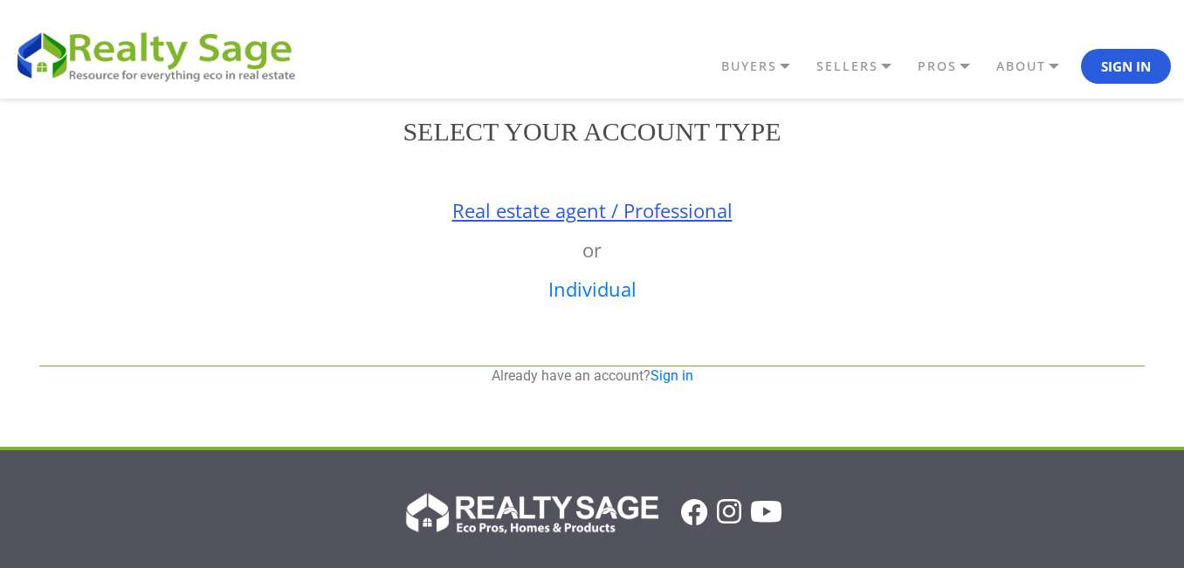
click at [649, 197] on link "Real estate agent / Professional" at bounding box center [592, 210] width 280 height 26
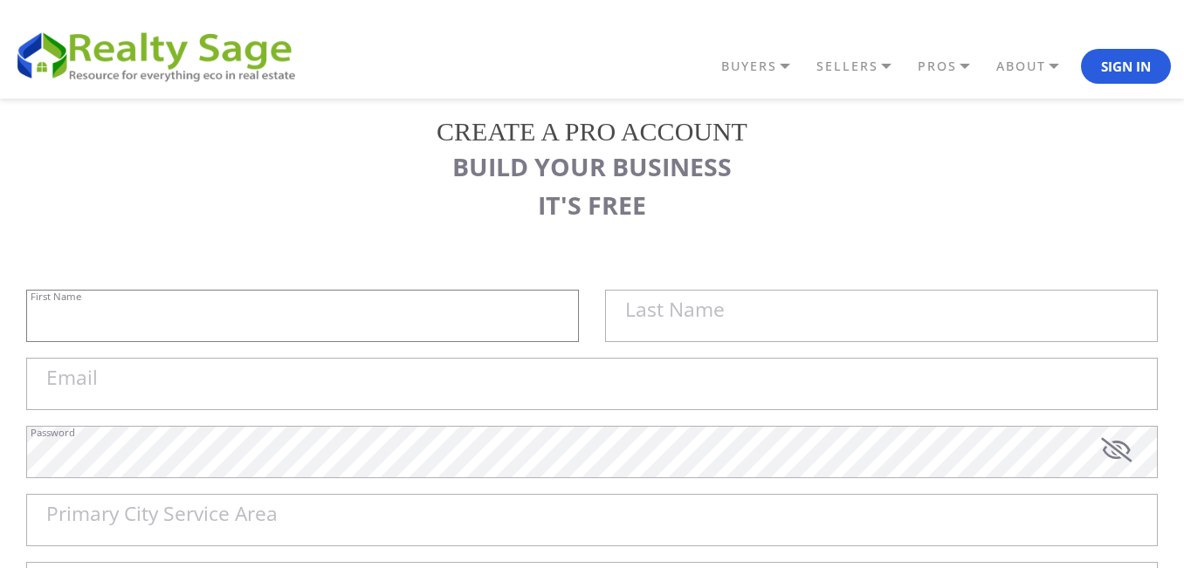
click at [298, 326] on input "First Name" at bounding box center [302, 316] width 553 height 52
paste input "[EMAIL_ADDRESS][DOMAIN_NAME]"
type input "[EMAIL_ADDRESS][DOMAIN_NAME]"
click at [231, 380] on input "Email" at bounding box center [591, 384] width 1131 height 52
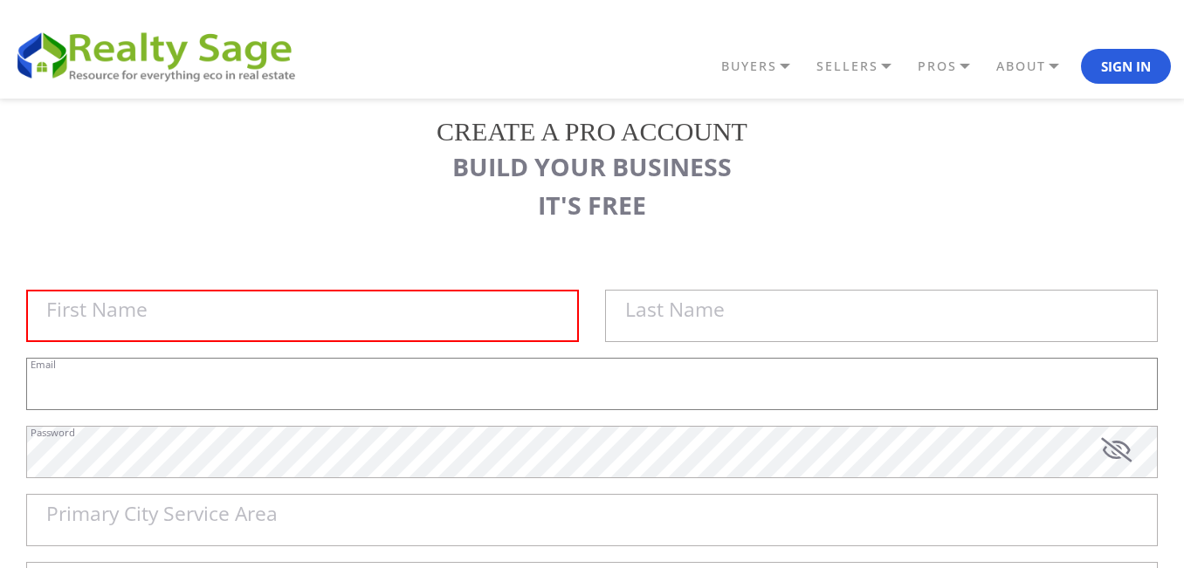
paste input "[EMAIL_ADDRESS][DOMAIN_NAME]"
type input "[EMAIL_ADDRESS][DOMAIN_NAME]"
click at [369, 368] on input "[EMAIL_ADDRESS][DOMAIN_NAME]" at bounding box center [591, 384] width 1131 height 52
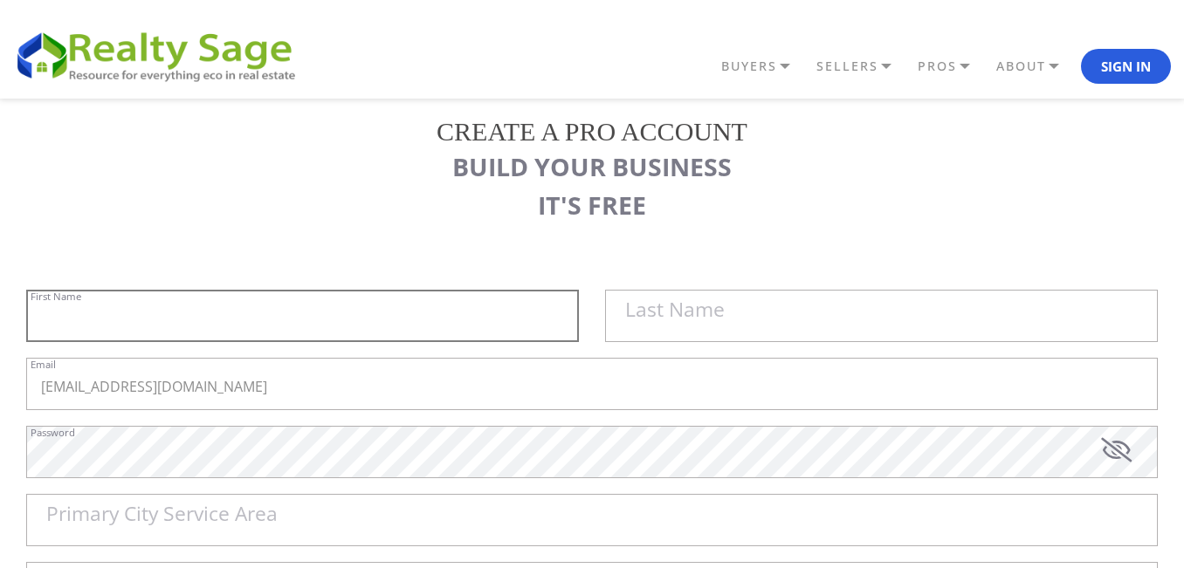
click at [388, 319] on input "First Name" at bounding box center [302, 316] width 553 height 52
paste input "Great Point Properties"
click at [170, 312] on input "Great Point Properties" at bounding box center [302, 316] width 553 height 52
type input "[GEOGRAPHIC_DATA]"
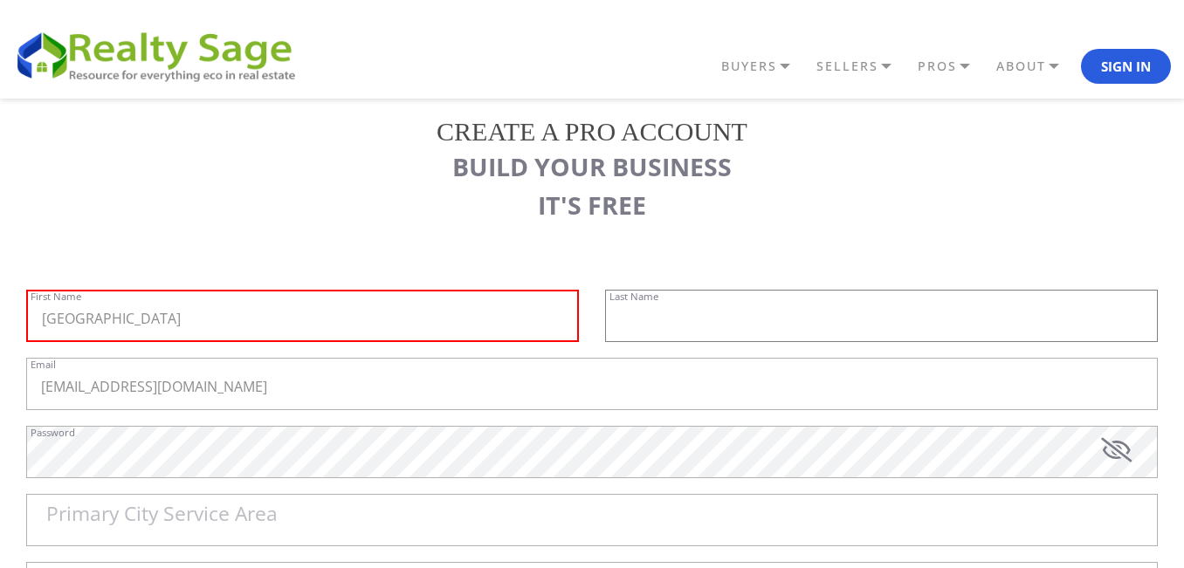
click at [779, 322] on input "text" at bounding box center [881, 316] width 553 height 52
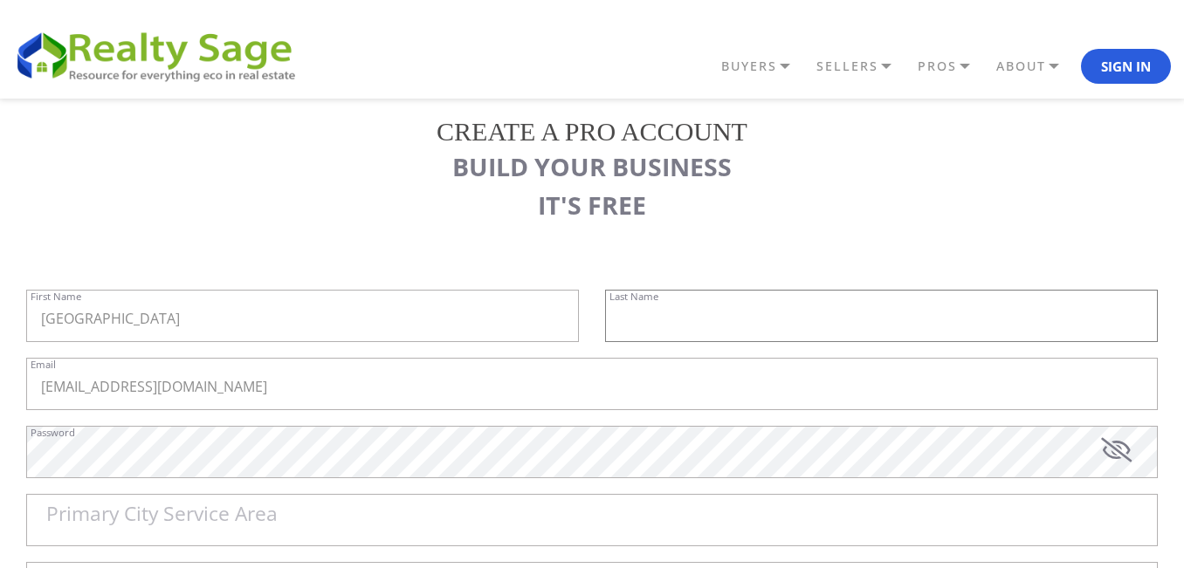
paste input "Properties"
type input "Properties"
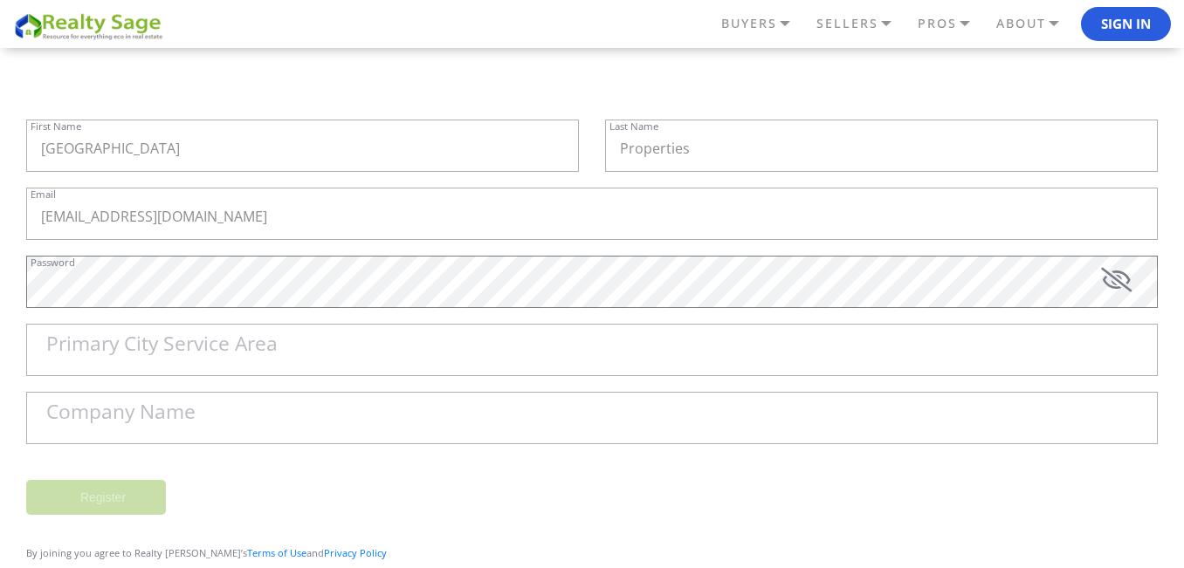
scroll to position [175, 0]
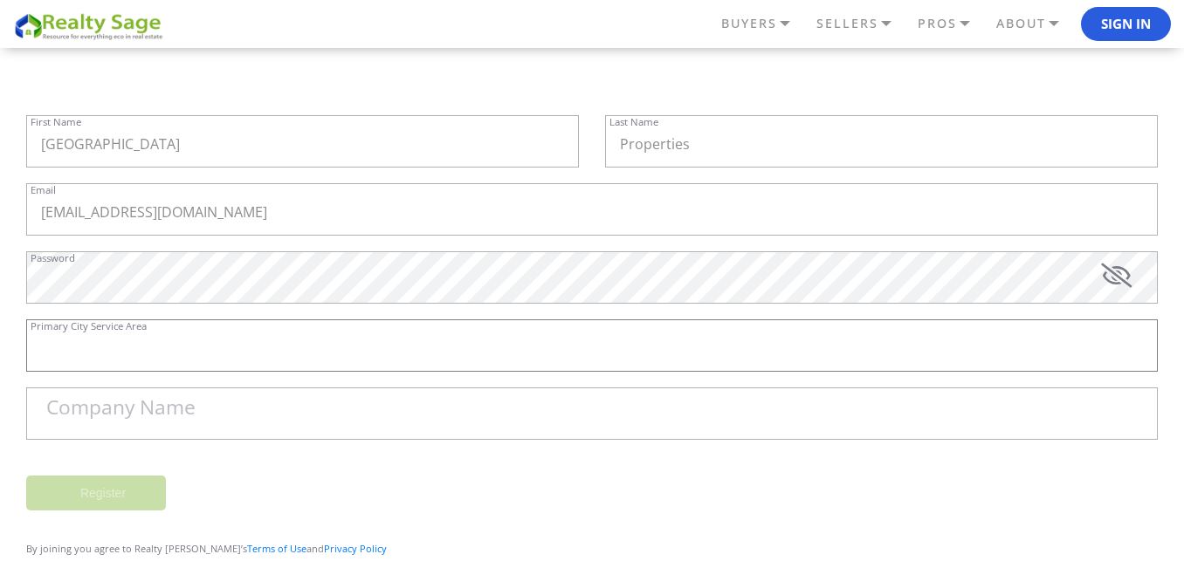
click at [302, 354] on input "Primary City Service Area" at bounding box center [591, 345] width 1131 height 52
paste input "Nantucket"
drag, startPoint x: 307, startPoint y: 144, endPoint x: 0, endPoint y: 153, distance: 307.4
click at [0, 153] on div "REALTY SAGE Sign in Email Password Forgot password? Sign in New to RealtySage? …" at bounding box center [592, 275] width 1184 height 702
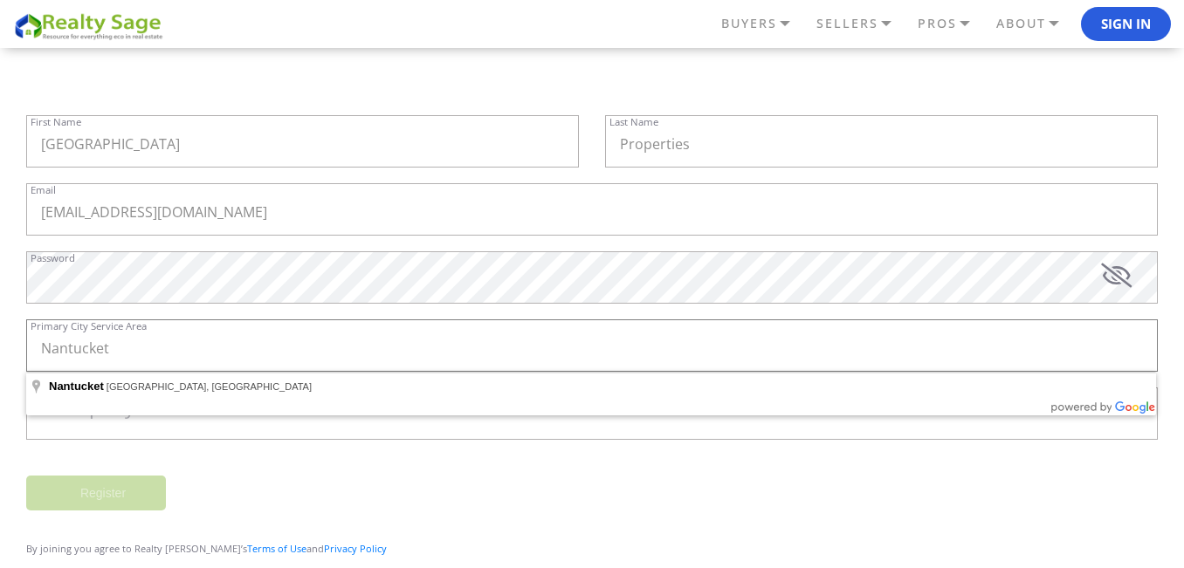
click at [188, 356] on input "Nantucket" at bounding box center [591, 345] width 1131 height 52
type input "Nantucket, MA, USA"
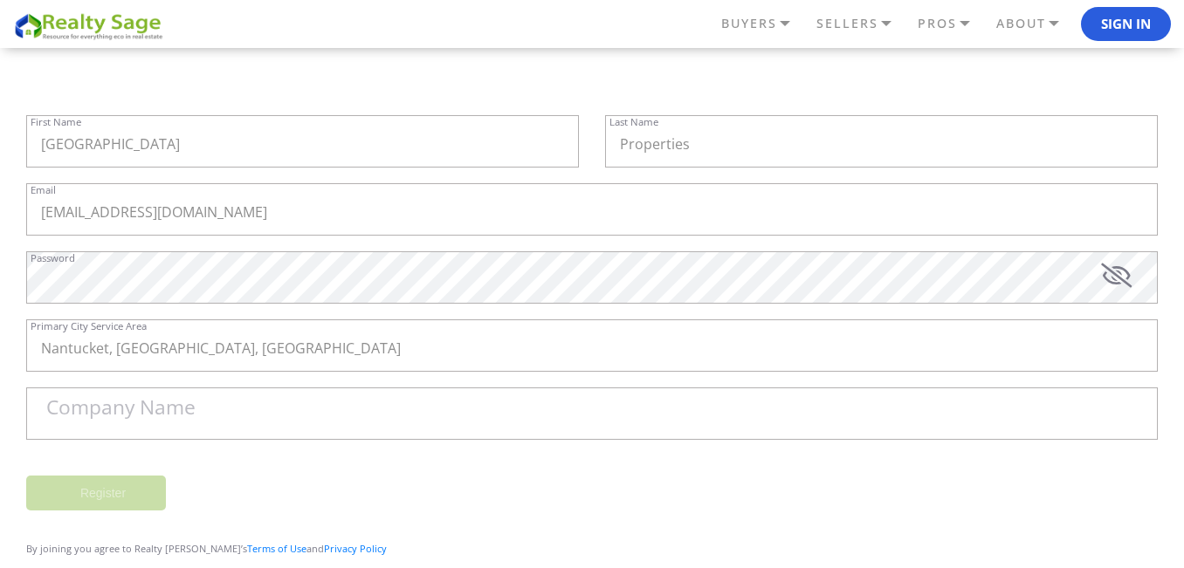
click at [0, 0] on div at bounding box center [0, 0] width 0 height 0
click at [154, 417] on label "Company Name" at bounding box center [120, 408] width 149 height 20
click at [154, 417] on input "Company Name" at bounding box center [591, 414] width 1131 height 52
paste input "[GEOGRAPHIC_DATA]"
click at [652, 134] on input "Properties" at bounding box center [881, 141] width 553 height 52
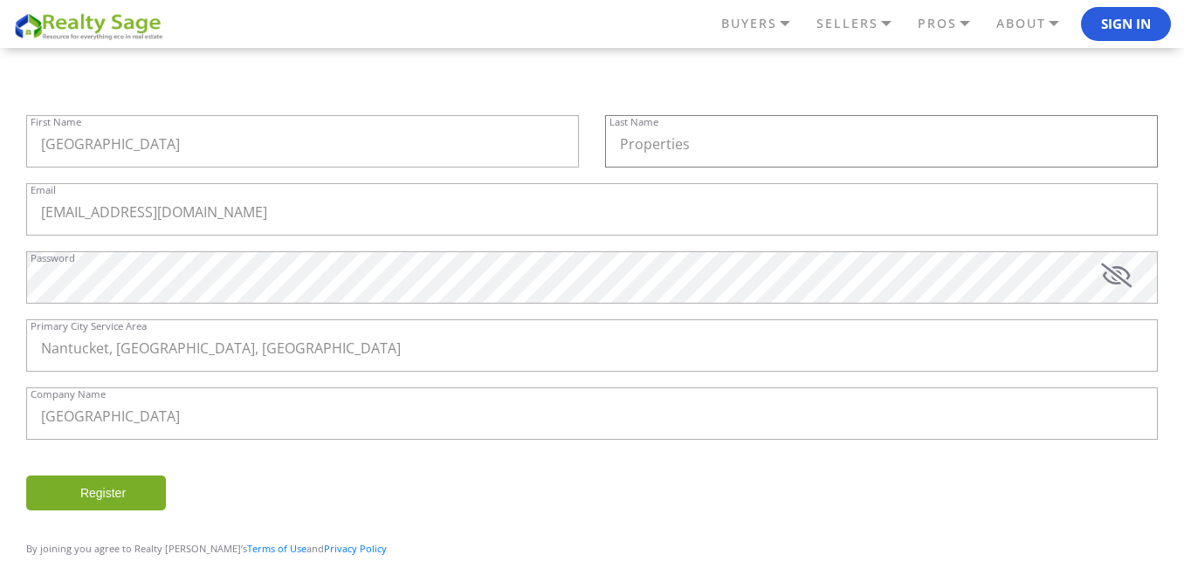
click at [652, 134] on input "Properties" at bounding box center [881, 141] width 553 height 52
click at [127, 438] on input "[GEOGRAPHIC_DATA]" at bounding box center [591, 414] width 1131 height 52
paste input "Properties"
type input "Great Point Properties"
click at [121, 496] on input "Register" at bounding box center [96, 493] width 140 height 35
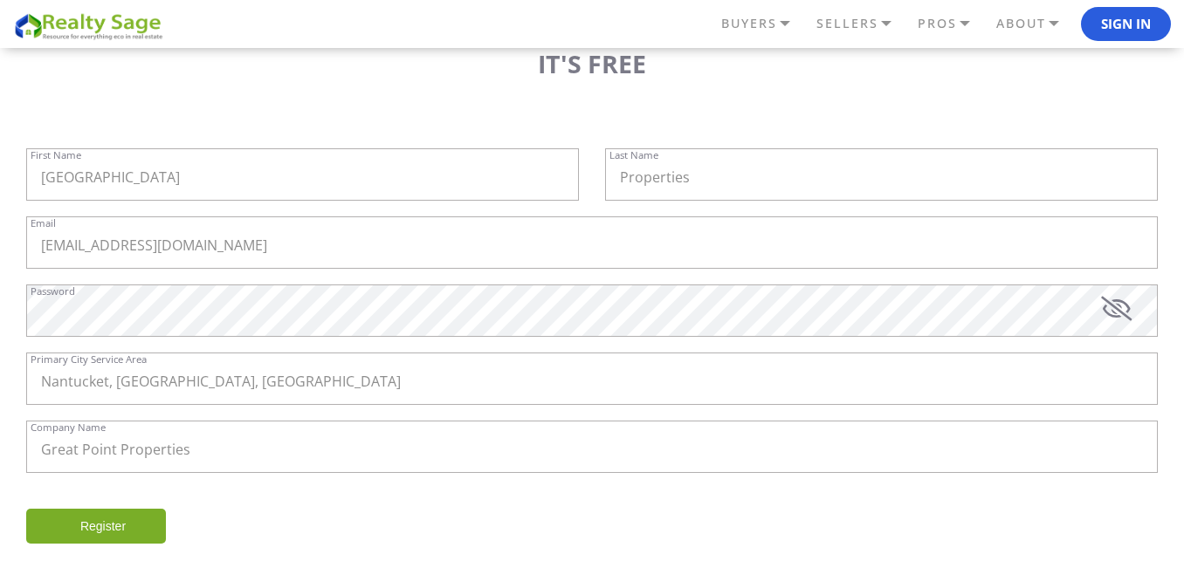
scroll to position [131, 0]
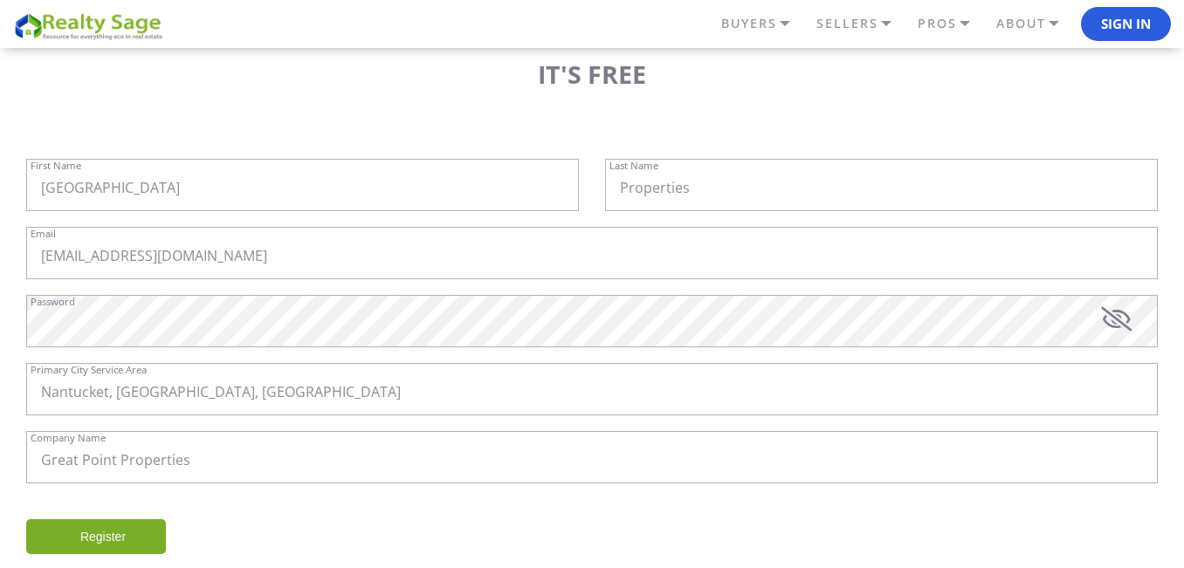
click at [130, 546] on input "Register" at bounding box center [96, 536] width 140 height 35
click at [185, 462] on input "Great Point Properties" at bounding box center [591, 457] width 1131 height 52
click at [208, 392] on input "Nantucket, MA, USA" at bounding box center [591, 389] width 1131 height 52
click at [139, 539] on input "Register" at bounding box center [96, 536] width 140 height 35
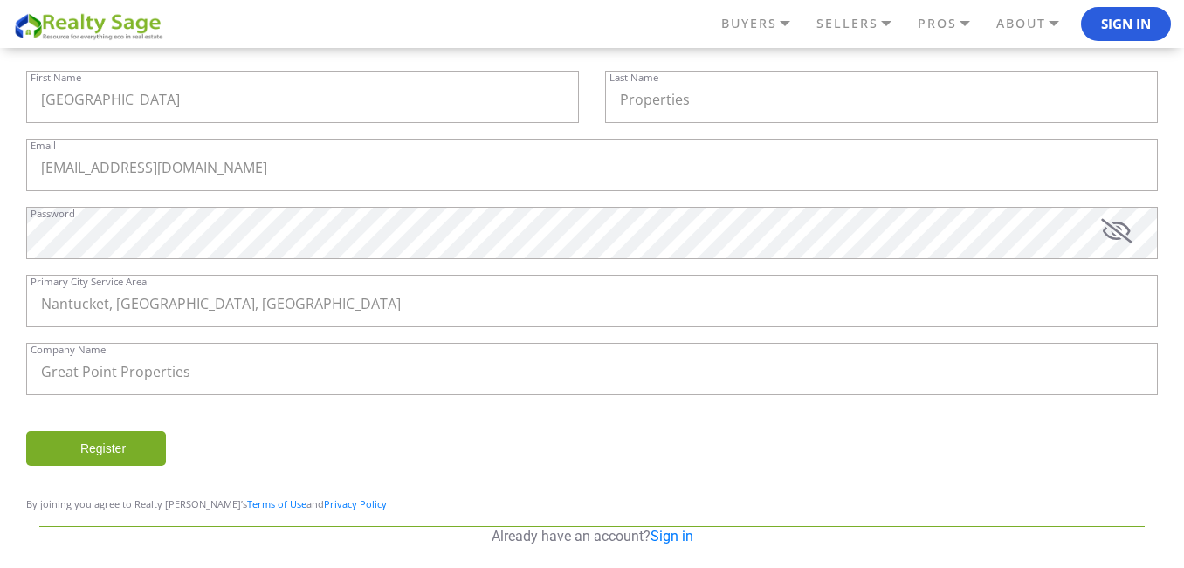
scroll to position [218, 0]
click at [54, 452] on input "Register" at bounding box center [96, 449] width 140 height 35
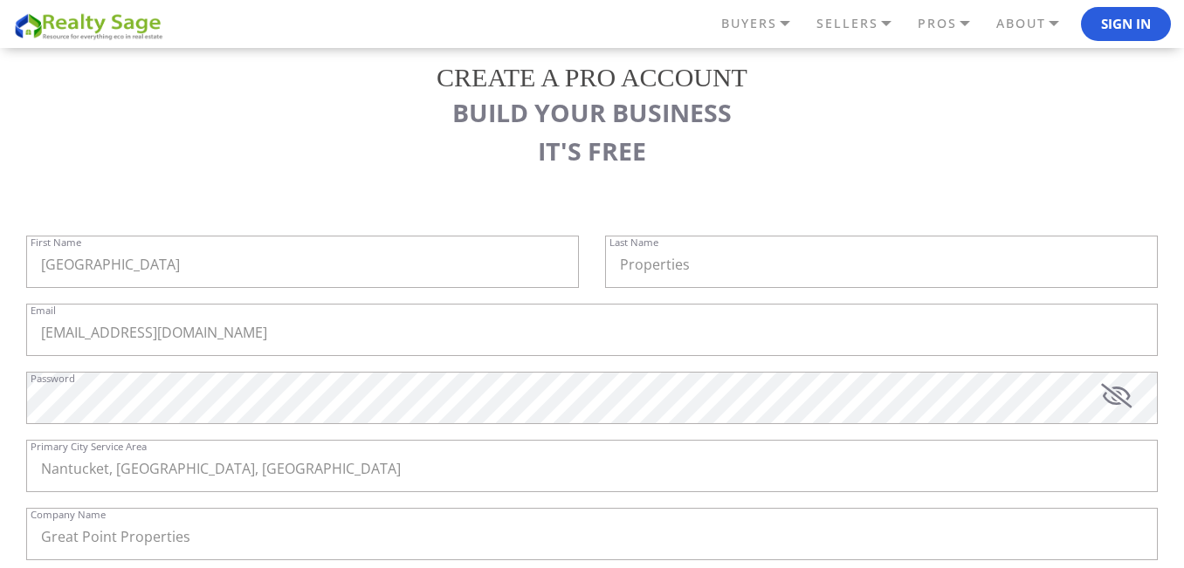
scroll to position [0, 0]
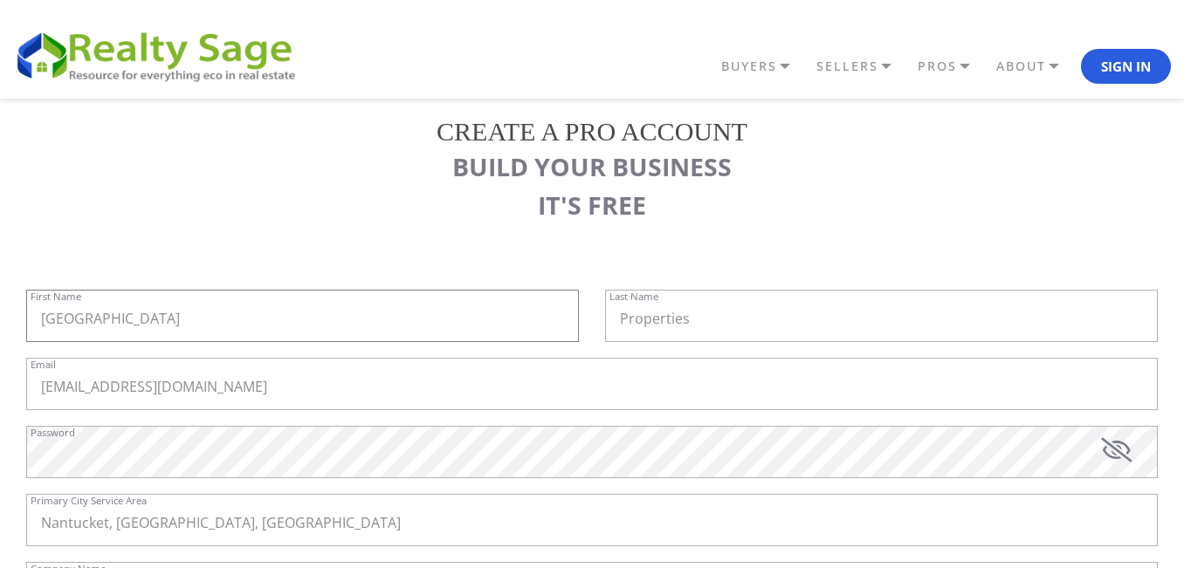
click at [347, 316] on input "[GEOGRAPHIC_DATA]" at bounding box center [302, 316] width 553 height 52
click at [1139, 64] on button "Sign In" at bounding box center [1126, 66] width 90 height 35
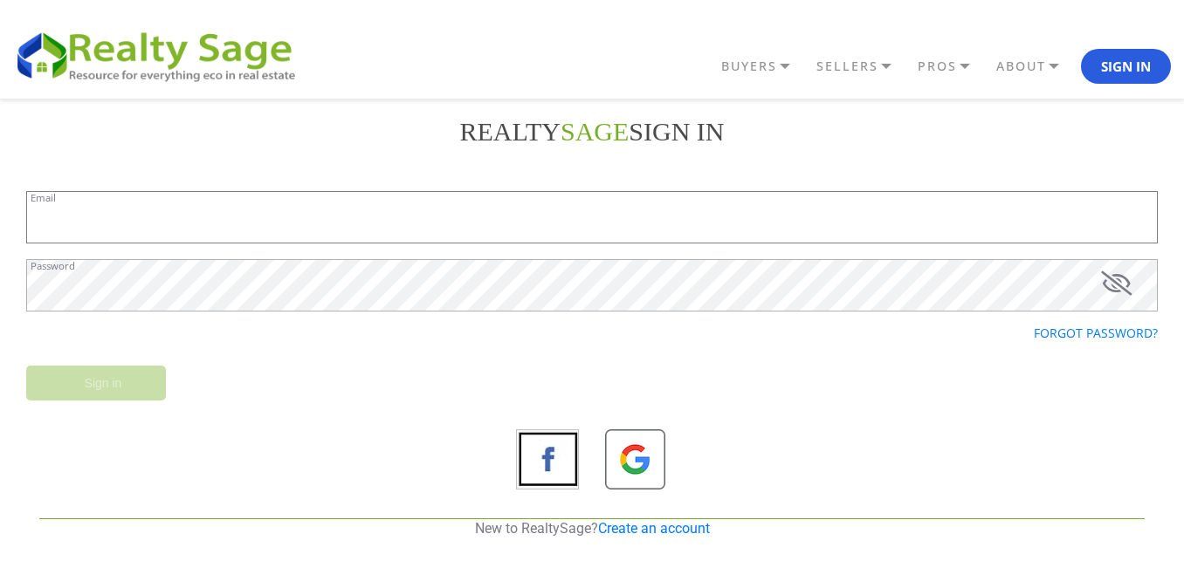
click at [371, 230] on input "Email" at bounding box center [591, 217] width 1131 height 52
paste input "[EMAIL_ADDRESS][DOMAIN_NAME]"
type input "[EMAIL_ADDRESS][DOMAIN_NAME]"
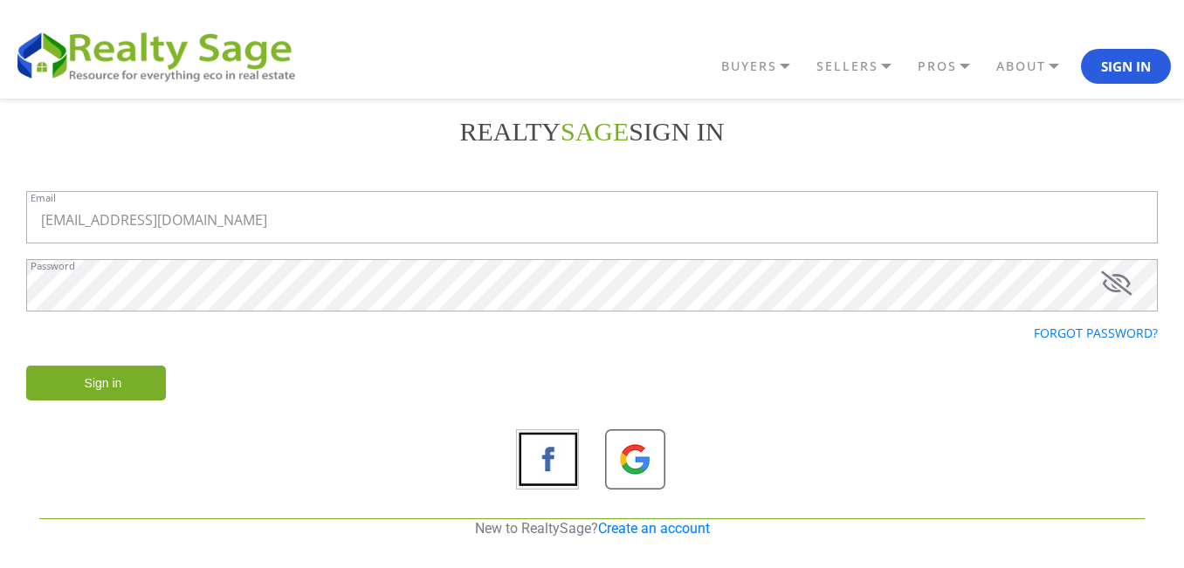
click at [79, 381] on input "Sign in" at bounding box center [96, 383] width 140 height 35
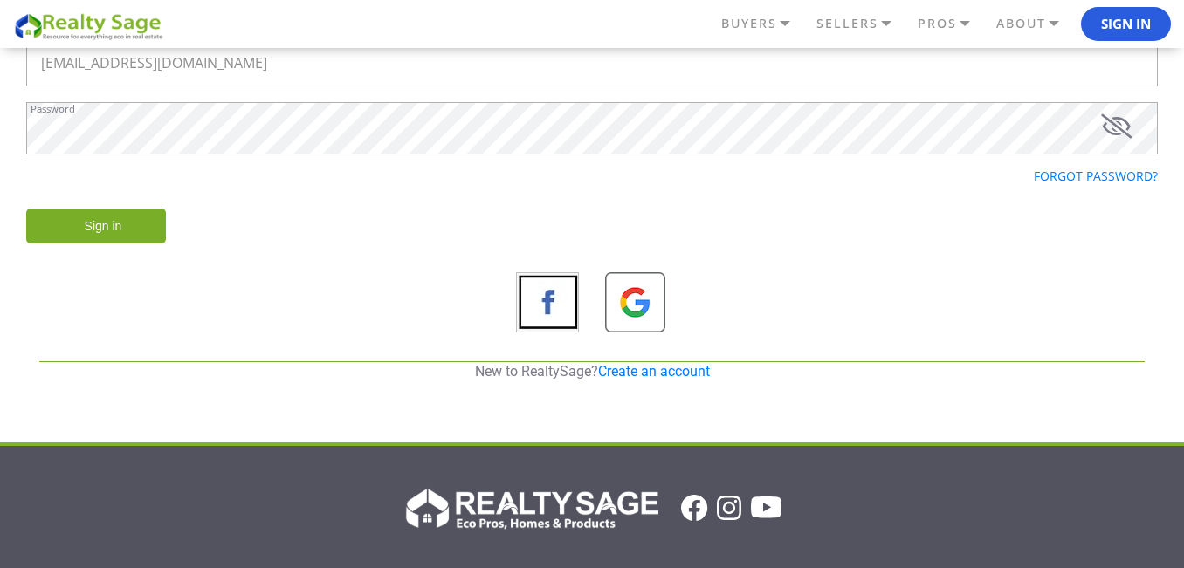
scroll to position [214, 0]
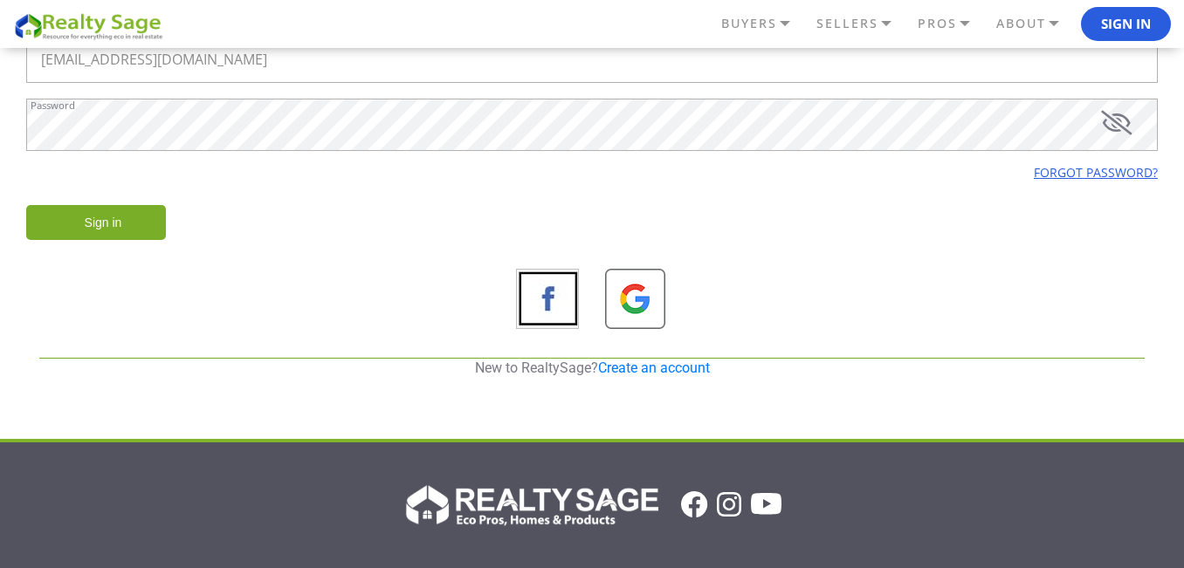
click at [1043, 164] on link "Forgot password?" at bounding box center [1095, 172] width 124 height 17
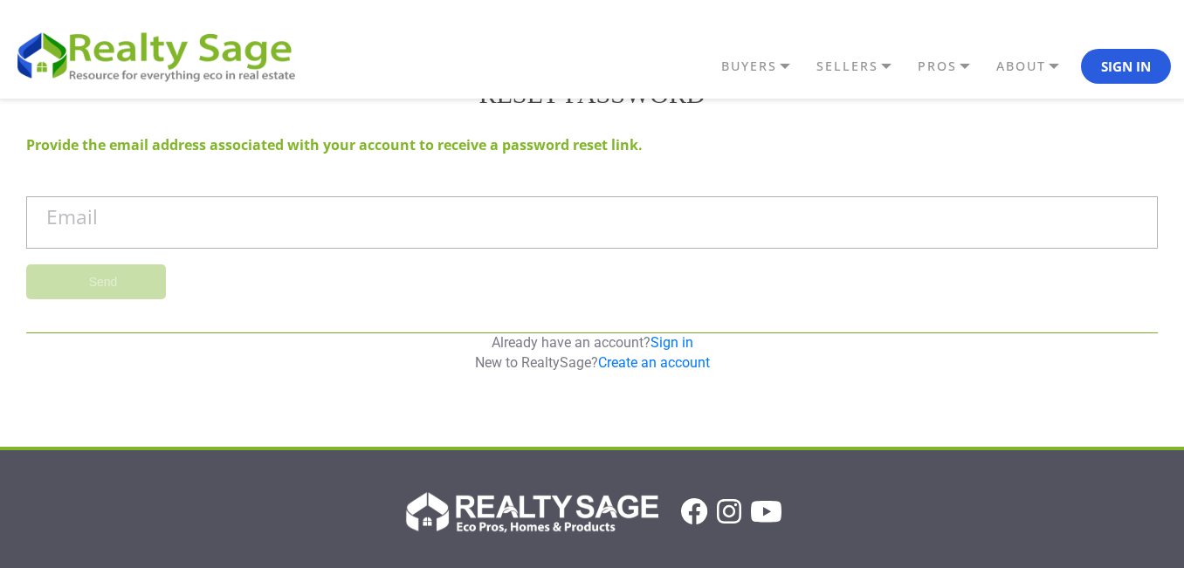
scroll to position [0, 0]
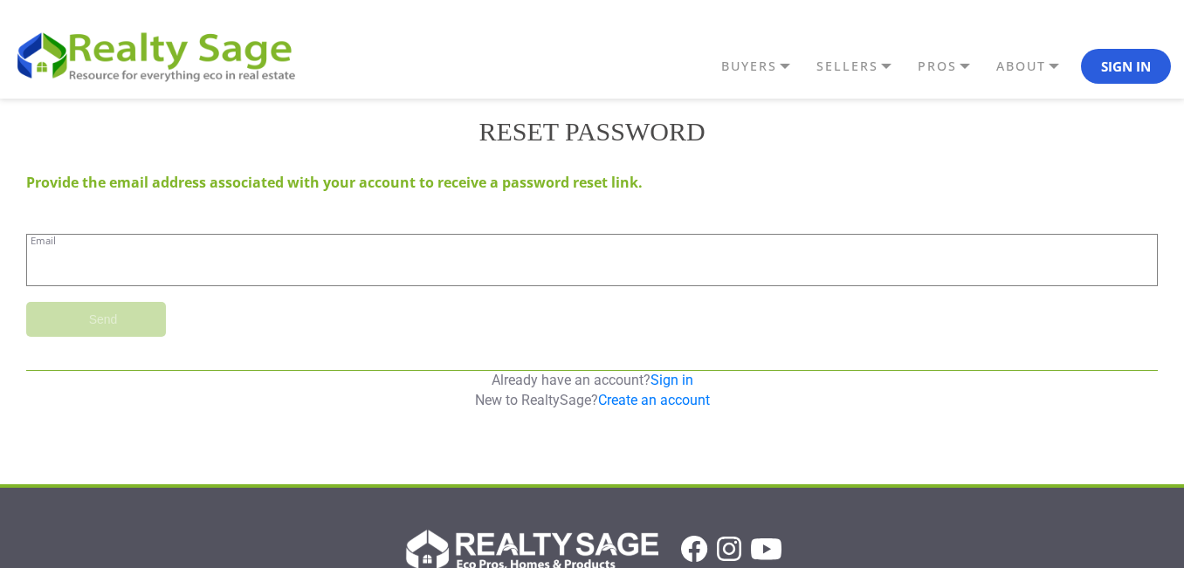
click at [387, 271] on input "Email" at bounding box center [591, 260] width 1131 height 52
paste input "[EMAIL_ADDRESS][DOMAIN_NAME]"
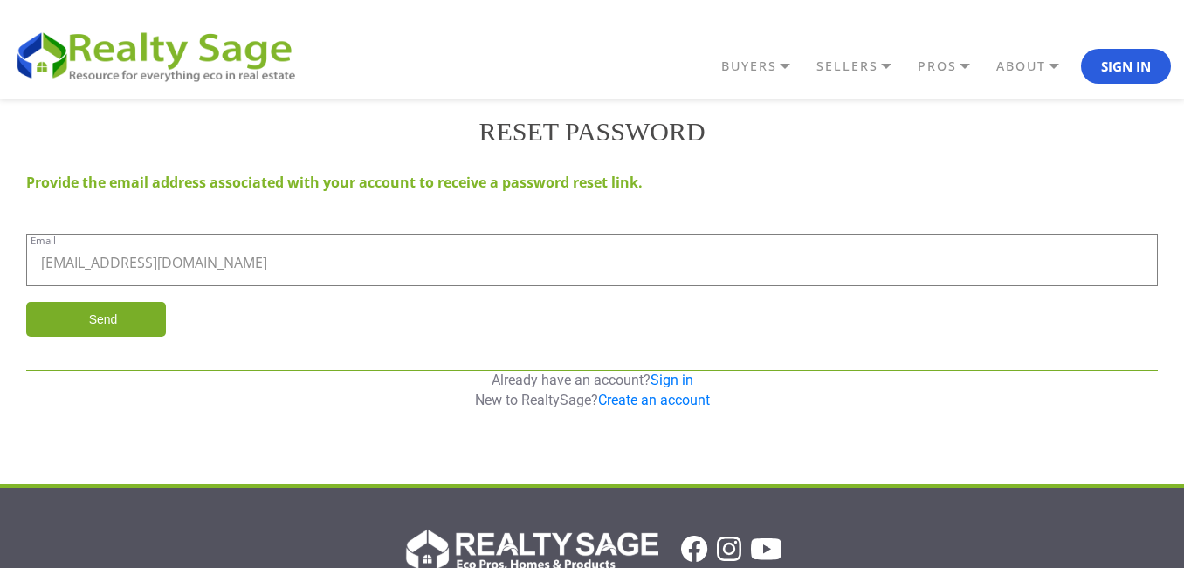
type input "[EMAIL_ADDRESS][DOMAIN_NAME]"
click at [97, 324] on input "Send" at bounding box center [96, 319] width 140 height 35
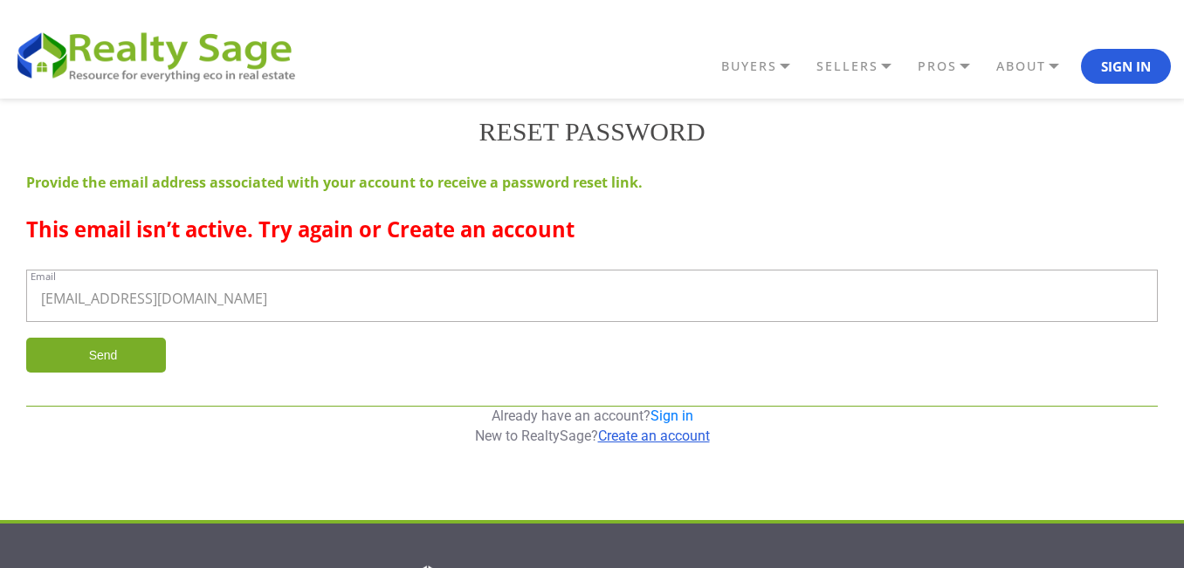
click at [636, 431] on link "Create an account" at bounding box center [654, 436] width 112 height 17
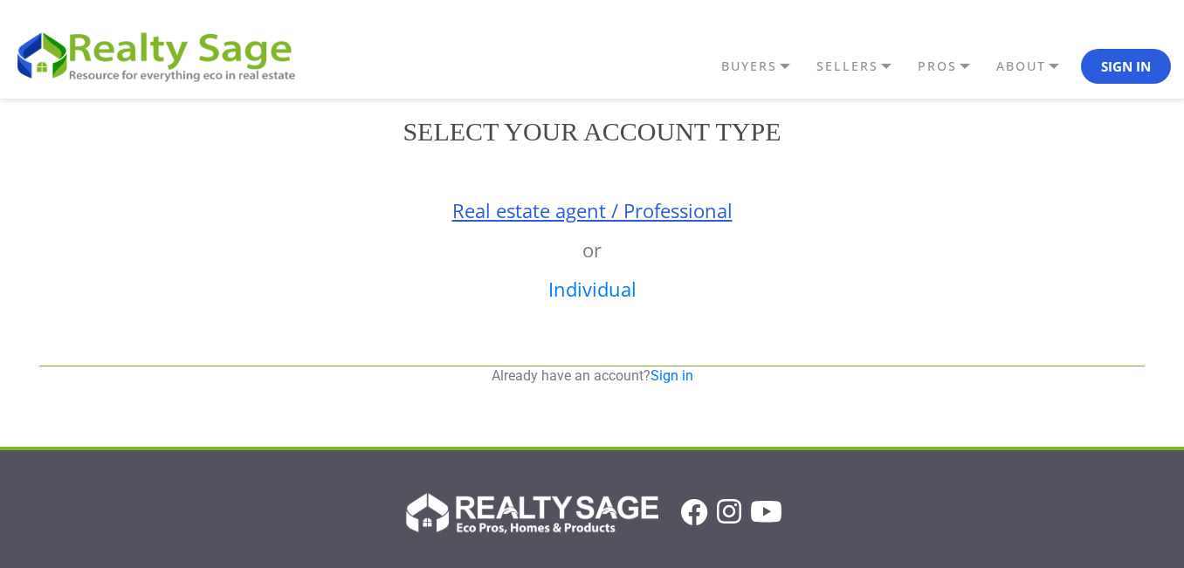
click at [553, 207] on link "Real estate agent / Professional" at bounding box center [592, 210] width 280 height 26
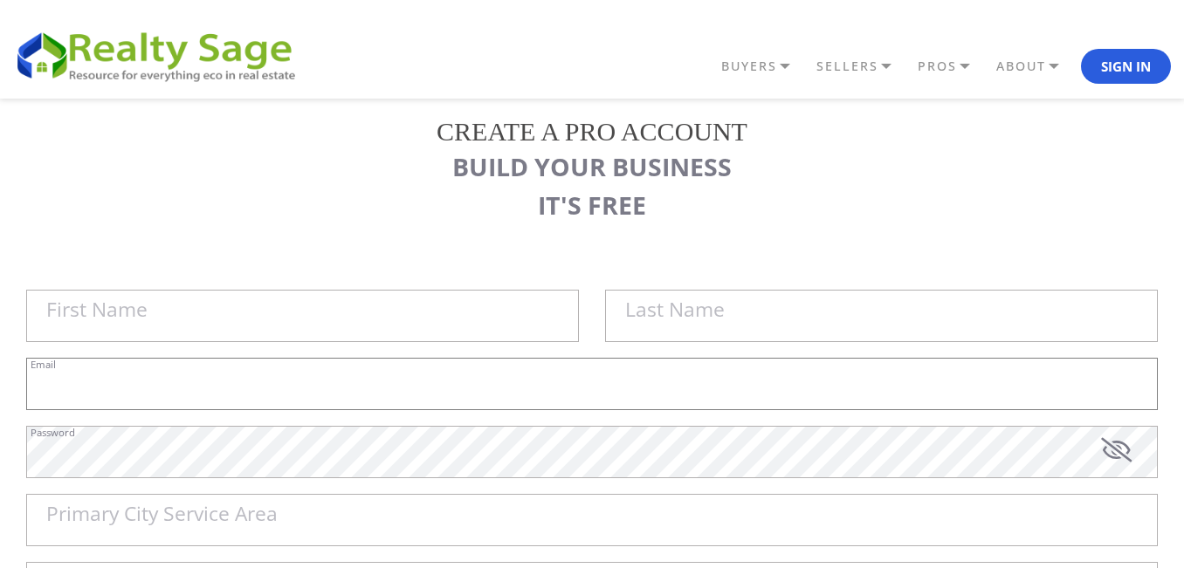
click at [189, 393] on input "Email" at bounding box center [591, 384] width 1131 height 52
paste input "[EMAIL_ADDRESS][DOMAIN_NAME]"
type input "[EMAIL_ADDRESS][DOMAIN_NAME]"
click at [233, 329] on input "First Name" at bounding box center [302, 316] width 553 height 52
paste input "Great Point Properties"
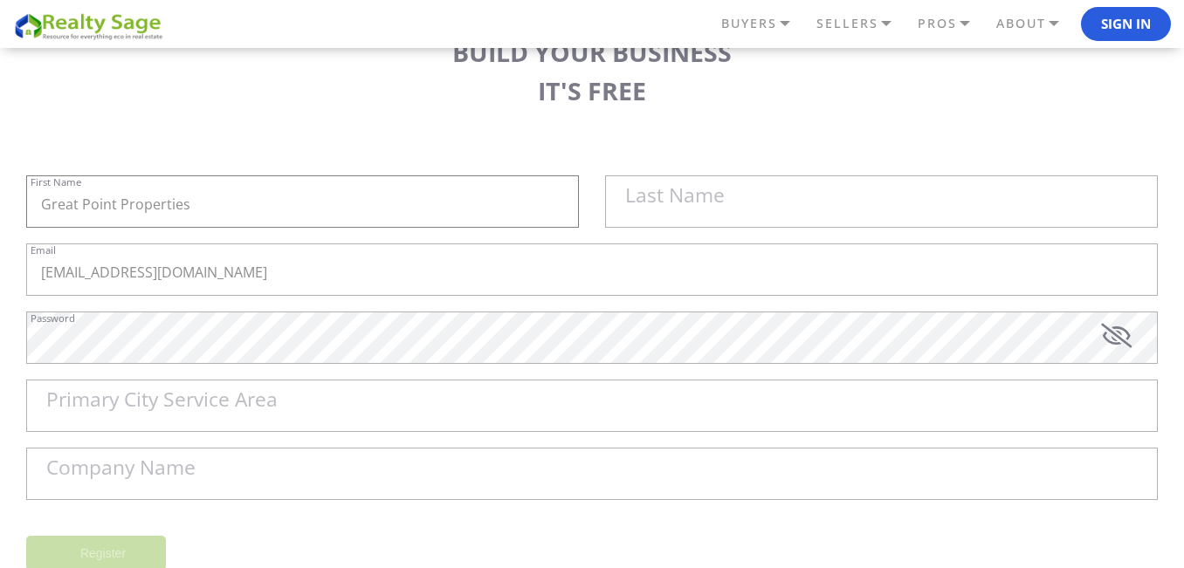
scroll to position [115, 0]
type input "Great Point Properties"
click at [189, 475] on label "Company Name" at bounding box center [120, 467] width 149 height 20
click at [189, 475] on input "Company Name" at bounding box center [591, 473] width 1131 height 52
paste input "Great Point Properties"
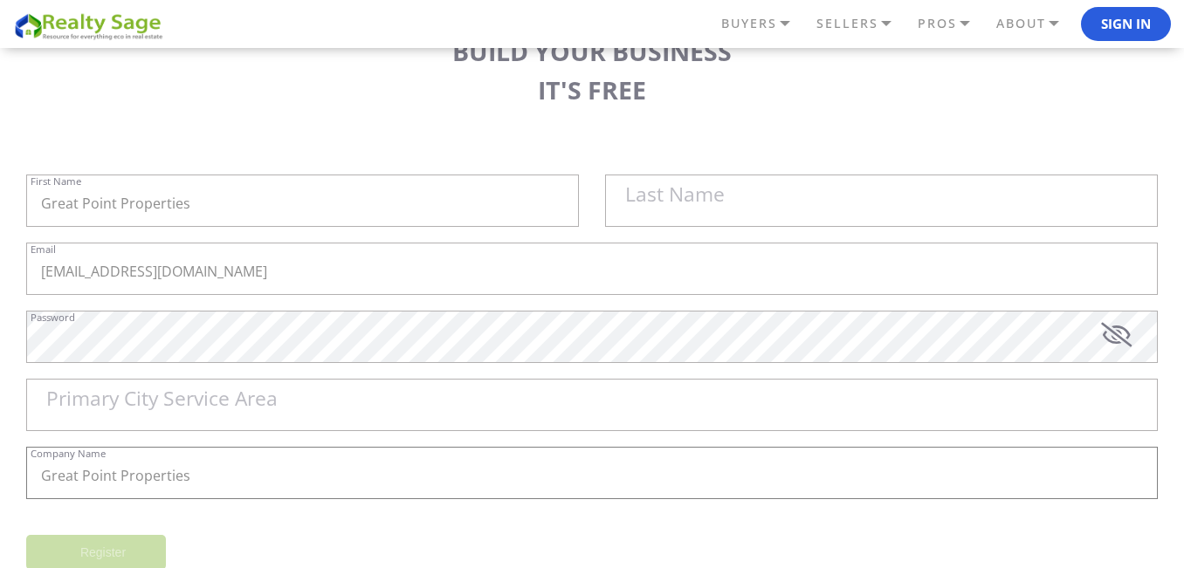
type input "Great Point Properties"
click at [179, 204] on input "Great Point Properties" at bounding box center [302, 201] width 553 height 52
click at [629, 196] on label "Last Name" at bounding box center [675, 195] width 100 height 20
click at [579, 196] on input "[GEOGRAPHIC_DATA]" at bounding box center [302, 201] width 553 height 52
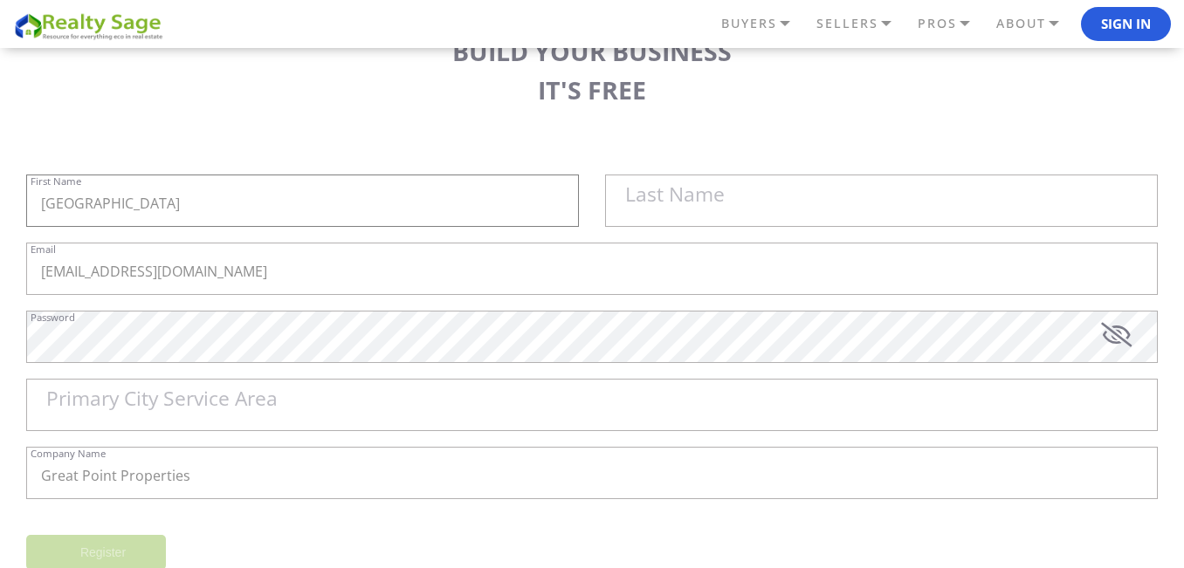
paste input "Properties"
click at [629, 196] on label "Last Name" at bounding box center [675, 195] width 100 height 20
click at [579, 196] on input "[GEOGRAPHIC_DATA]" at bounding box center [302, 201] width 553 height 52
click at [629, 196] on label "Last Name" at bounding box center [675, 195] width 100 height 20
click at [579, 196] on input "[GEOGRAPHIC_DATA]" at bounding box center [302, 201] width 553 height 52
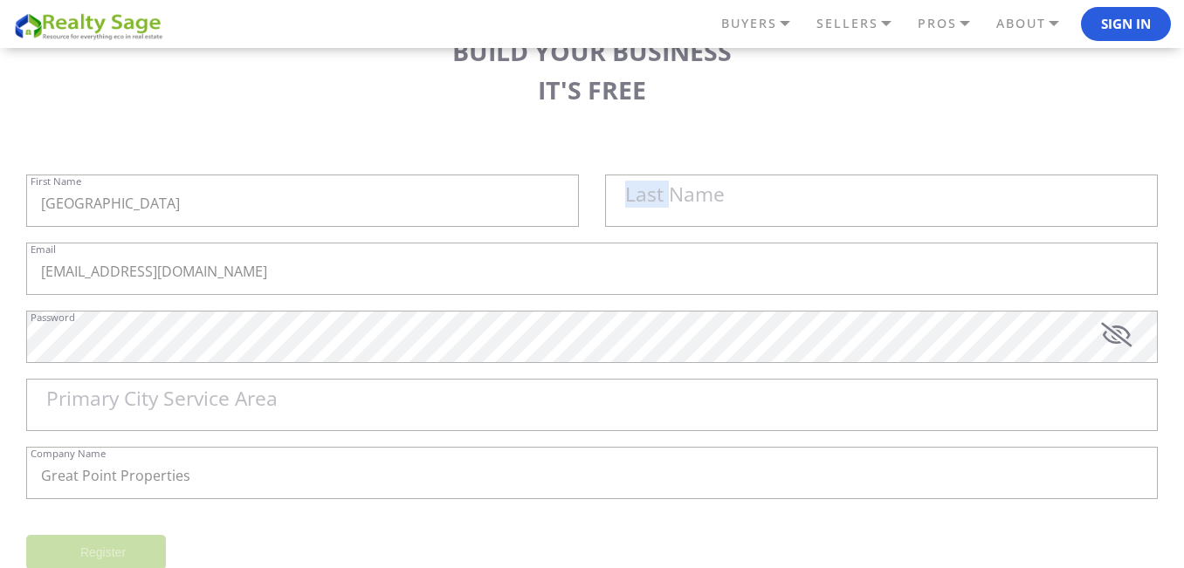
click at [629, 196] on label "Last Name" at bounding box center [675, 195] width 100 height 20
click at [579, 196] on input "[GEOGRAPHIC_DATA]" at bounding box center [302, 201] width 553 height 52
click at [629, 196] on label "Last Name" at bounding box center [675, 195] width 100 height 20
click at [579, 196] on input "[GEOGRAPHIC_DATA]" at bounding box center [302, 201] width 553 height 52
click at [629, 196] on label "Last Name" at bounding box center [675, 195] width 100 height 20
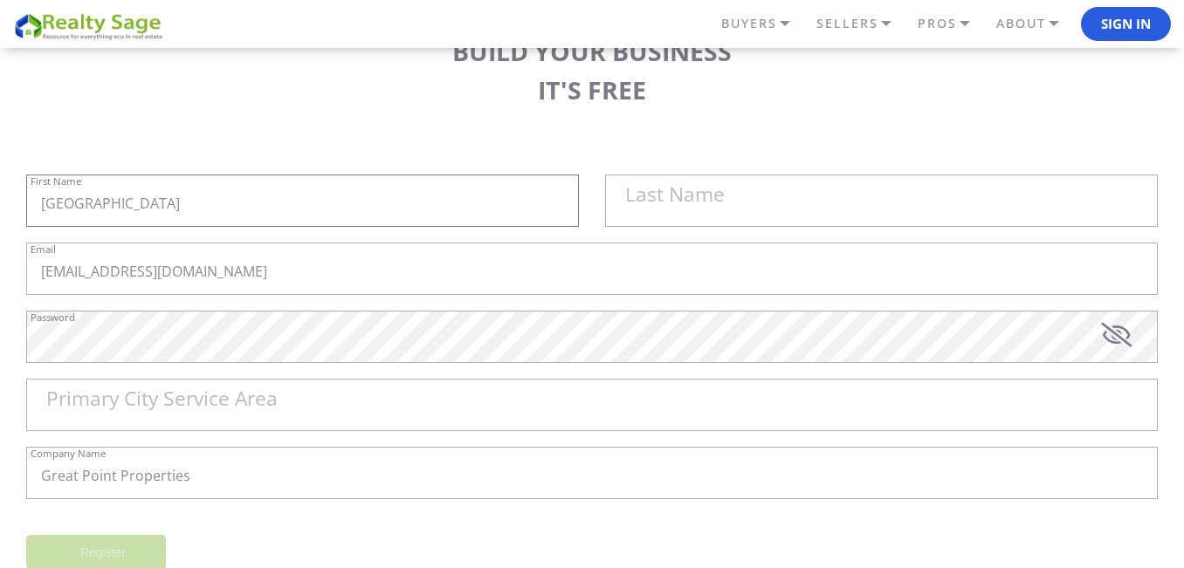
click at [579, 196] on input "[GEOGRAPHIC_DATA]" at bounding box center [302, 201] width 553 height 52
paste input "Properties"
type input "[GEOGRAPHIC_DATA]"
paste input "Properties"
type input "Properties"
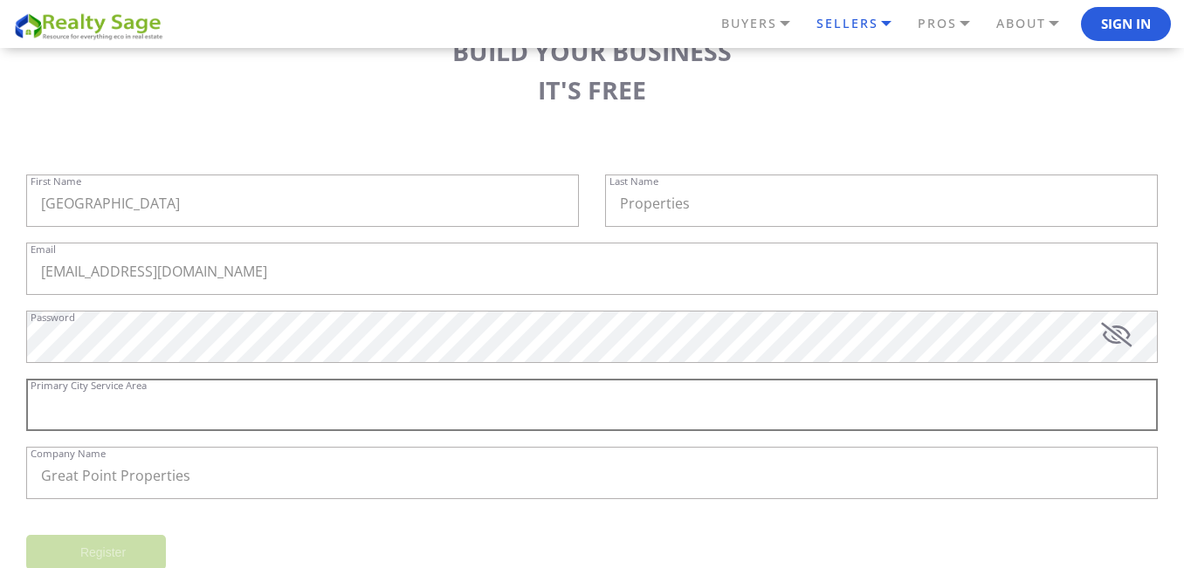
paste input "Nantucket"
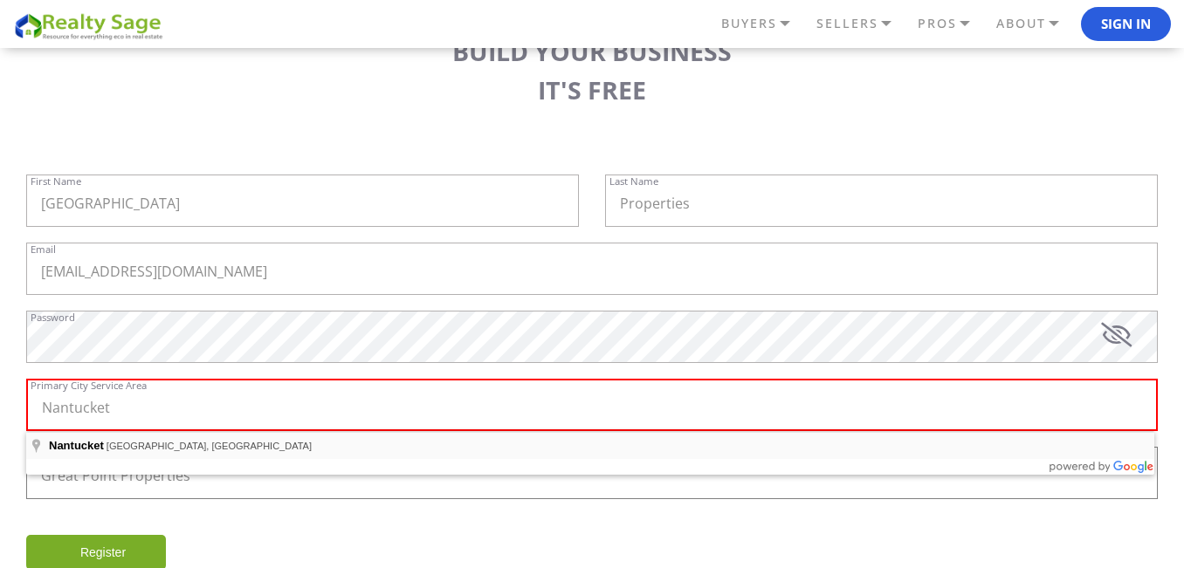
type input "Nantucket, MA, USA"
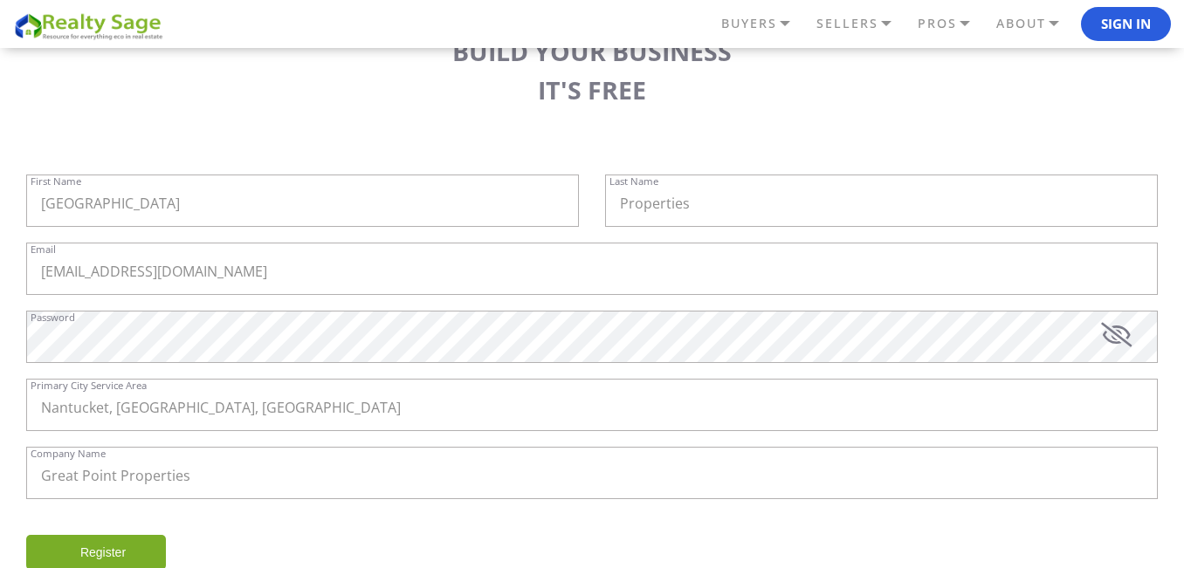
click at [106, 549] on input "Register" at bounding box center [96, 552] width 140 height 35
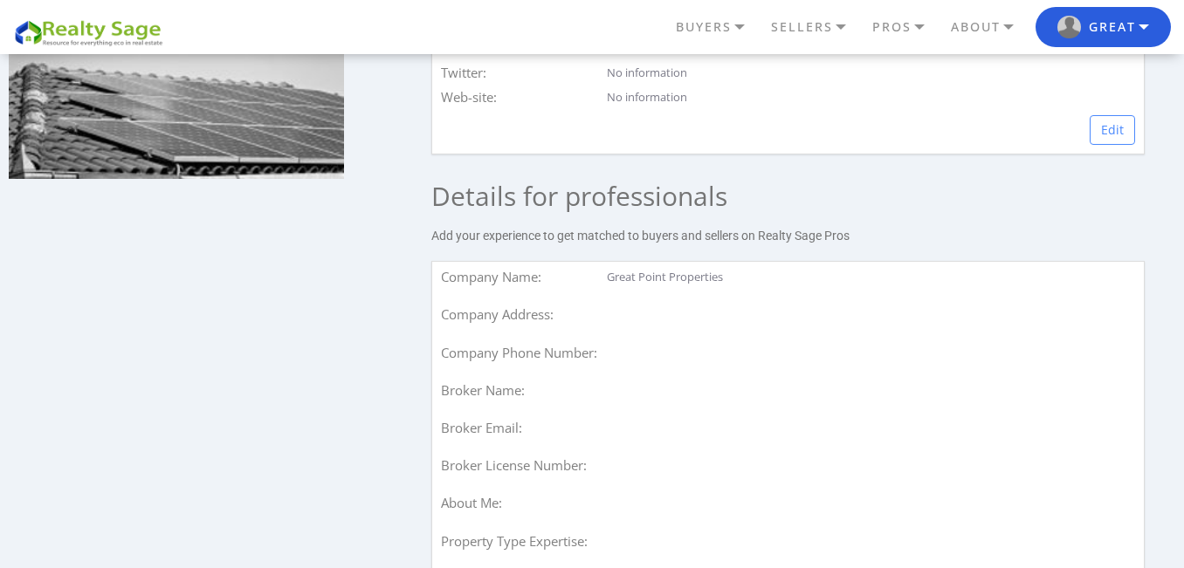
scroll to position [951, 0]
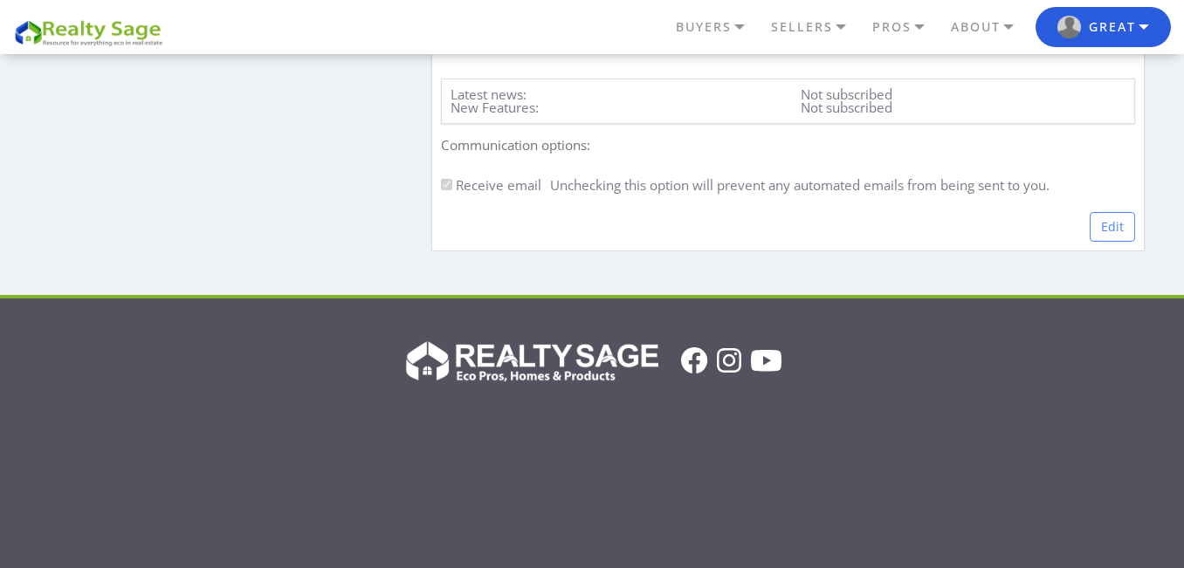
scroll to position [3125, 0]
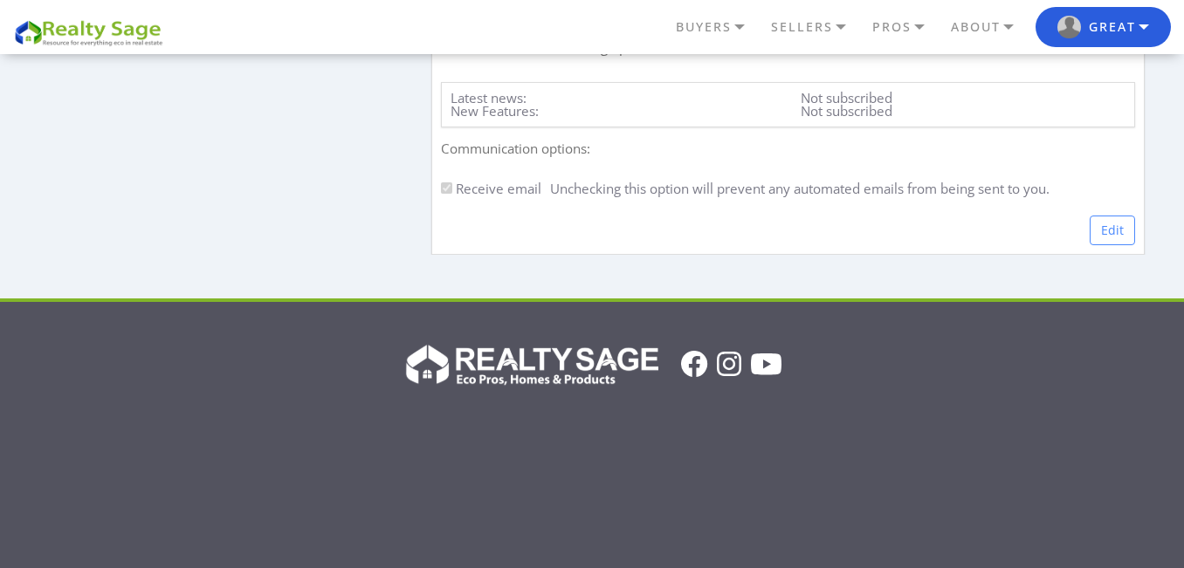
drag, startPoint x: 225, startPoint y: 391, endPoint x: 0, endPoint y: 271, distance: 255.4
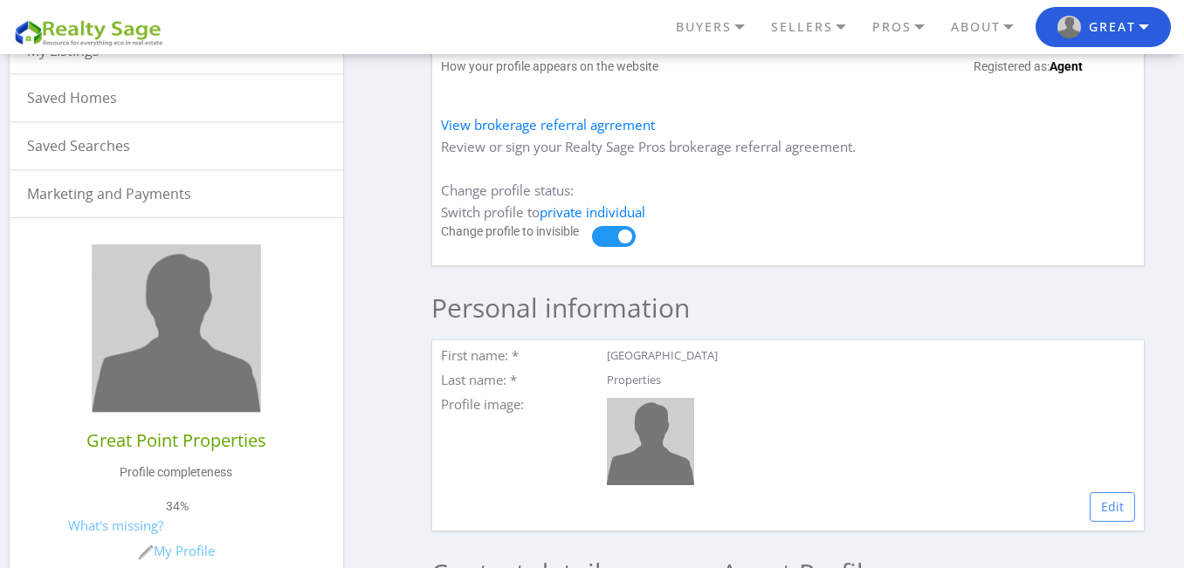
scroll to position [262, 0]
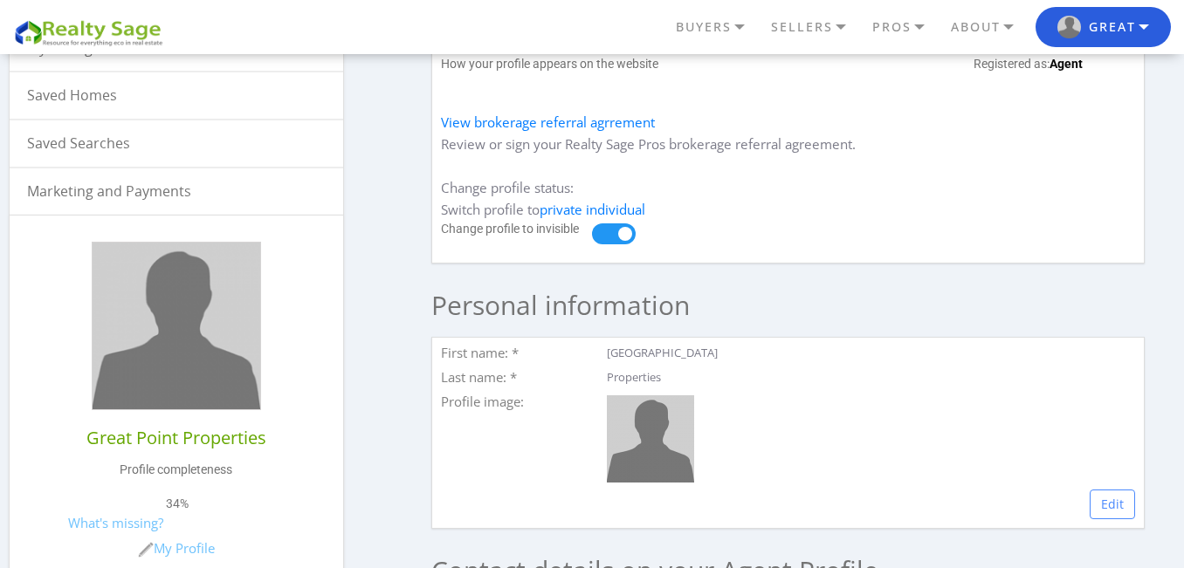
click at [726, 491] on div "First name: * Great Point Last name: * Properties Profile image: Edit" at bounding box center [787, 433] width 712 height 192
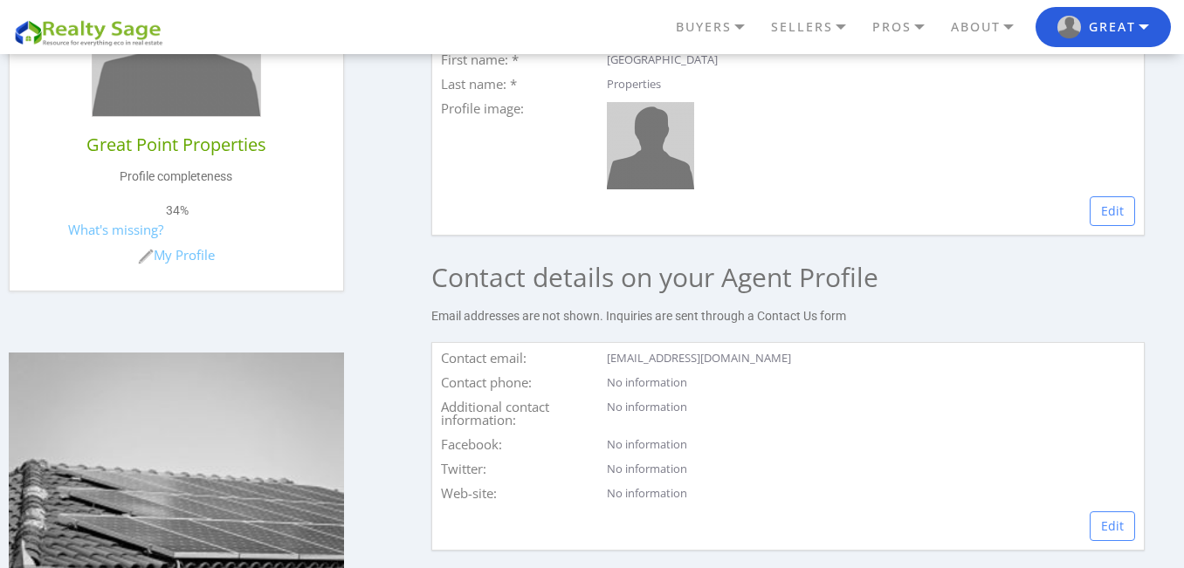
scroll to position [566, 0]
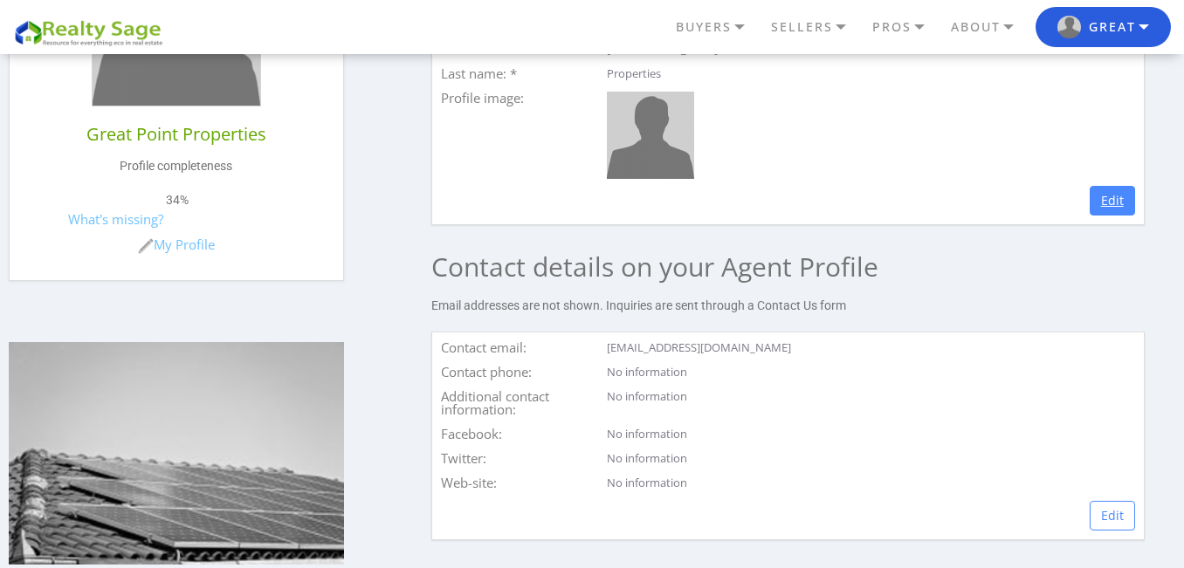
click at [1100, 190] on link "Edit" at bounding box center [1111, 201] width 45 height 30
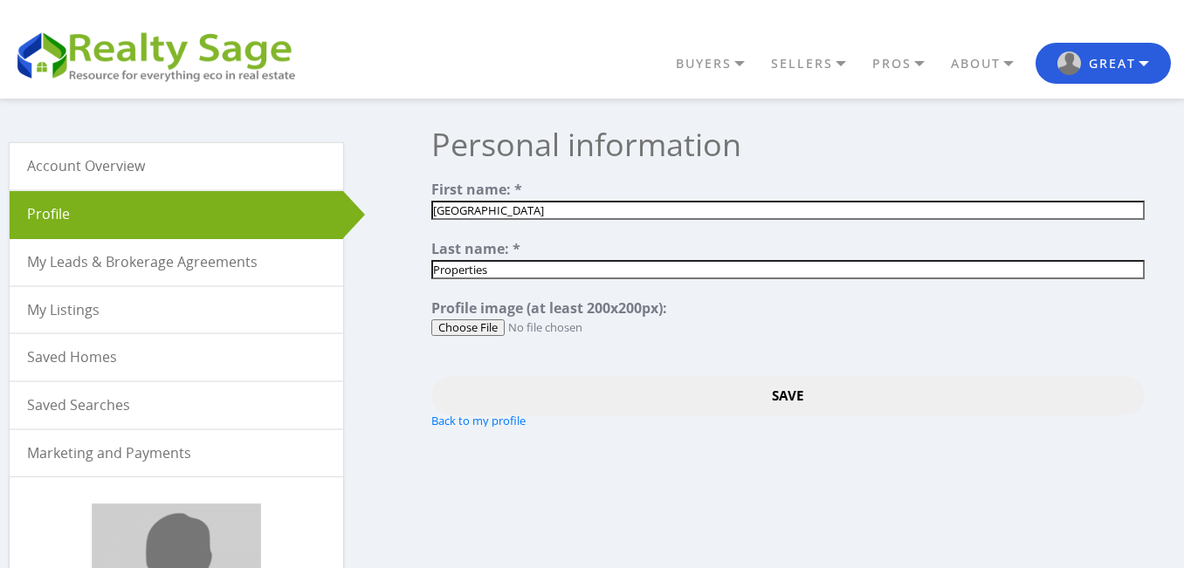
click at [490, 329] on input "file" at bounding box center [787, 327] width 712 height 17
type input "C:\fakepath\4e272c525c52c06772244952d2bf2e9a-h_l.jpg"
click at [694, 400] on input "Save" at bounding box center [787, 395] width 712 height 39
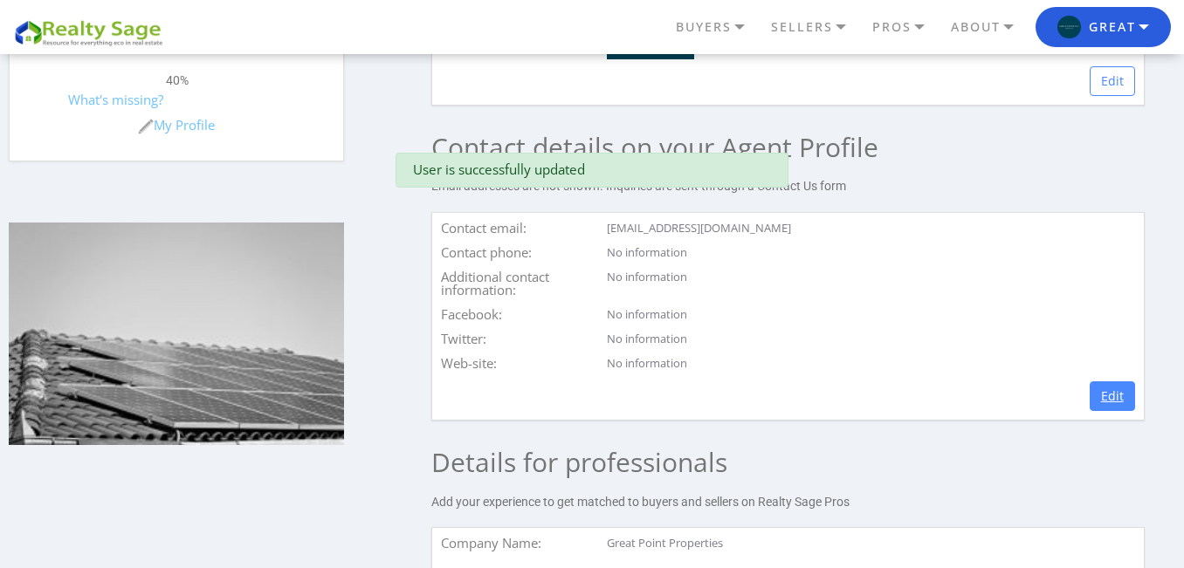
click at [1116, 388] on link "Edit" at bounding box center [1111, 396] width 45 height 30
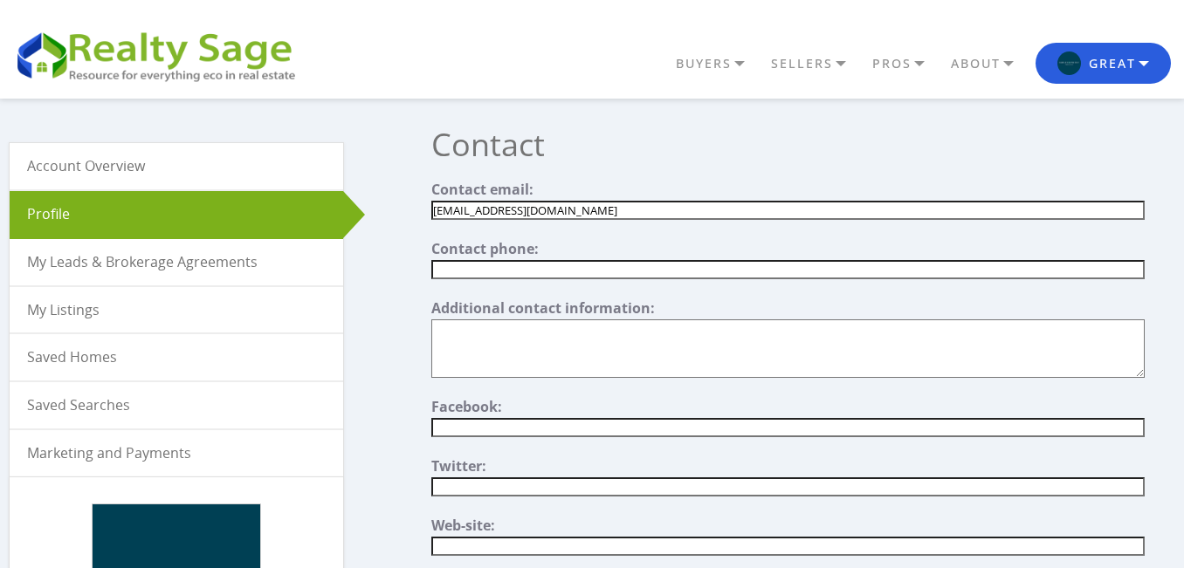
click at [539, 273] on input "text" at bounding box center [787, 269] width 712 height 19
paste input "[PHONE_NUMBER]"
type input "[PHONE_NUMBER]"
click at [506, 435] on input"] "text" at bounding box center [787, 427] width 712 height 19
paste input"] "https://www.facebook.com/GreatPointProperties"
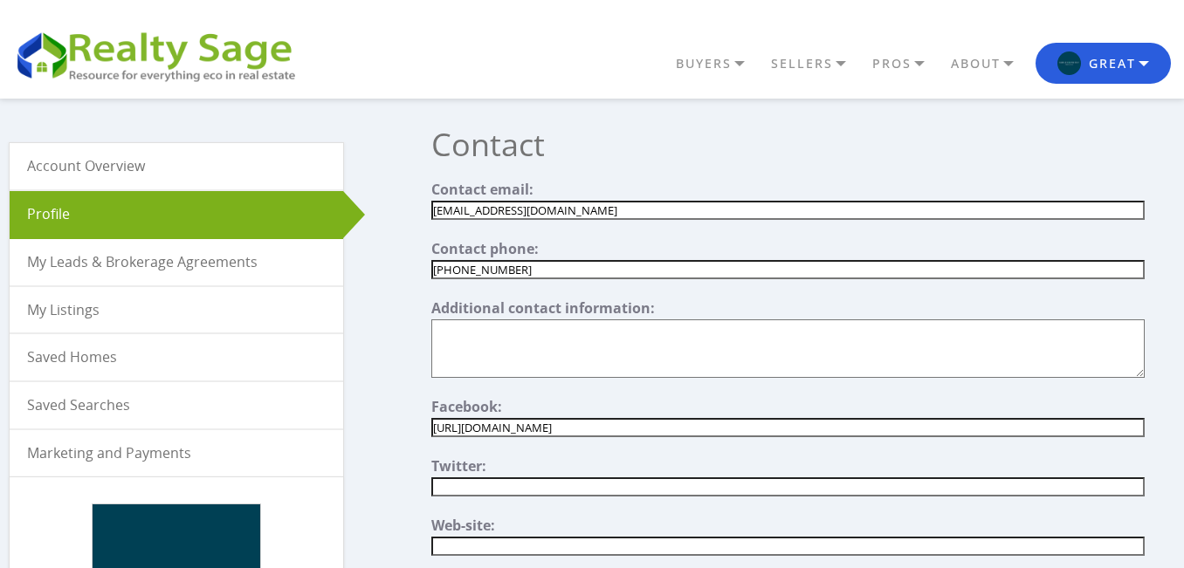
type input"] "https://www.facebook.com/GreatPointProperties"
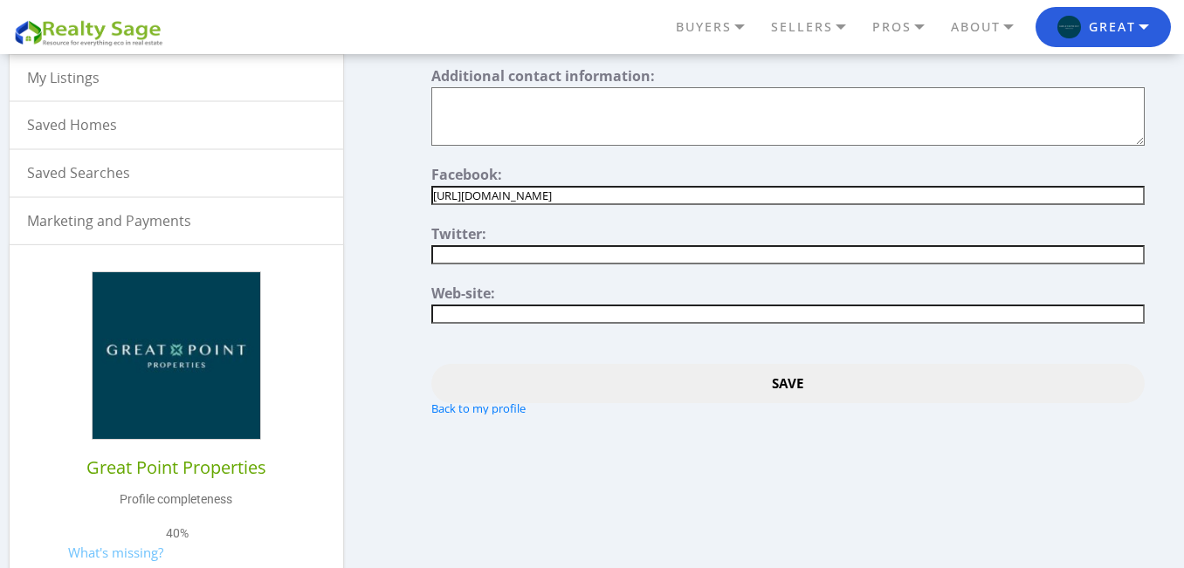
scroll to position [287, 0]
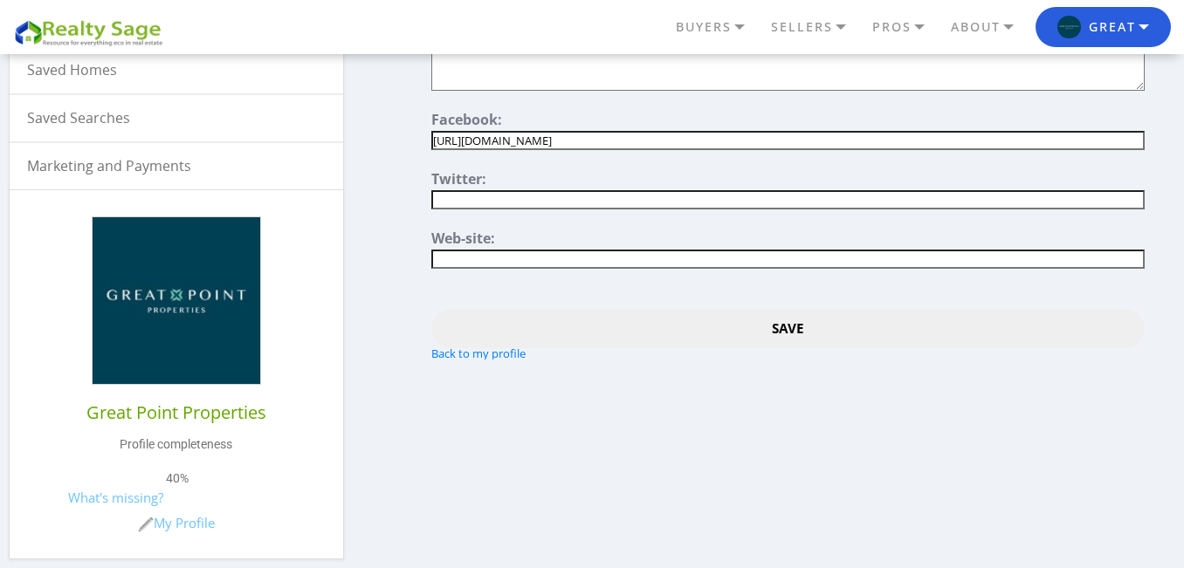
click at [560, 190] on input"] "text" at bounding box center [787, 199] width 712 height 19
paste input"] "https://twitter.com/Nantucketsales"
type input"] "https://twitter.com/Nantucketsales"
click at [496, 261] on input"] "text" at bounding box center [787, 259] width 712 height 19
paste input"] "https://www.greatpointproperties.com"
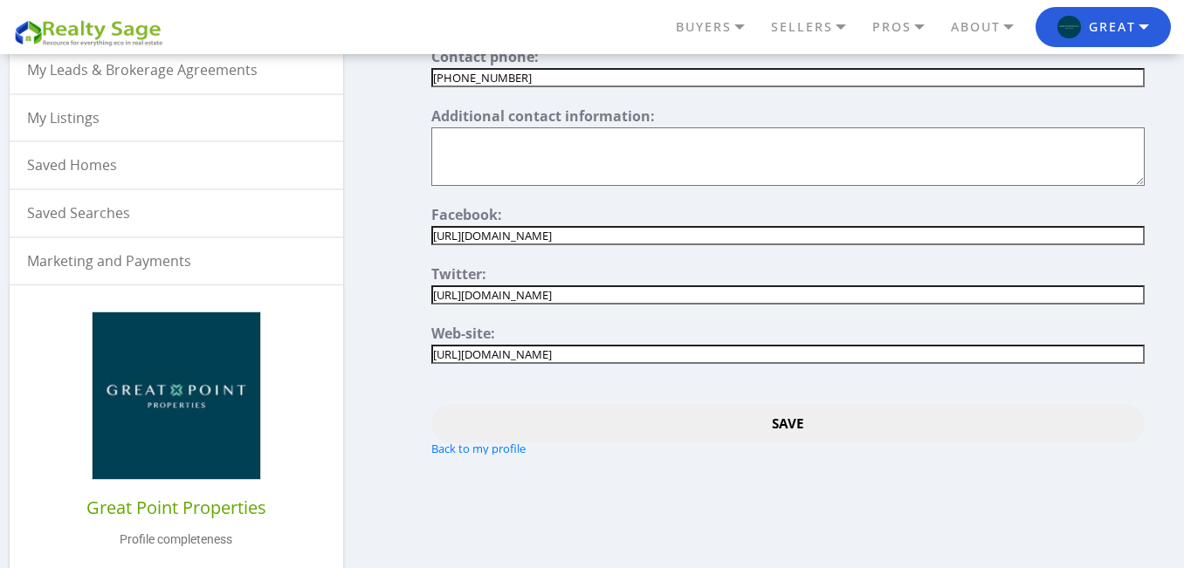
scroll to position [197, 0]
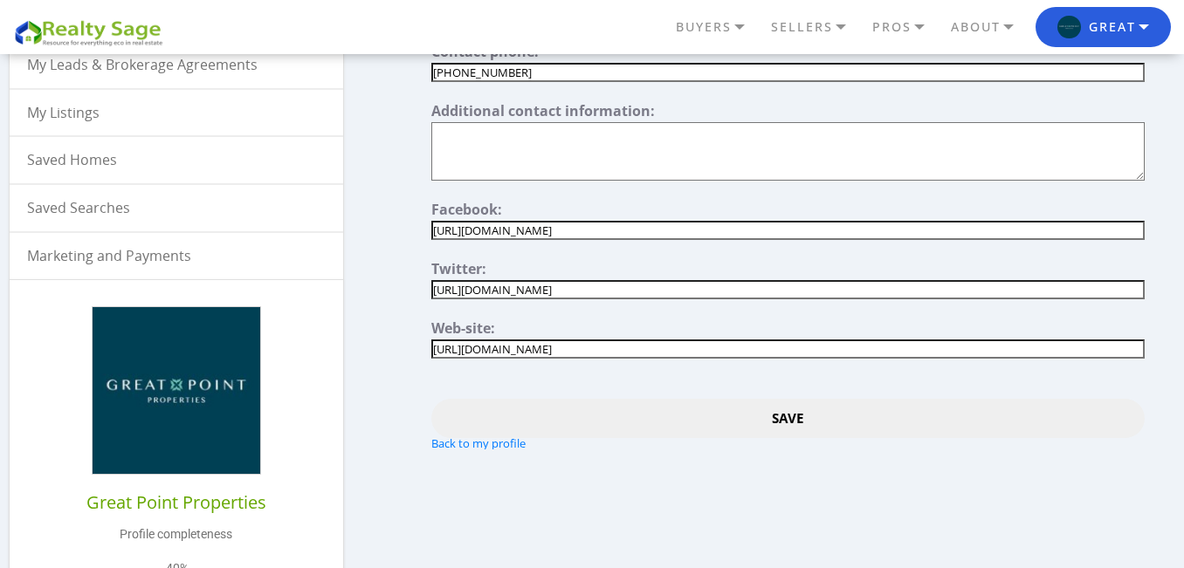
type input"] "https://www.greatpointproperties.com"
click at [617, 417] on input "Save" at bounding box center [787, 418] width 712 height 39
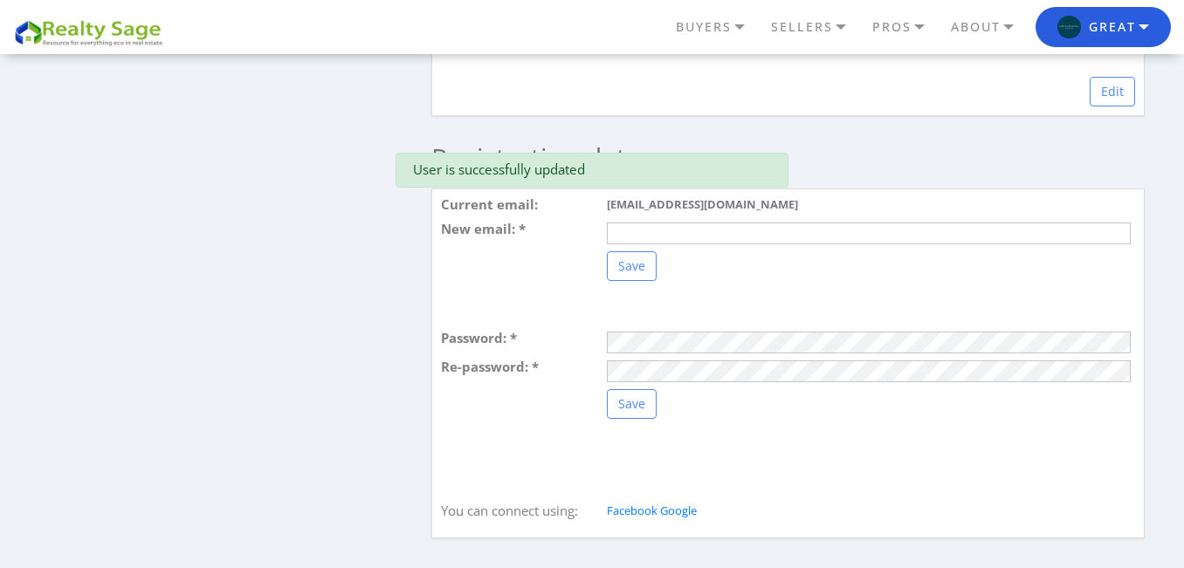
scroll to position [1853, 0]
click at [1118, 106] on link "Edit" at bounding box center [1111, 91] width 45 height 30
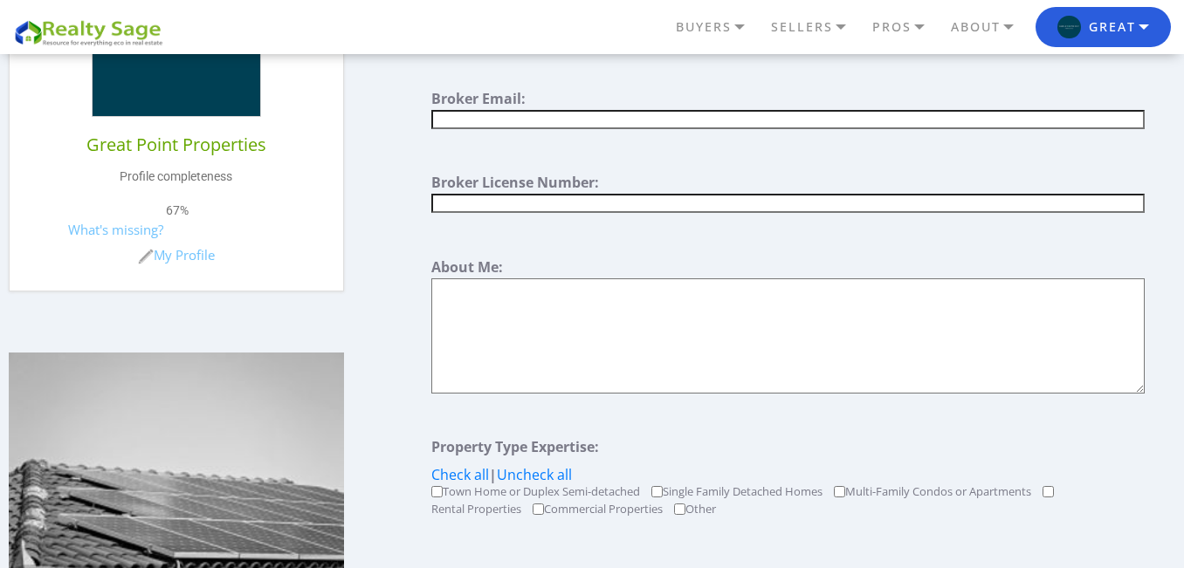
scroll to position [566, 0]
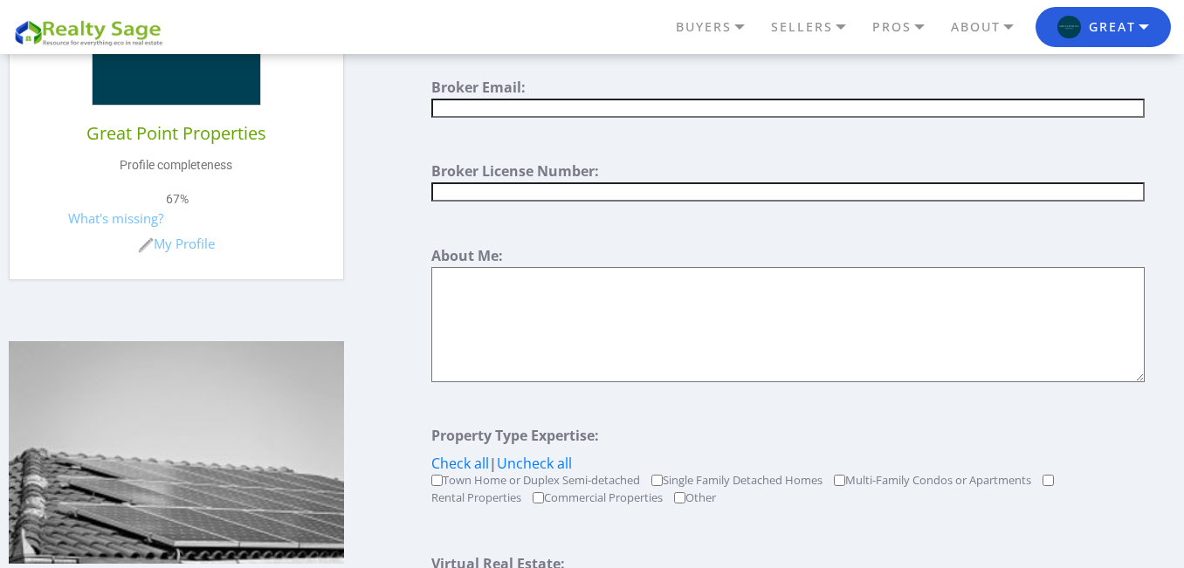
click at [532, 360] on textarea at bounding box center [787, 324] width 712 height 115
paste textarea "At Great Point Properties, we specialize in sales and vacation rentals. We have…"
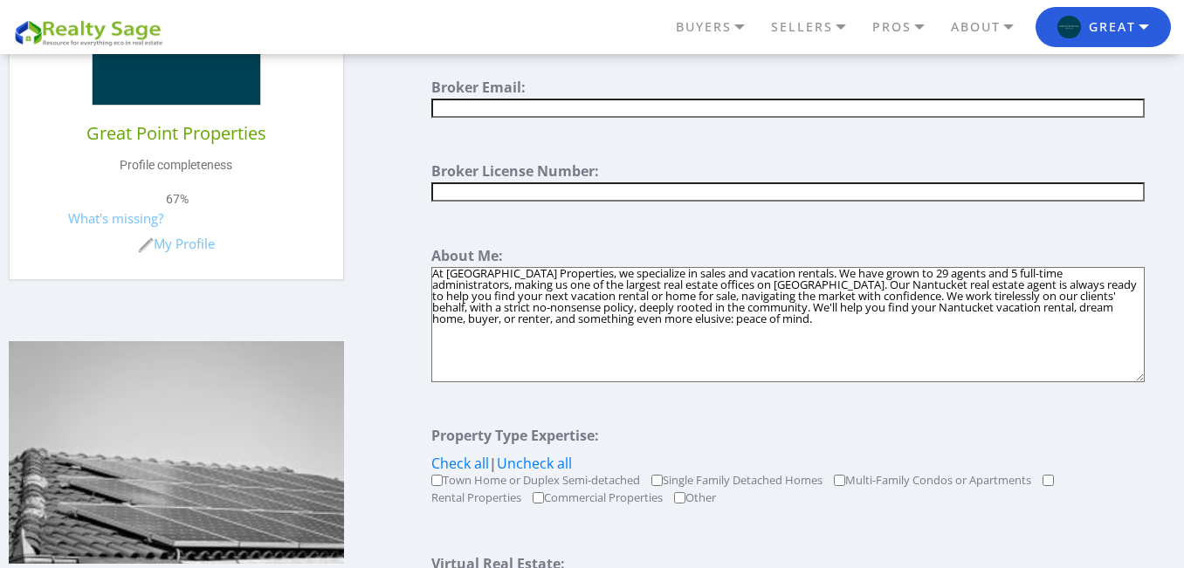
paste textarea "Find a great selection of Nantucket homes for sale and Nantucket vacation renta…"
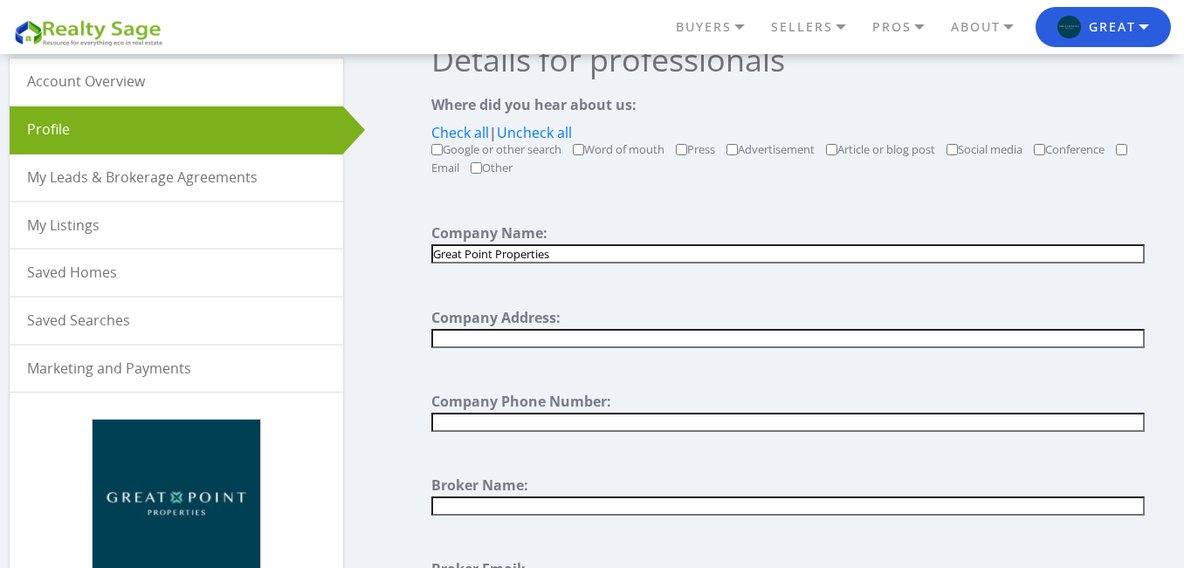
scroll to position [84, 0]
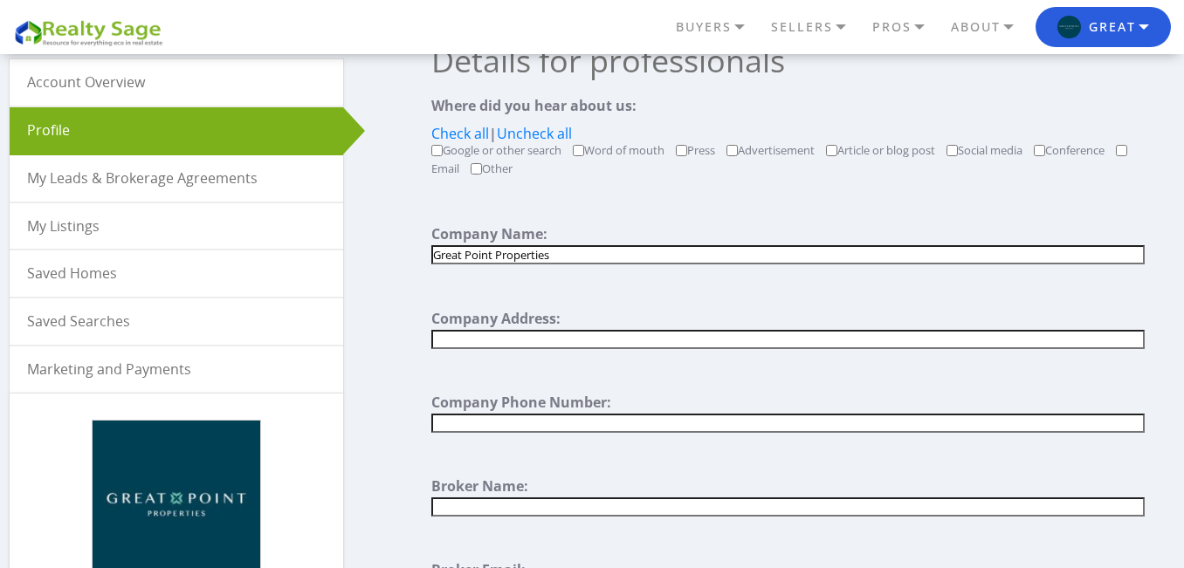
type textarea "At Great Point Properties, we specialize in sales and vacation rentals. We have…"
click at [494, 340] on input "text" at bounding box center [787, 339] width 712 height 19
paste input "1 North Beach Street Nantucket Nantucket Massachusetts 02554"
type input "1 North Beach Street Nantucket Nantucket Massachusetts 02554"
click at [527, 421] on input "text" at bounding box center [787, 423] width 712 height 19
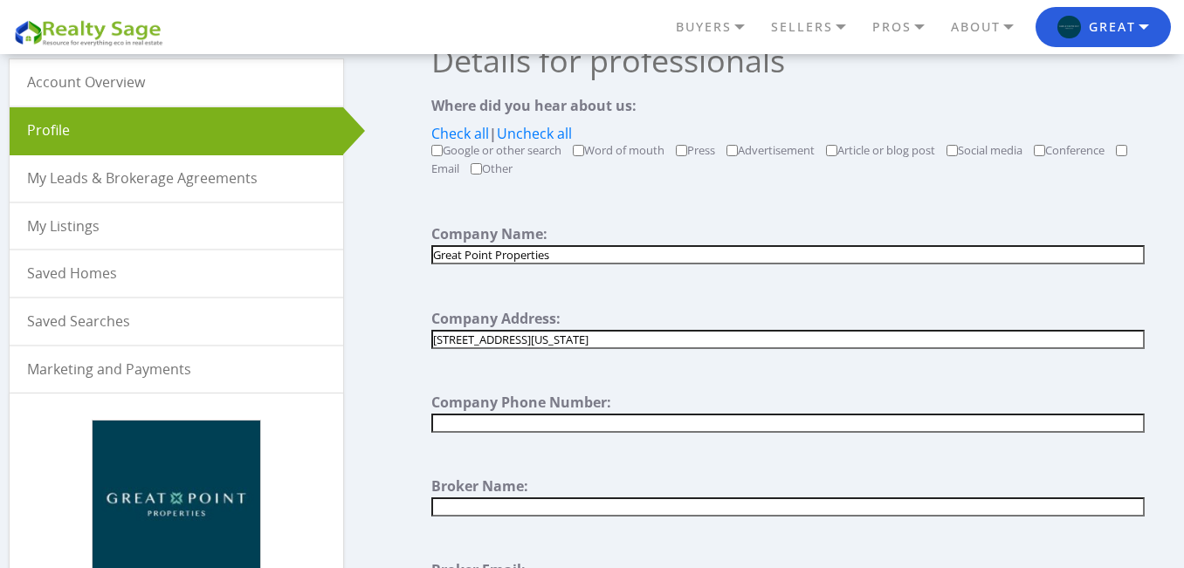
paste input "(508) 228-2266"
type input "(508) 228-2266"
click at [545, 508] on input "text" at bounding box center [787, 507] width 712 height 19
paste input "Great Point Properties"
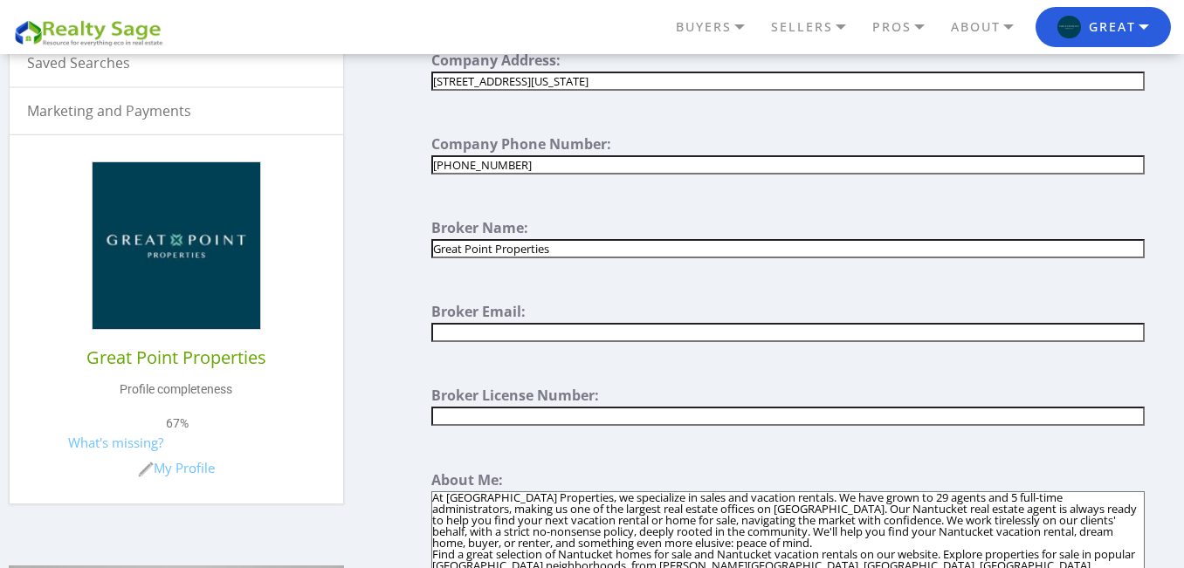
scroll to position [346, 0]
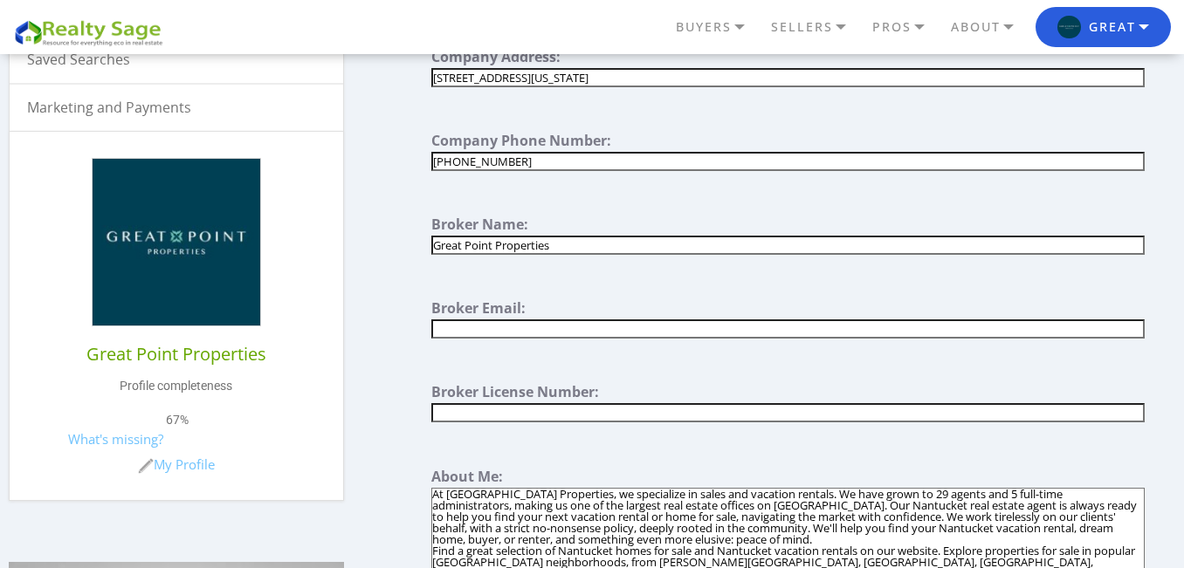
type input "Great Point Properties"
click at [546, 330] on input "text" at bounding box center [787, 328] width 712 height 19
paste input "info@greatpointproperties.com"
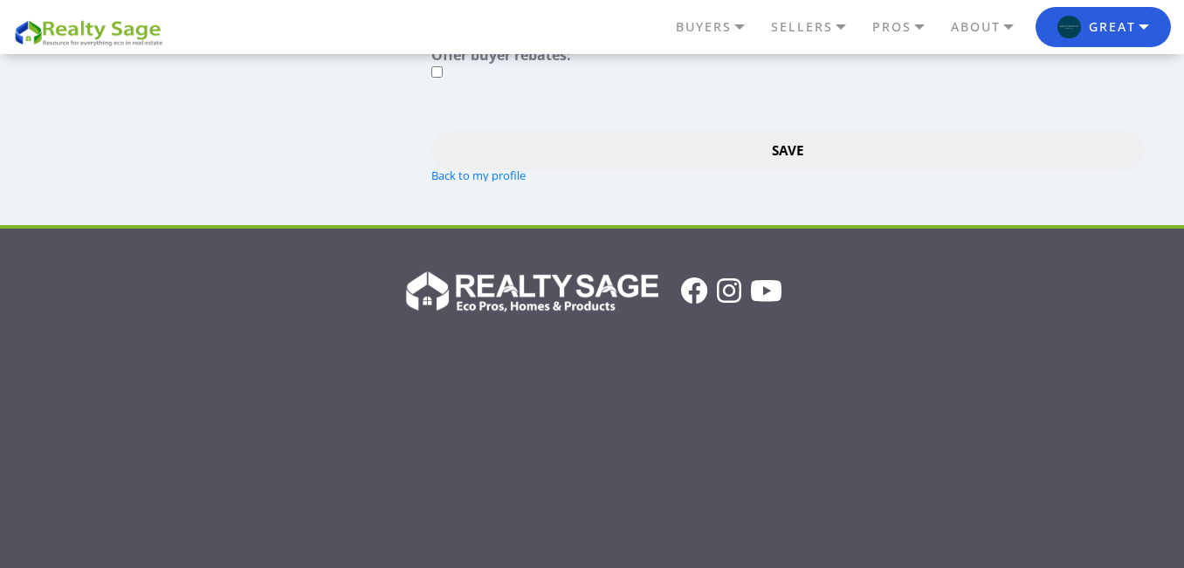
scroll to position [1961, 0]
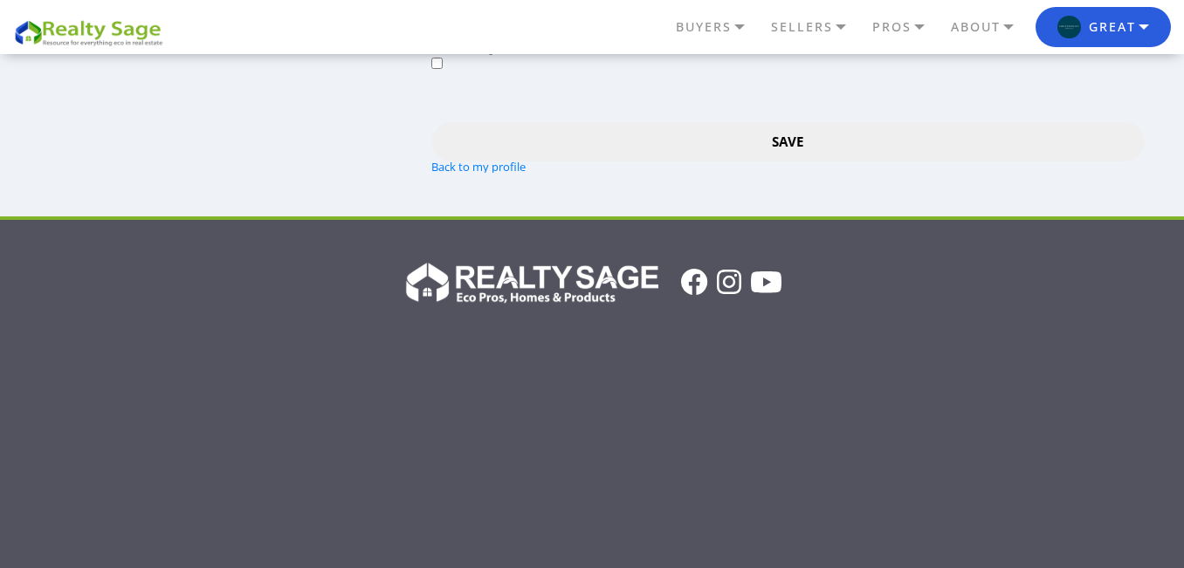
type input "info@greatpointproperties.com"
click at [807, 105] on div at bounding box center [787, 113] width 712 height 18
click at [801, 117] on div at bounding box center [787, 113] width 712 height 18
click at [799, 127] on input "Save" at bounding box center [787, 141] width 712 height 39
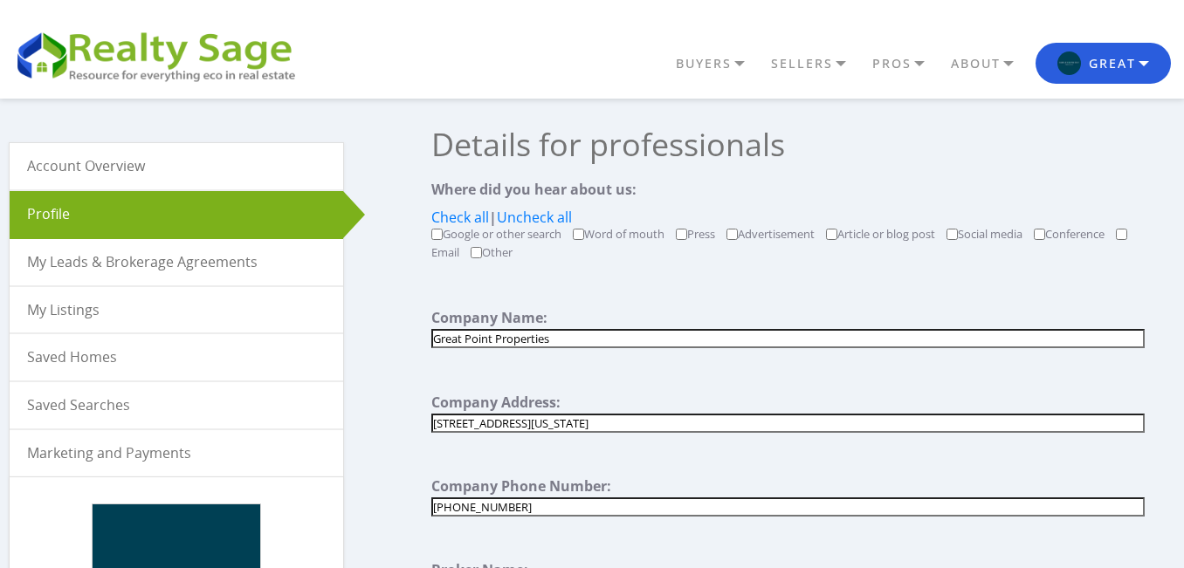
click at [692, 235] on label "Press" at bounding box center [701, 234] width 28 height 11
click at [687, 235] on input "Press" at bounding box center [681, 234] width 11 height 11
click at [692, 235] on label "Press" at bounding box center [701, 234] width 28 height 11
click at [687, 235] on input "Press" at bounding box center [681, 234] width 11 height 11
checkbox input "false"
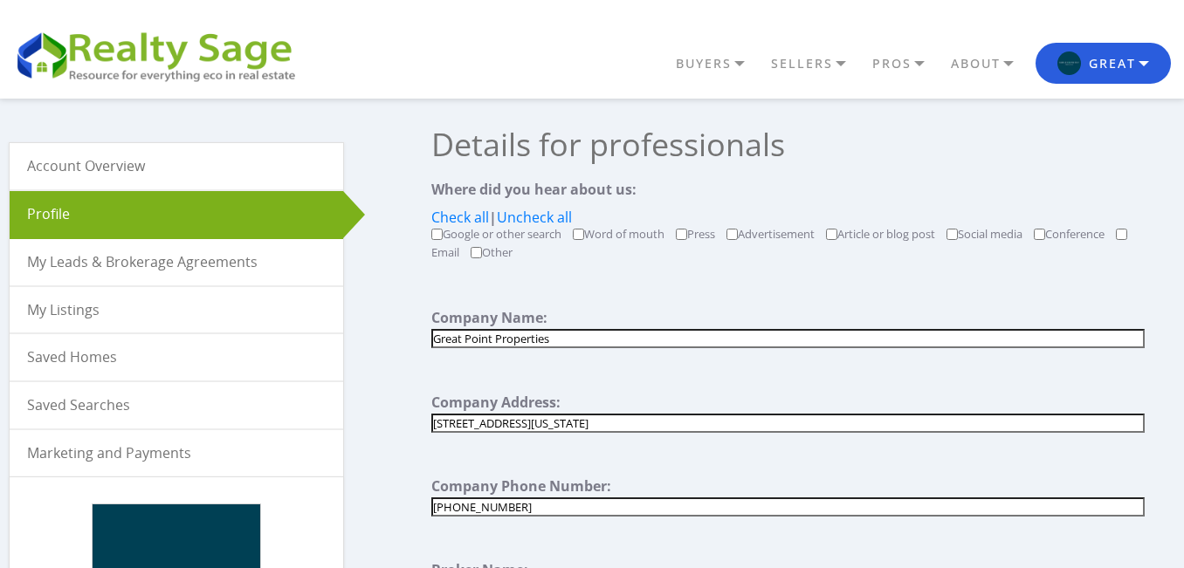
click at [482, 251] on input "Other" at bounding box center [475, 252] width 11 height 11
checkbox input "true"
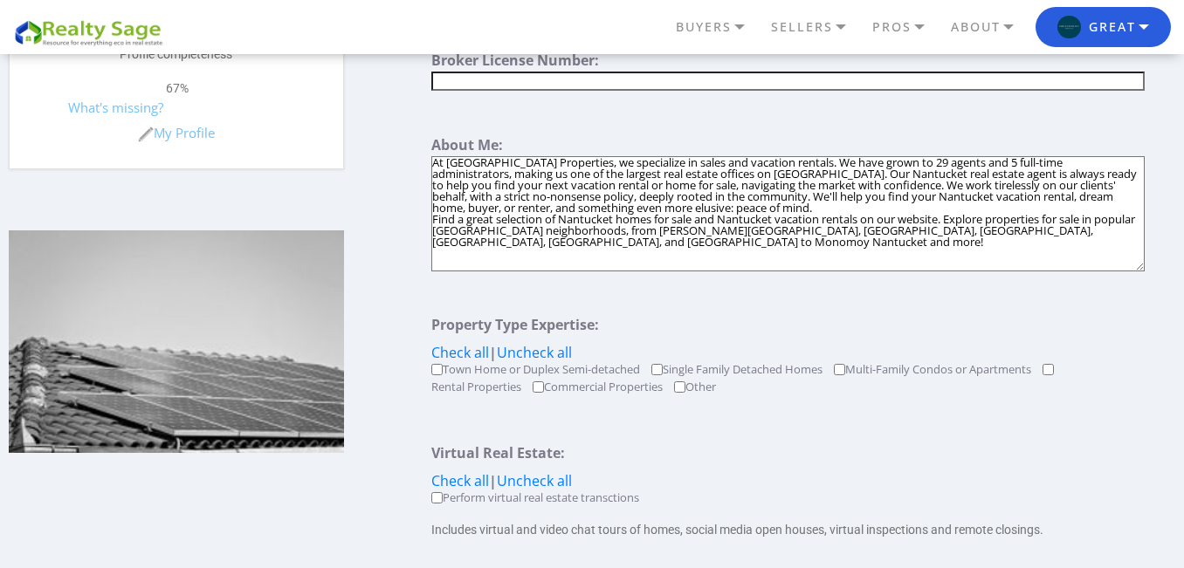
scroll to position [672, 0]
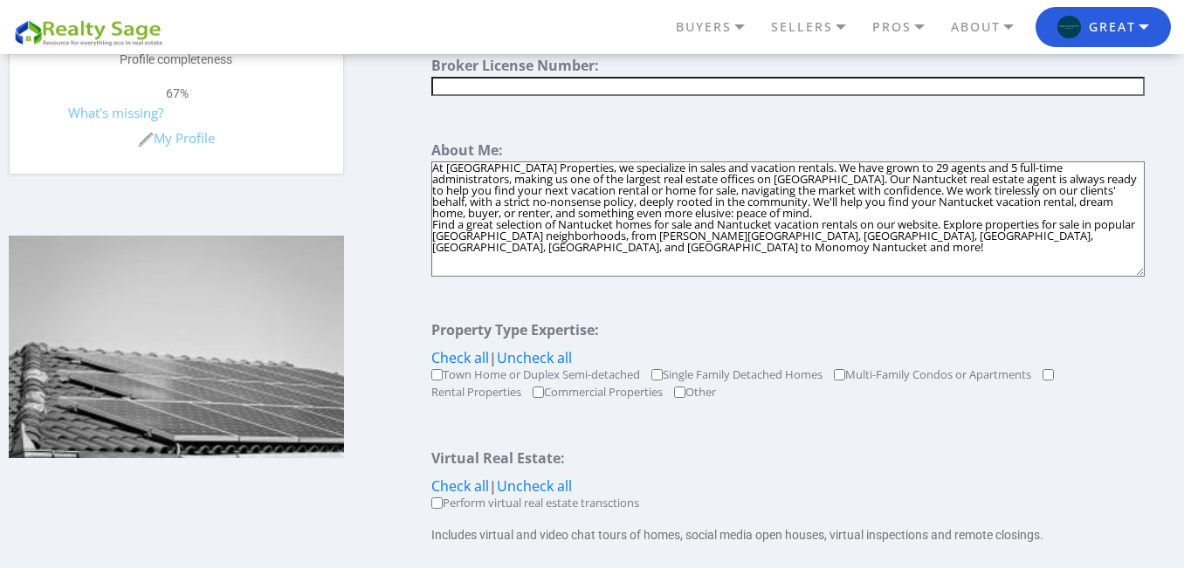
click at [759, 218] on textarea "At Great Point Properties, we specialize in sales and vacation rentals. We have…" at bounding box center [787, 218] width 712 height 115
click at [745, 209] on textarea "At Great Point Properties, we specialize in sales and vacation rentals. We have…" at bounding box center [787, 218] width 712 height 115
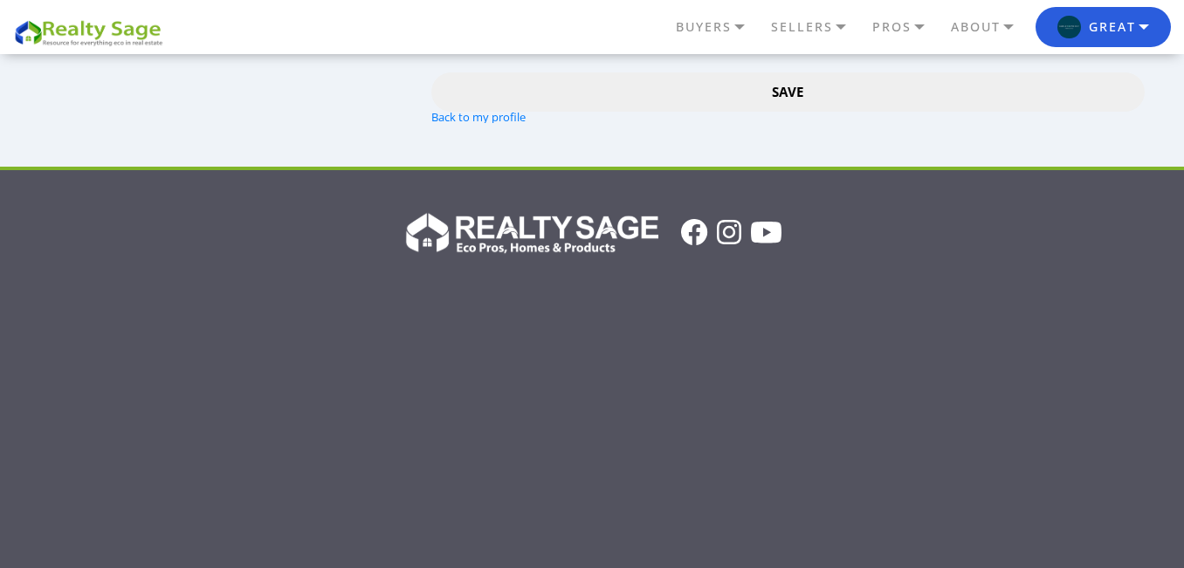
scroll to position [2009, 0]
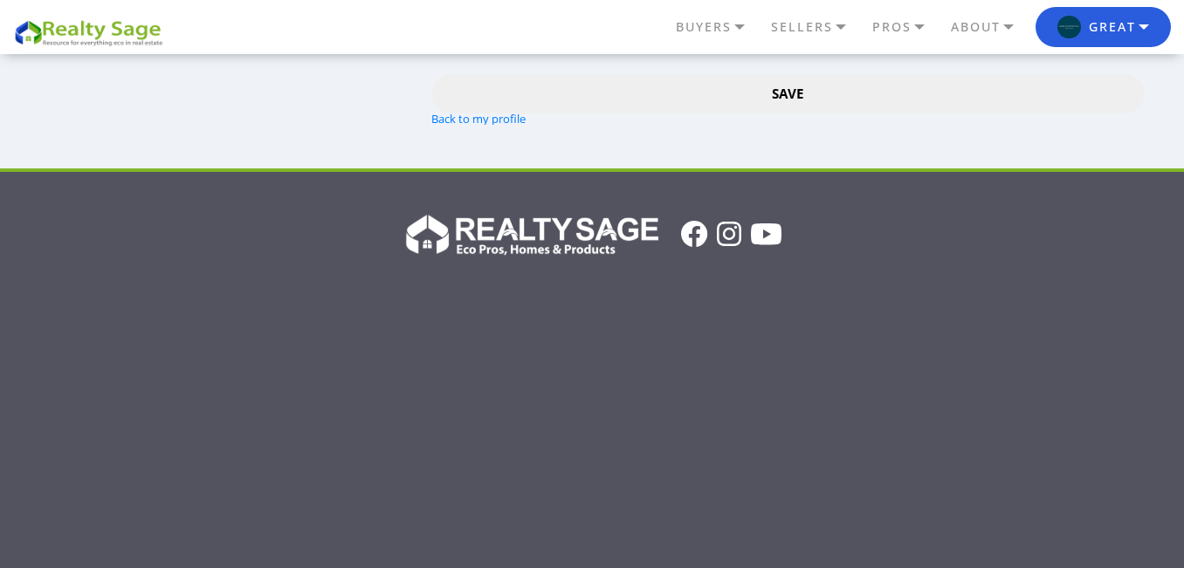
click at [779, 89] on input "Save" at bounding box center [787, 93] width 712 height 39
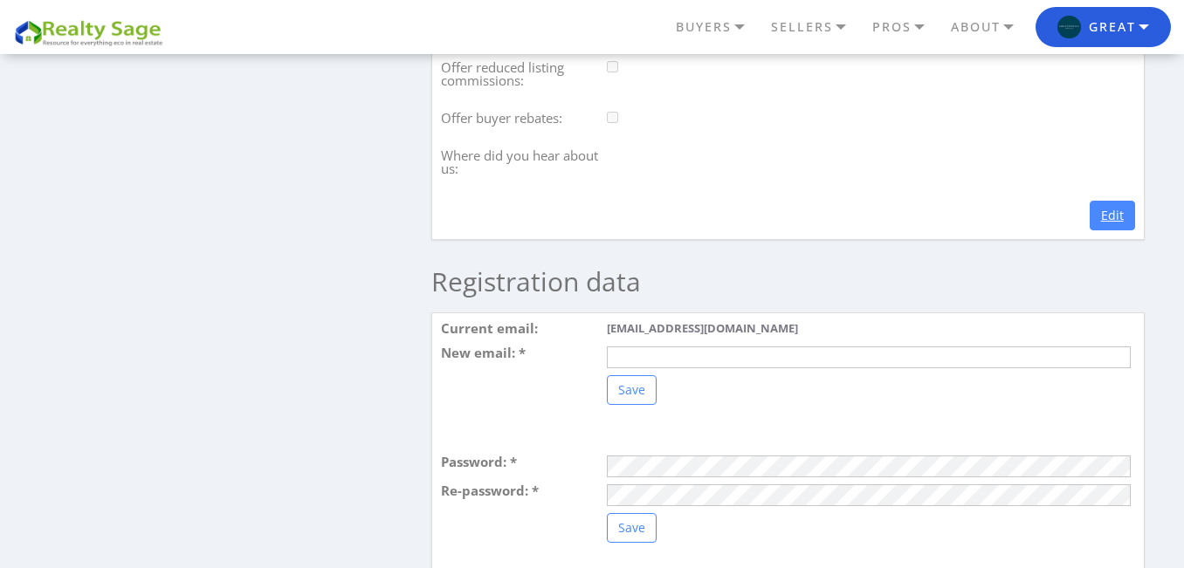
scroll to position [1715, 0]
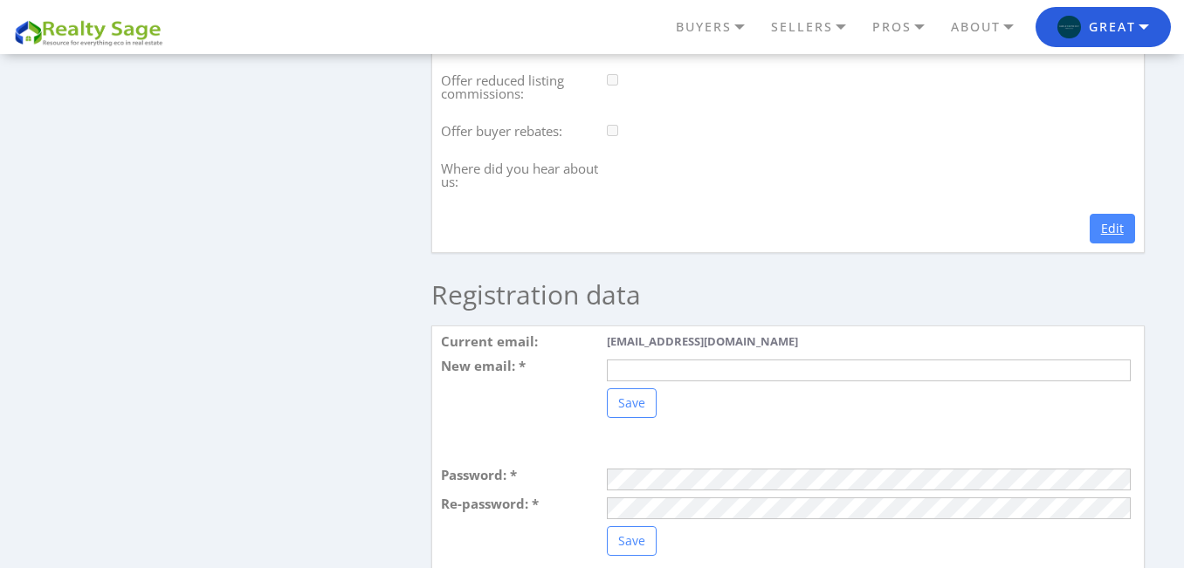
click at [1109, 227] on link "Edit" at bounding box center [1111, 229] width 45 height 30
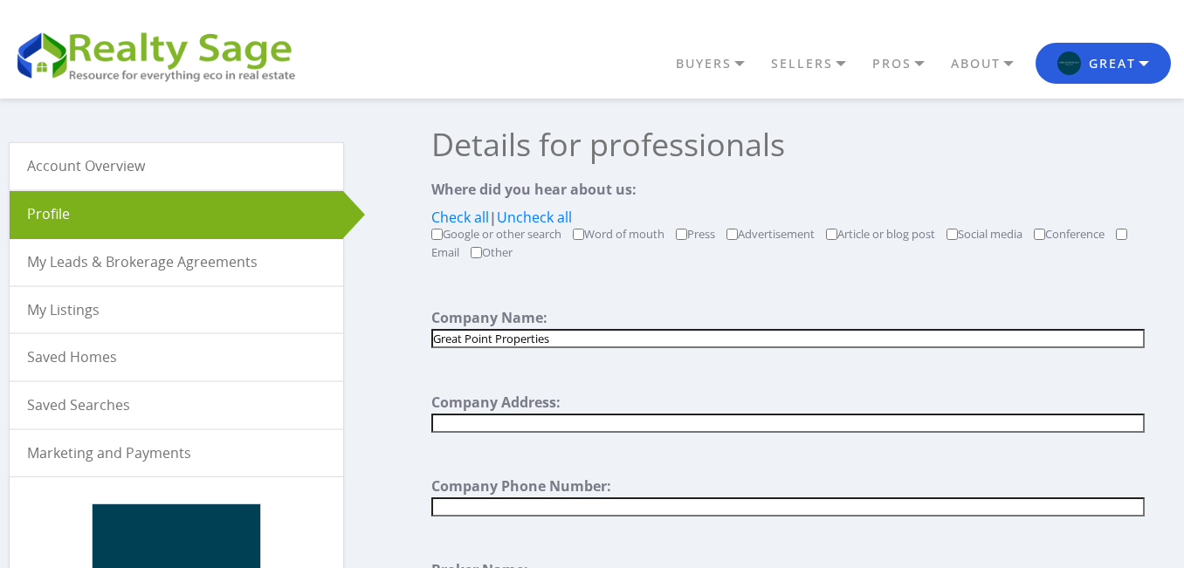
click at [578, 414] on input "text" at bounding box center [787, 423] width 712 height 19
paste input "[STREET_ADDRESS][US_STATE]"
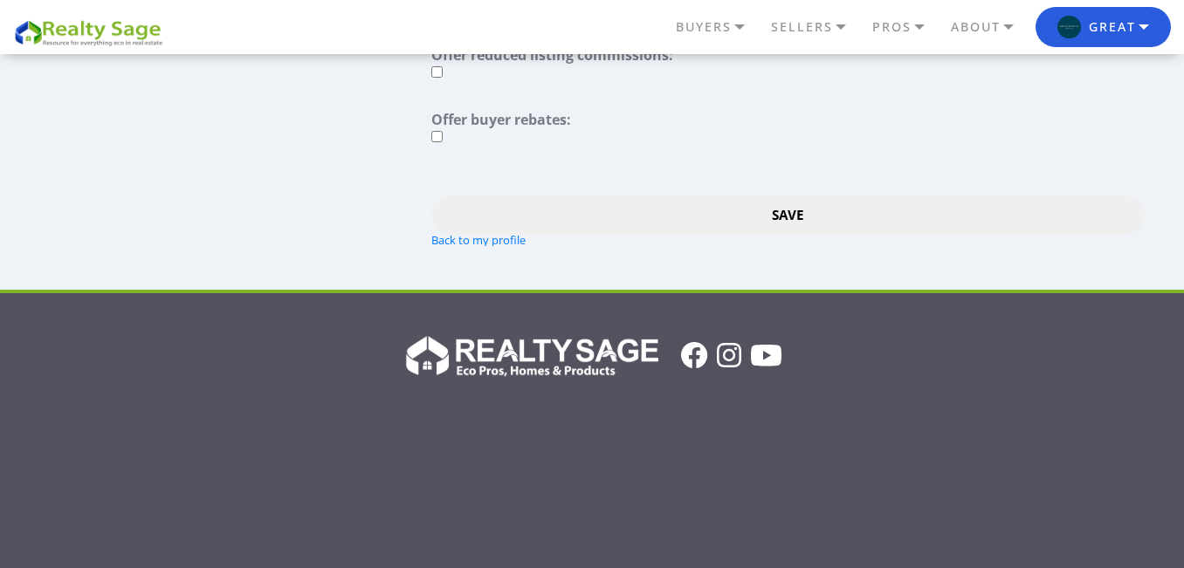
scroll to position [1873, 0]
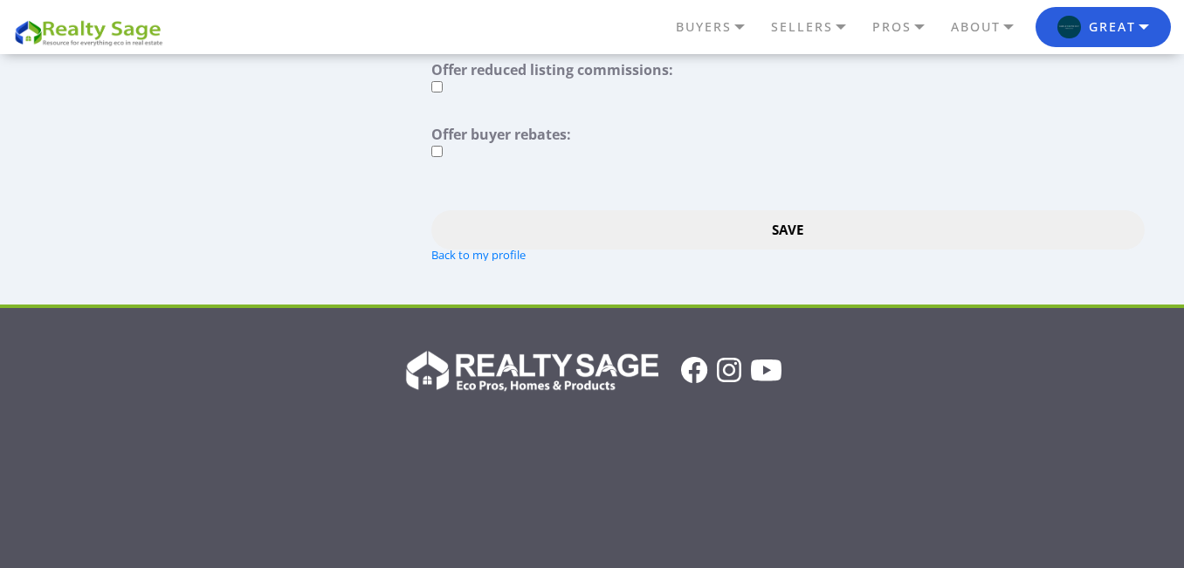
type input "[STREET_ADDRESS][US_STATE]"
click at [731, 249] on input "Save" at bounding box center [787, 229] width 712 height 39
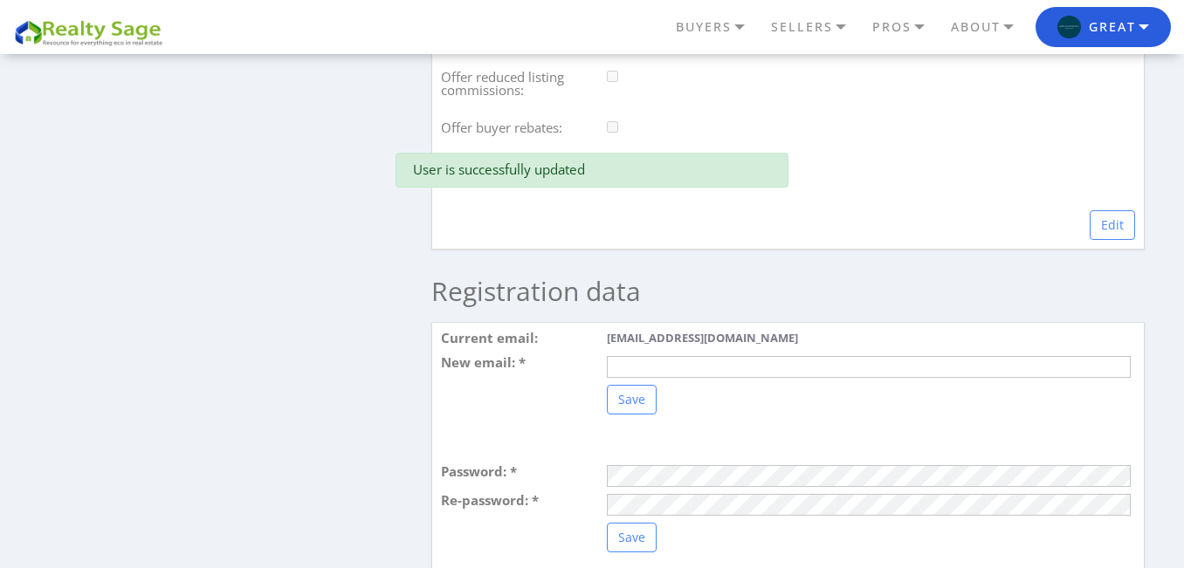
scroll to position [1732, 0]
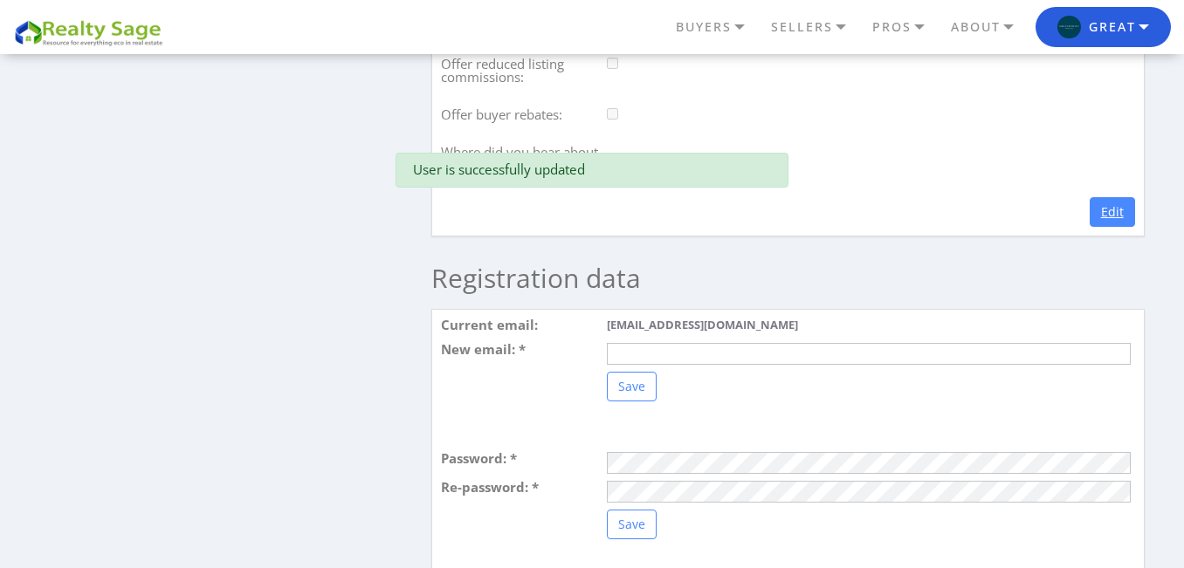
click at [1100, 216] on link "Edit" at bounding box center [1111, 212] width 45 height 30
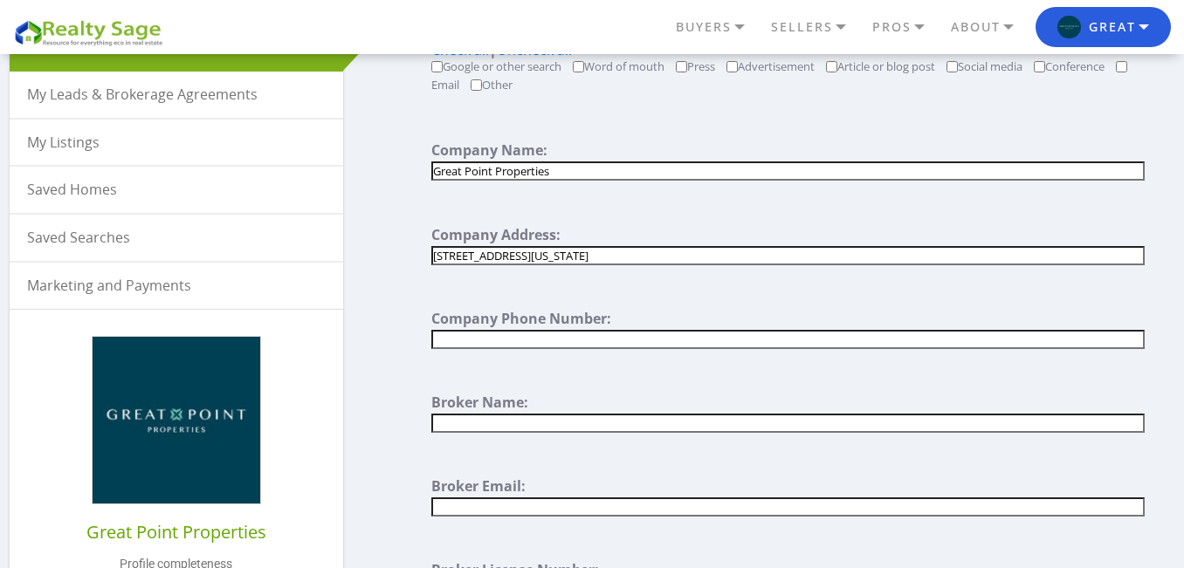
scroll to position [175, 0]
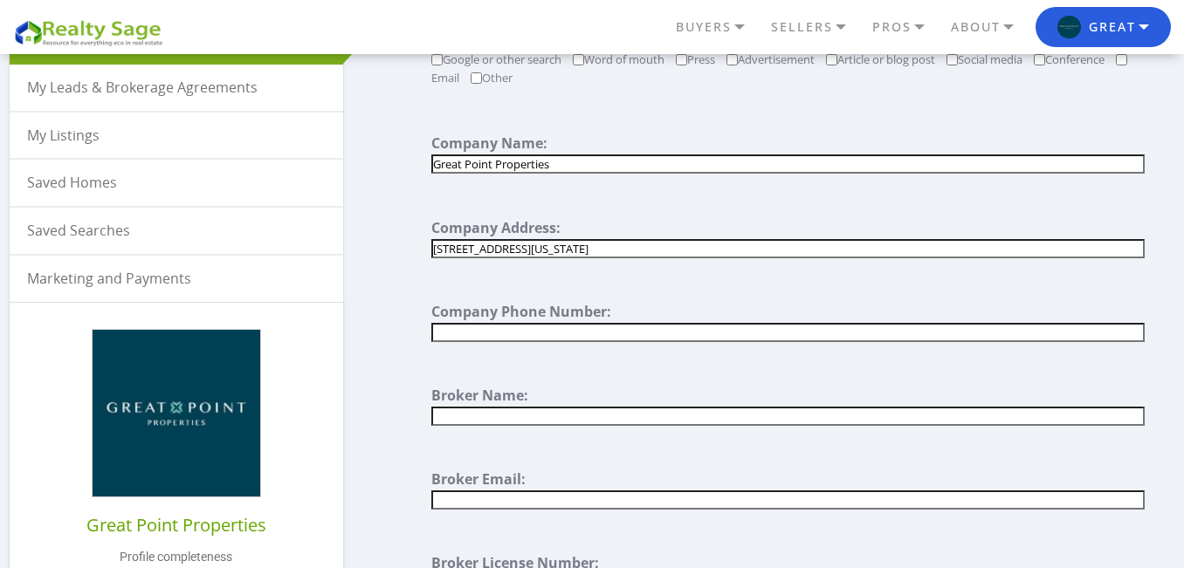
click at [578, 330] on input "text" at bounding box center [787, 332] width 712 height 19
paste input "[PHONE_NUMBER]"
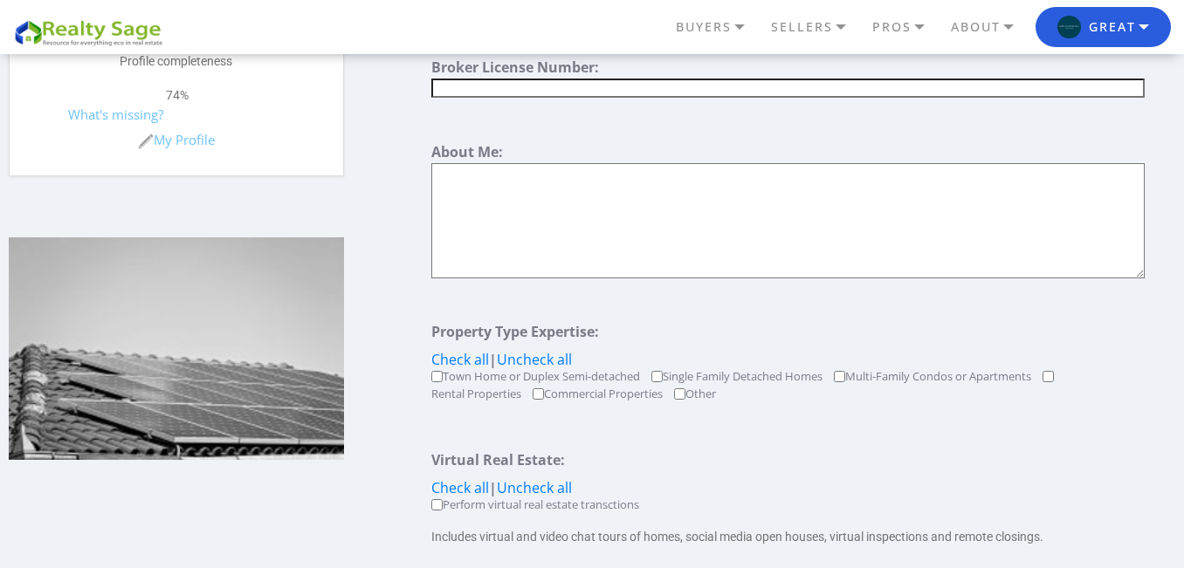
scroll to position [679, 0]
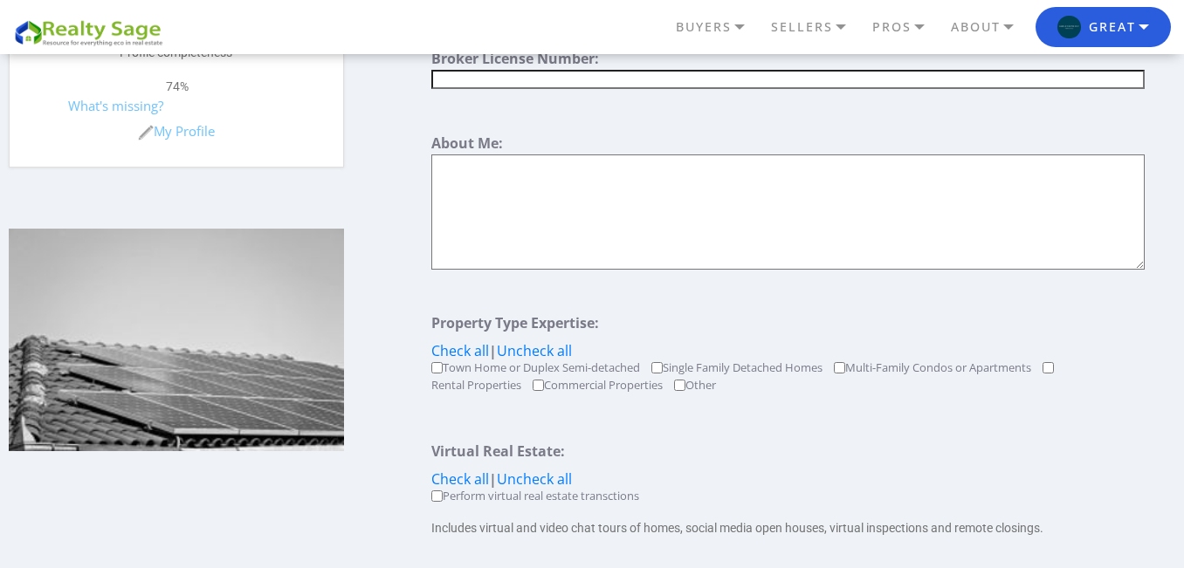
type input "[PHONE_NUMBER]"
click at [536, 207] on textarea at bounding box center [787, 211] width 712 height 115
click at [523, 212] on textarea at bounding box center [787, 211] width 712 height 115
paste textarea "At [GEOGRAPHIC_DATA] Properties, we specialize in sales and vacation rentals. W…"
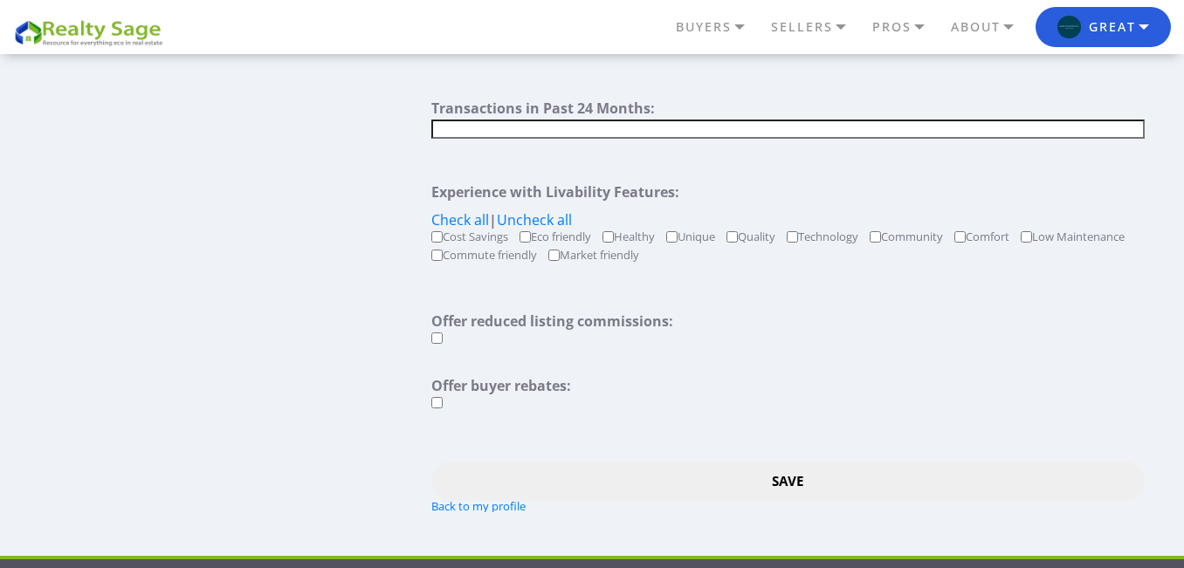
scroll to position [1665, 0]
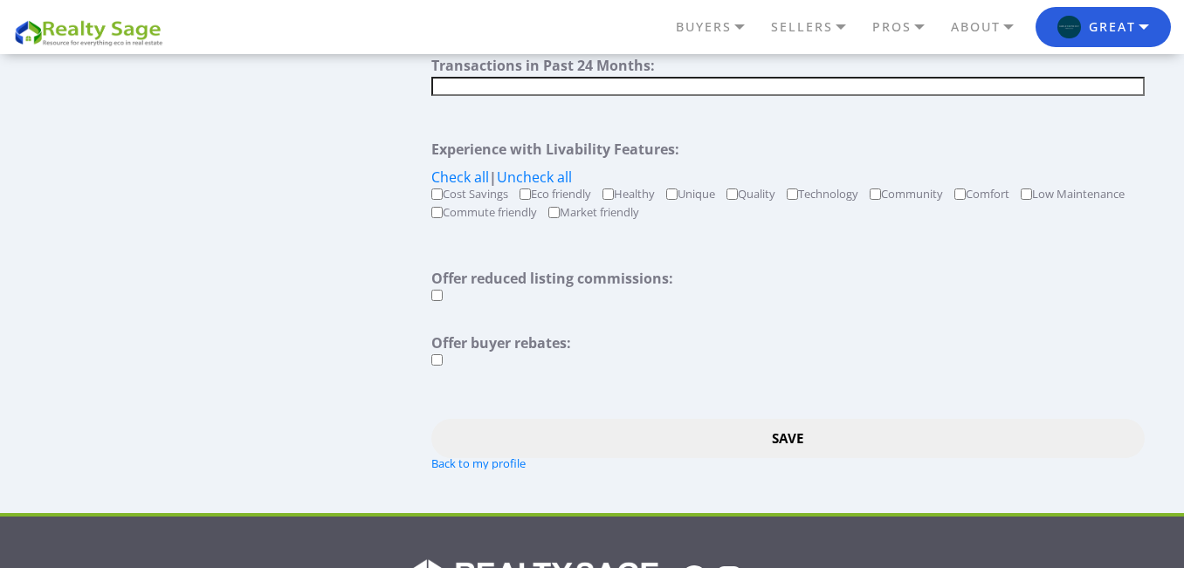
type textarea "At [GEOGRAPHIC_DATA] Properties, we specialize in sales and vacation rentals. W…"
click at [766, 441] on input "Save" at bounding box center [787, 438] width 712 height 39
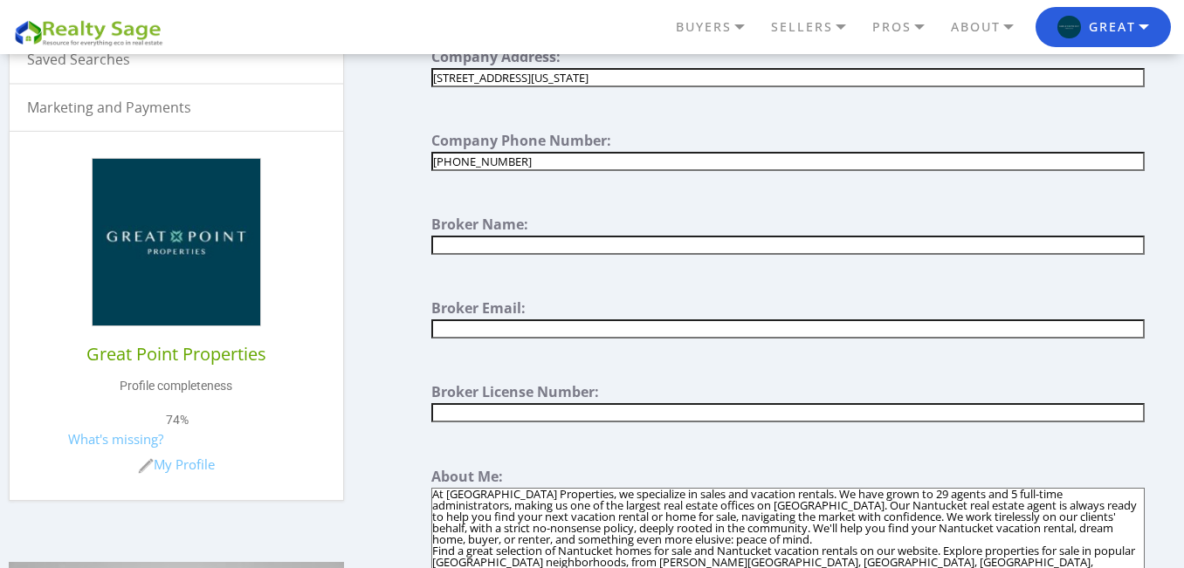
scroll to position [339, 0]
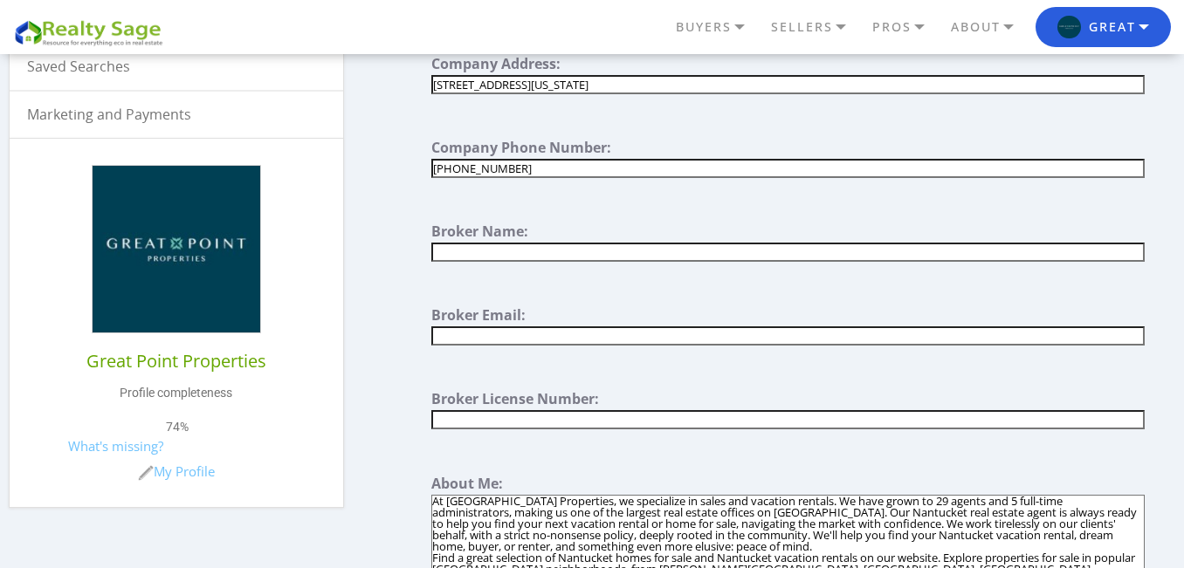
click at [482, 168] on input "[PHONE_NUMBER]" at bounding box center [787, 168] width 712 height 19
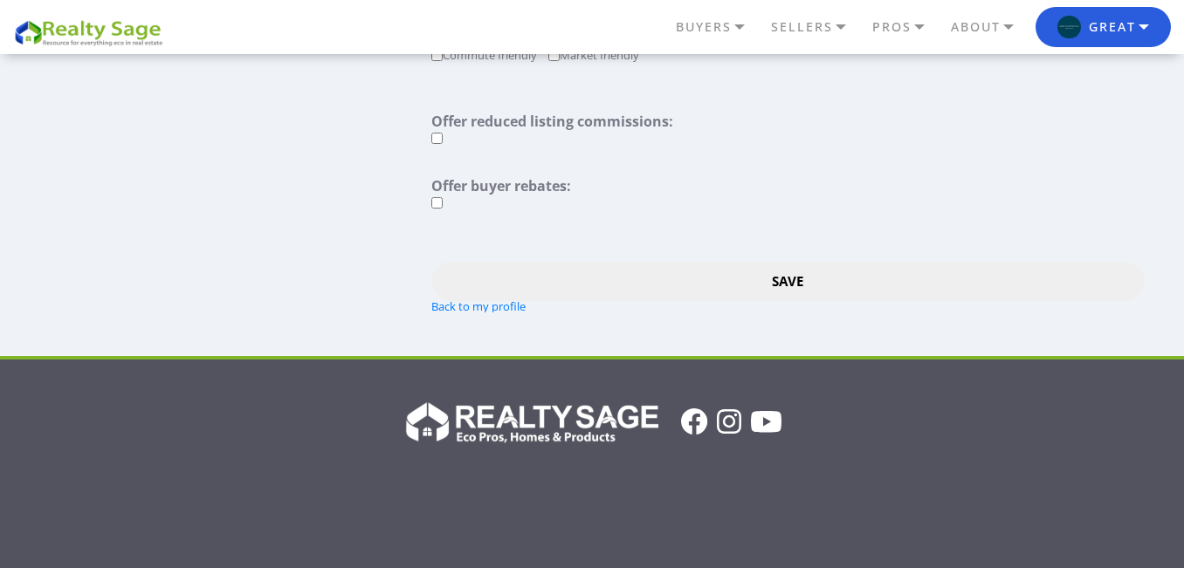
scroll to position [1802, 0]
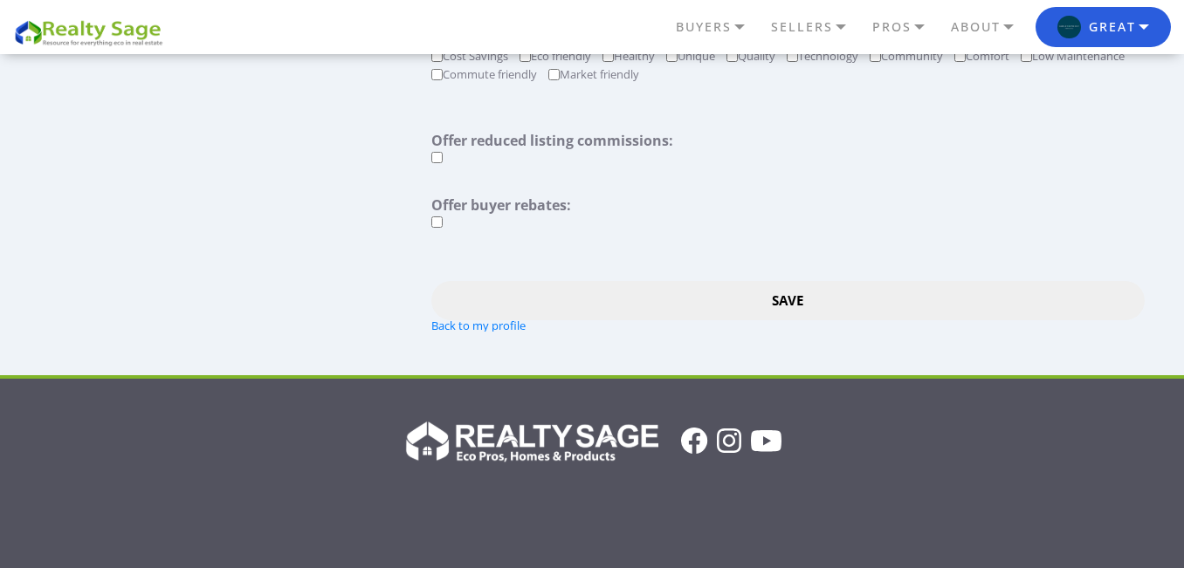
type input "5082282266"
click at [774, 304] on input "Save" at bounding box center [787, 300] width 712 height 39
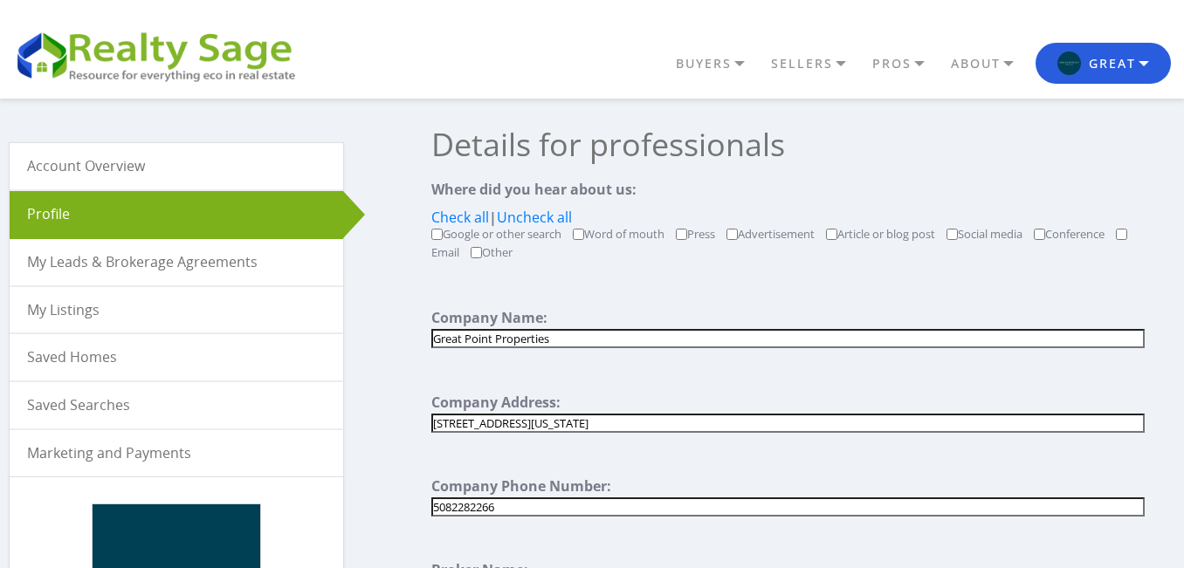
drag, startPoint x: 539, startPoint y: 503, endPoint x: 324, endPoint y: 504, distance: 215.6
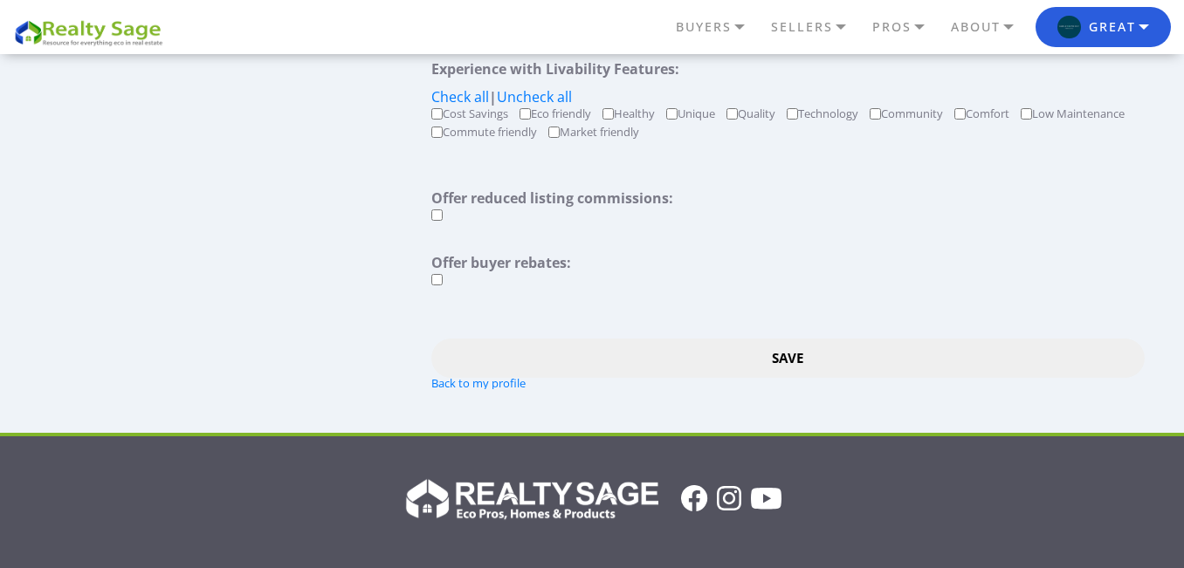
scroll to position [1706, 0]
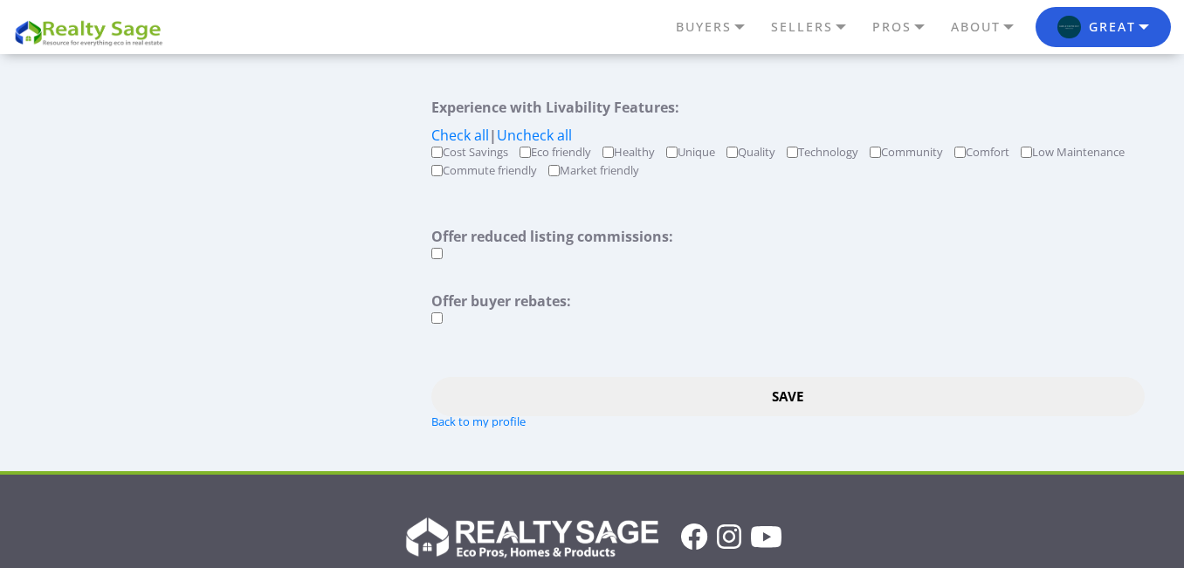
click at [766, 400] on input "Save" at bounding box center [787, 396] width 712 height 39
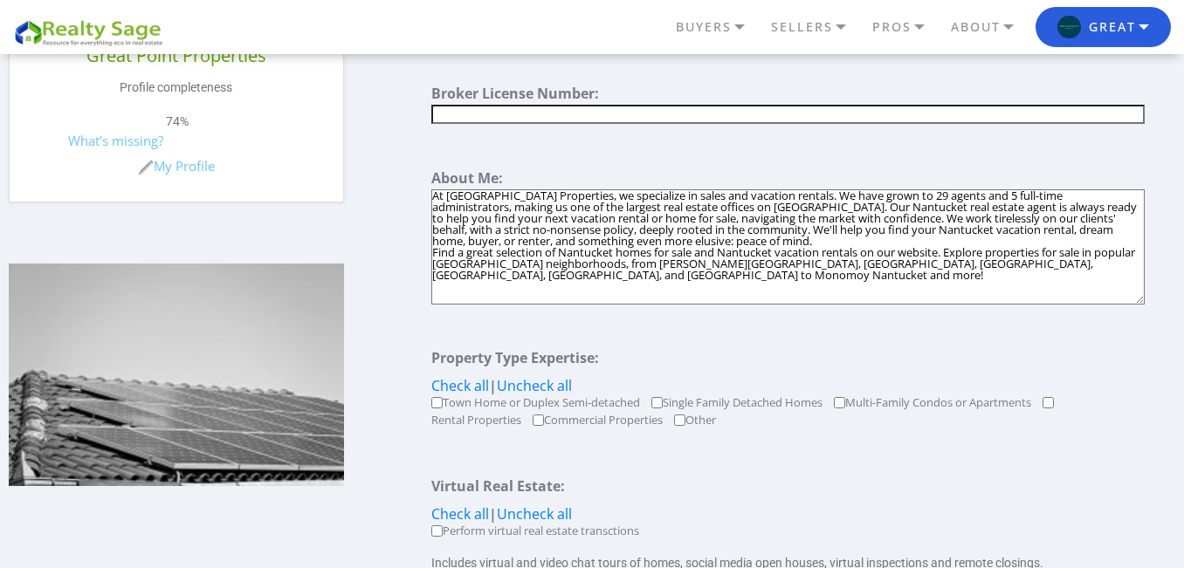
scroll to position [603, 0]
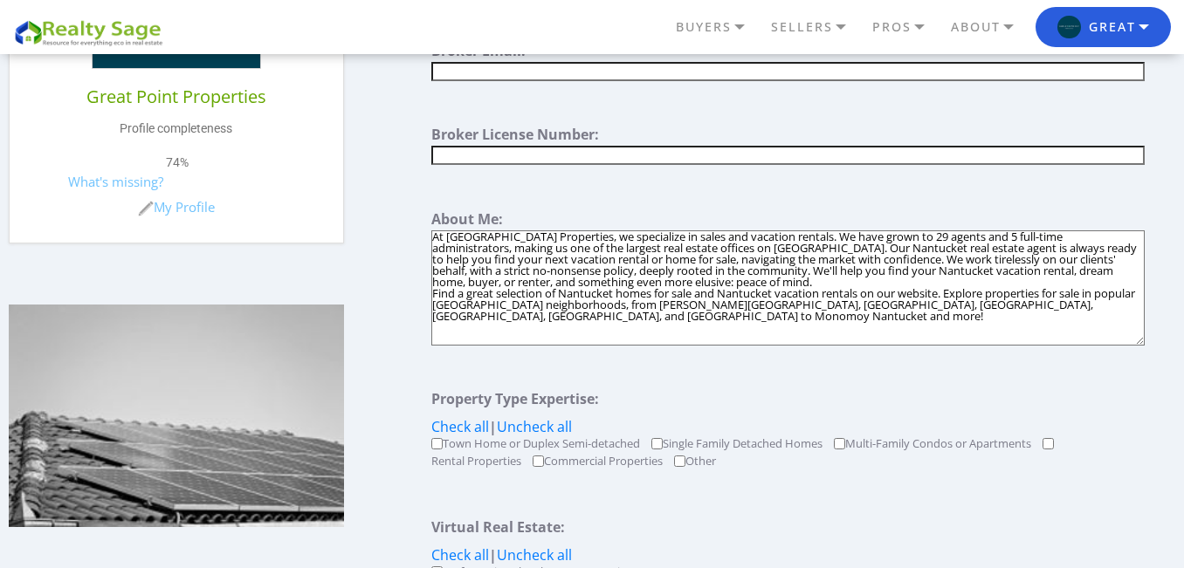
drag, startPoint x: 660, startPoint y: 334, endPoint x: 358, endPoint y: 237, distance: 317.4
click at [358, 237] on div "Account Overview Profile My Leads & Brokerage Agreements Leads Dashboard Broker…" at bounding box center [592, 528] width 1184 height 2005
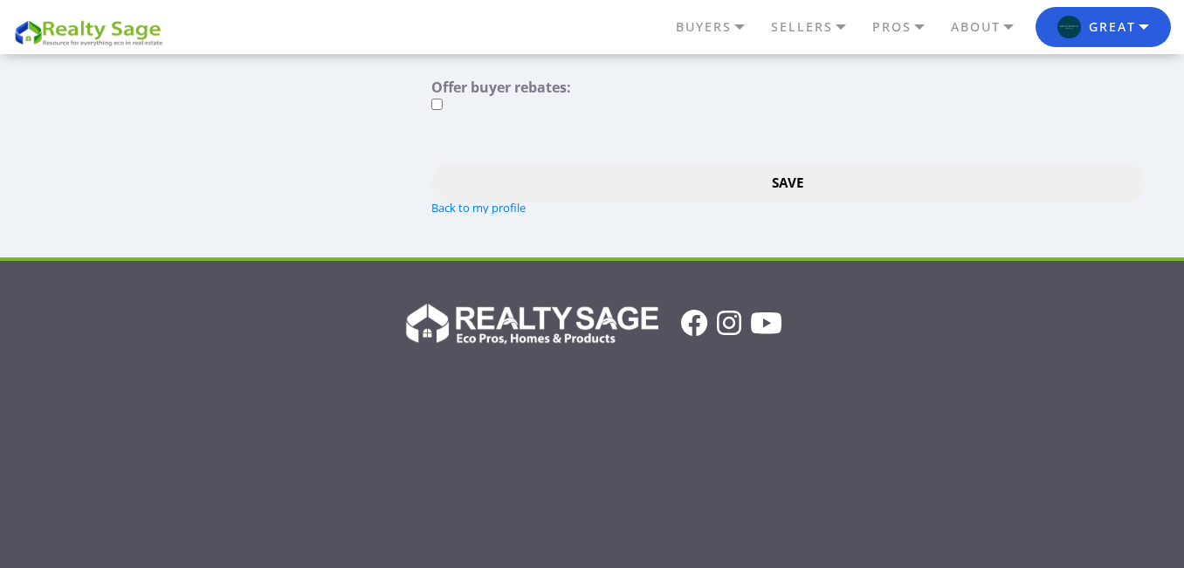
scroll to position [1924, 0]
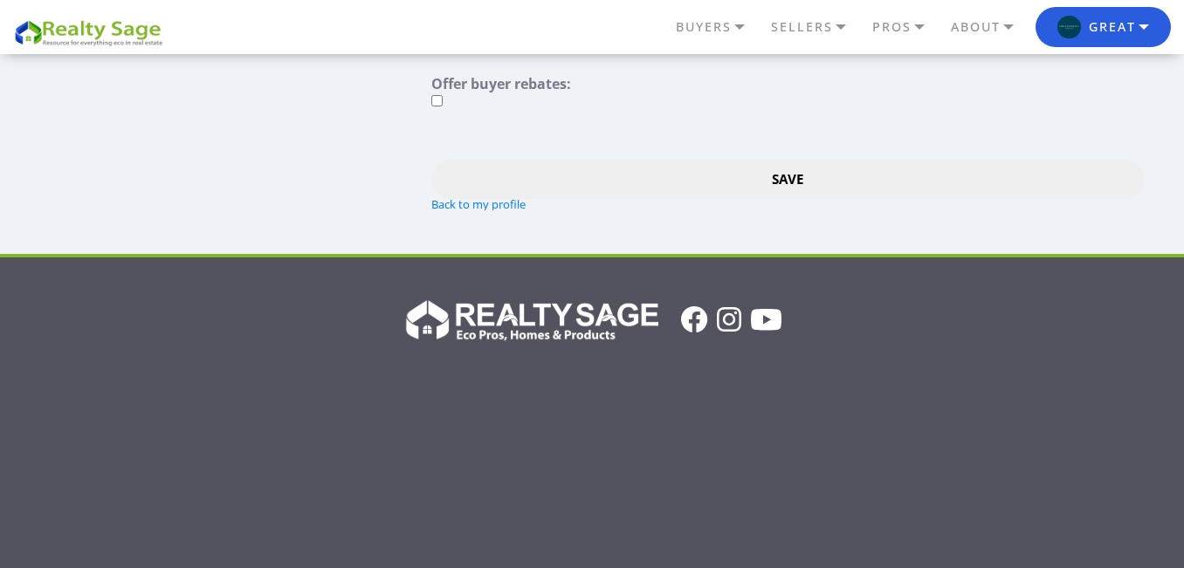
click at [800, 182] on input "Save" at bounding box center [787, 179] width 712 height 39
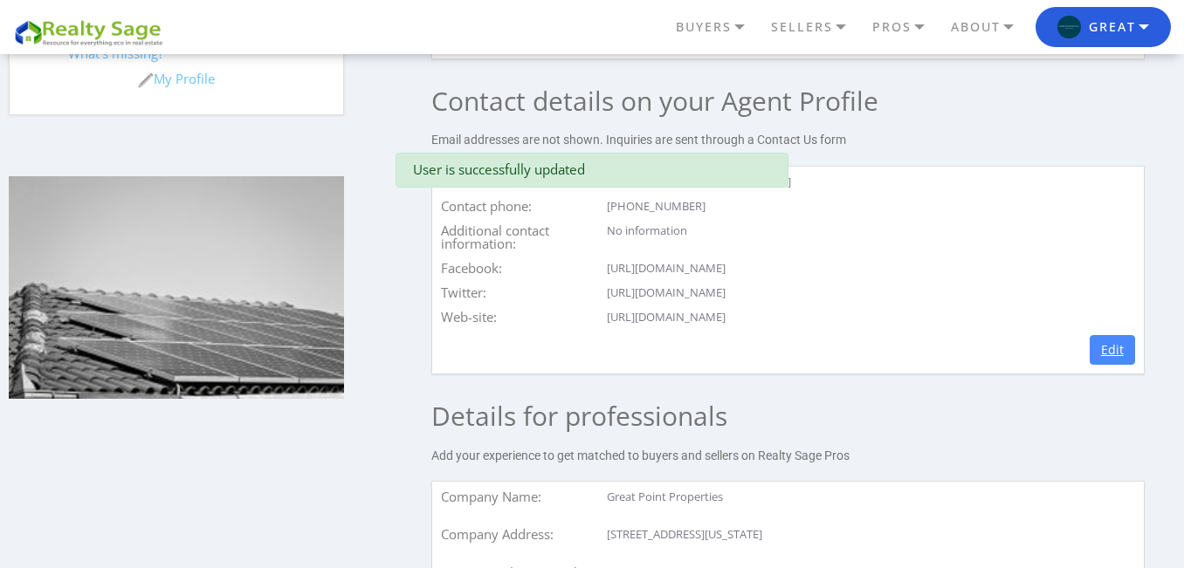
scroll to position [742, 0]
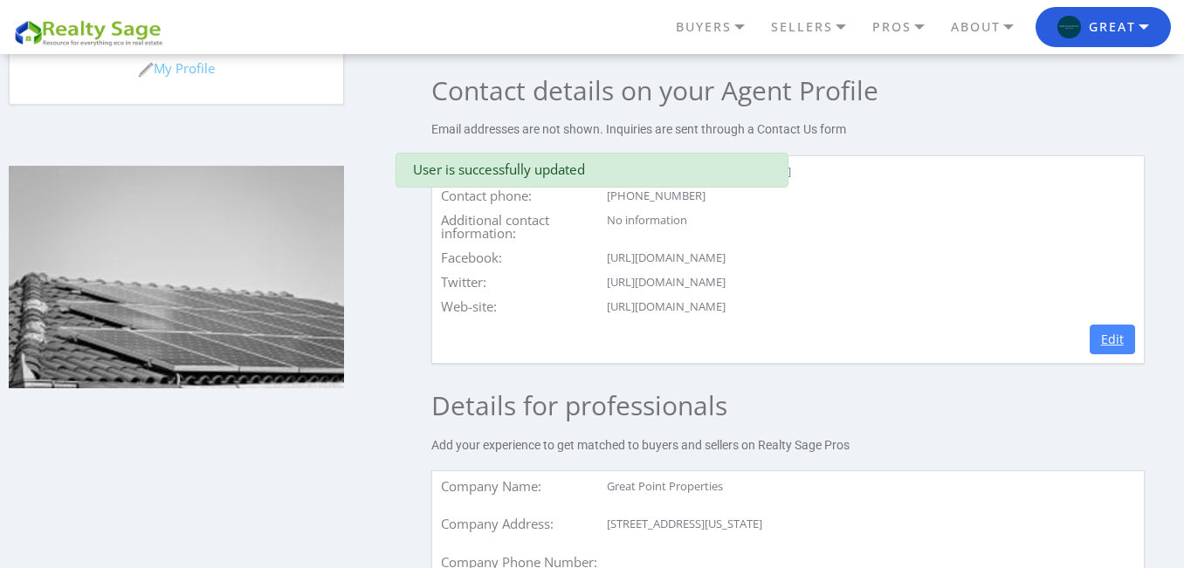
click at [1111, 335] on link "Edit" at bounding box center [1111, 340] width 45 height 30
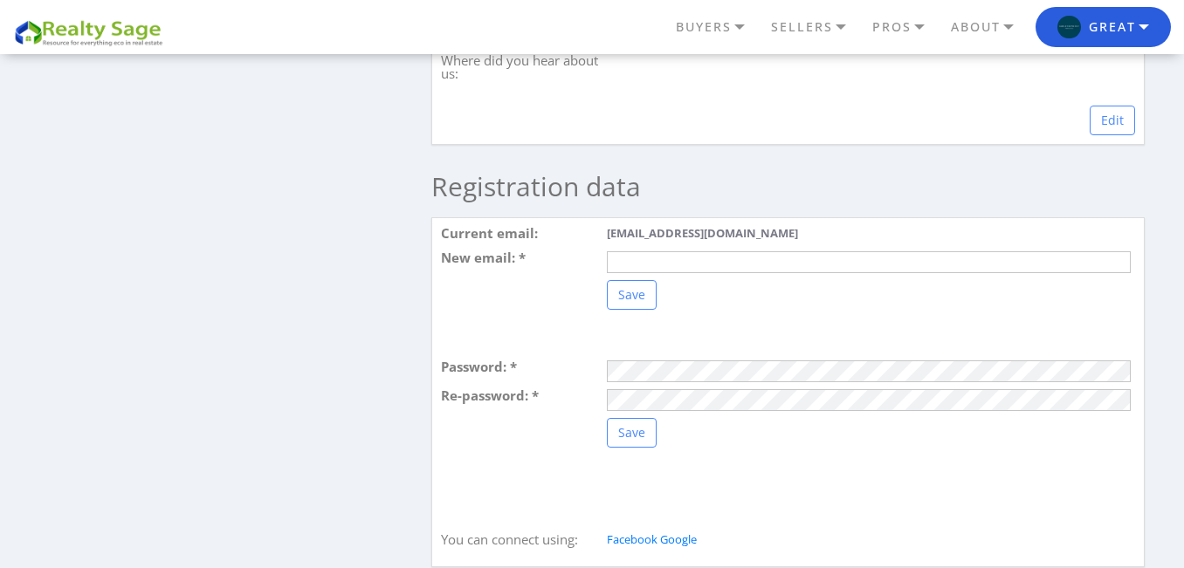
scroll to position [1840, 0]
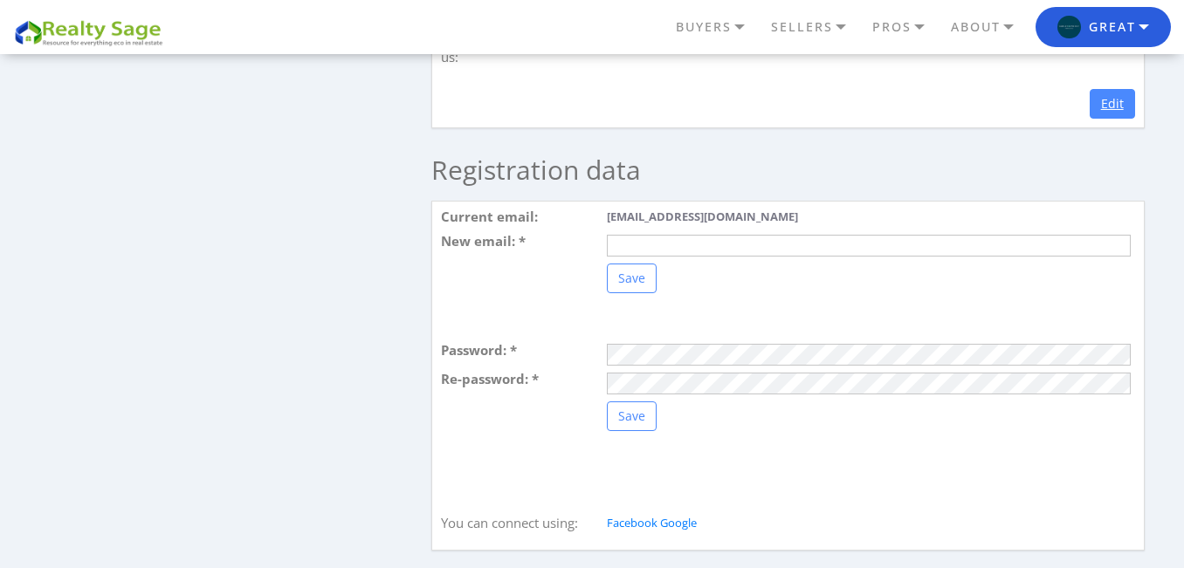
click at [1128, 110] on link "Edit" at bounding box center [1111, 104] width 45 height 30
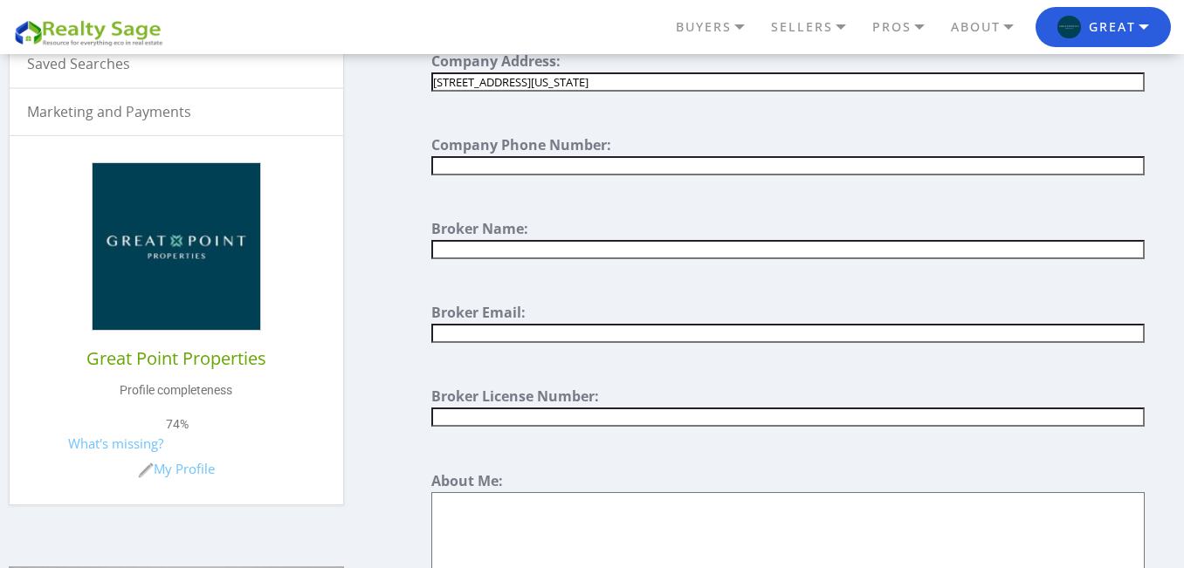
click at [575, 175] on input "text" at bounding box center [787, 165] width 712 height 19
paste input "[PHONE_NUMBER]"
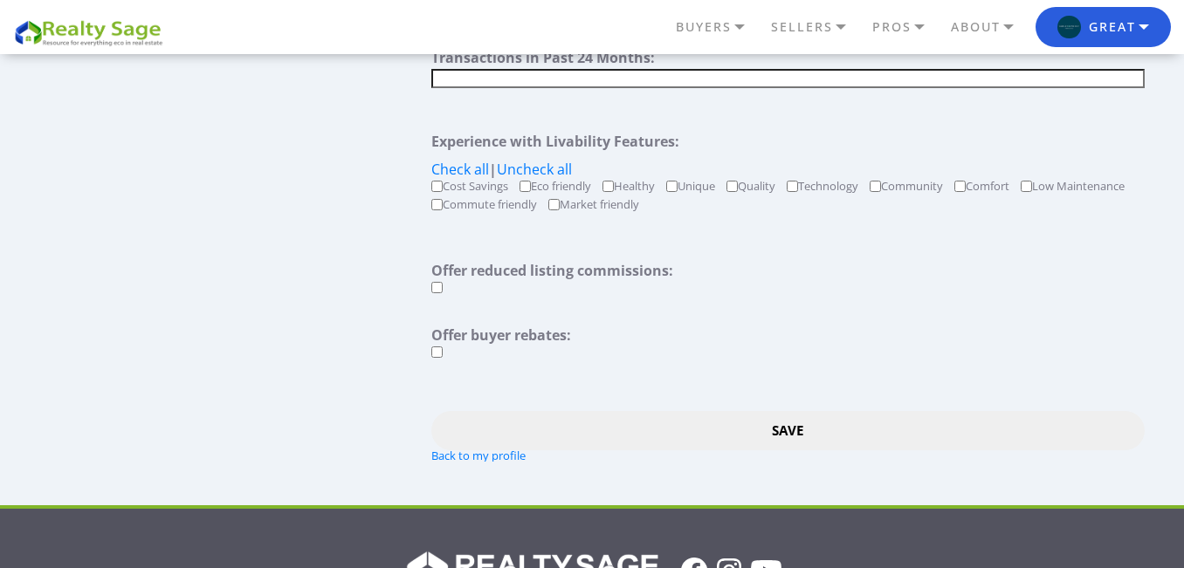
scroll to position [1686, 0]
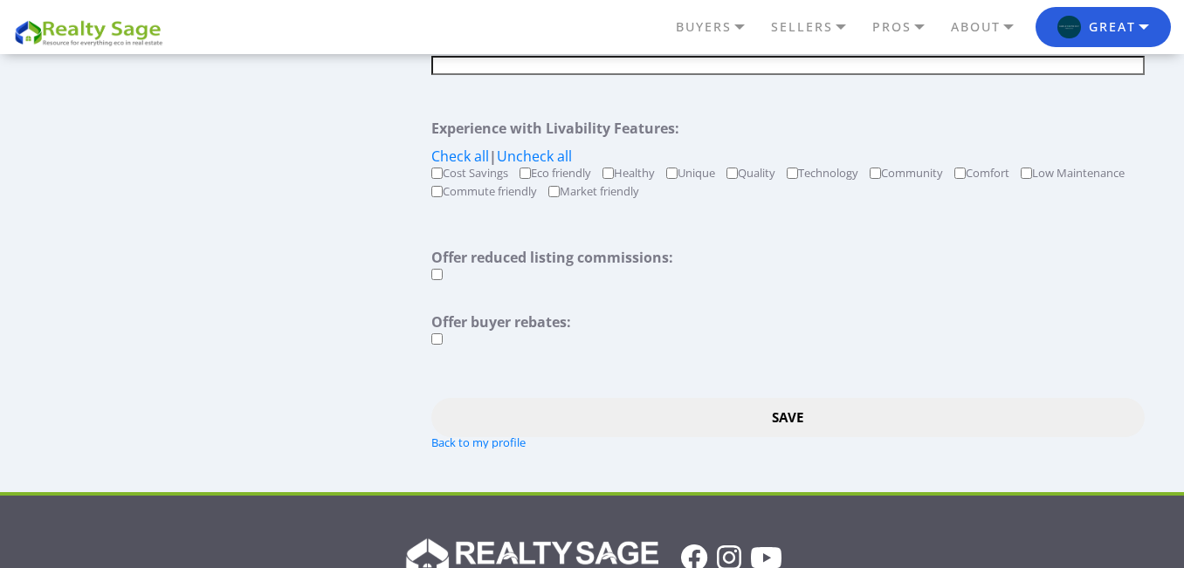
type input "[PHONE_NUMBER]"
click at [773, 427] on input "Save" at bounding box center [787, 417] width 712 height 39
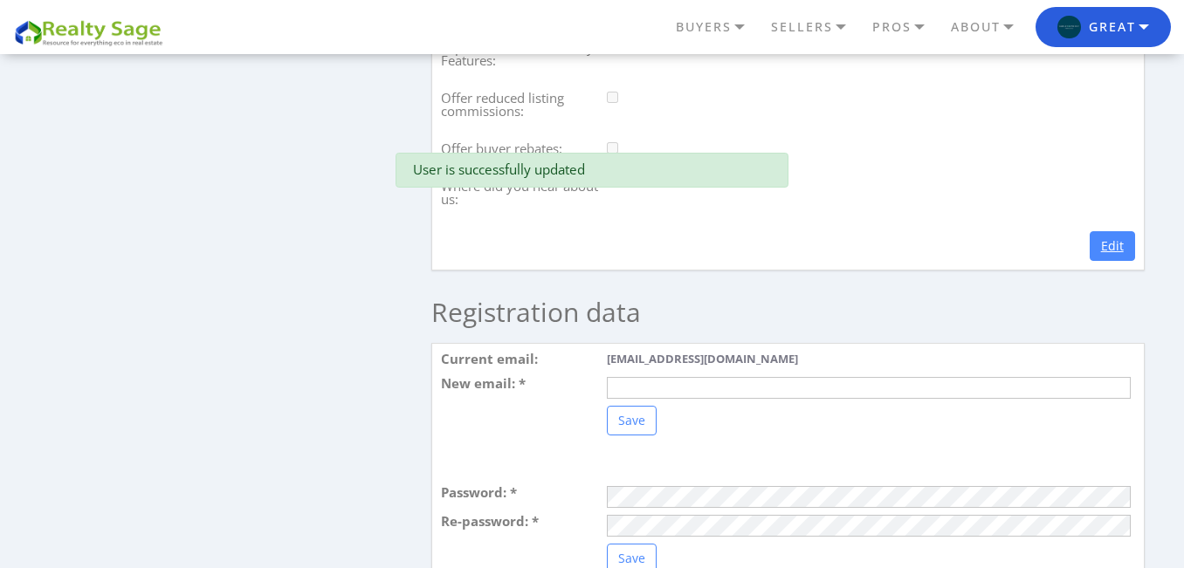
scroll to position [1699, 0]
click at [1116, 256] on link "Edit" at bounding box center [1111, 245] width 45 height 30
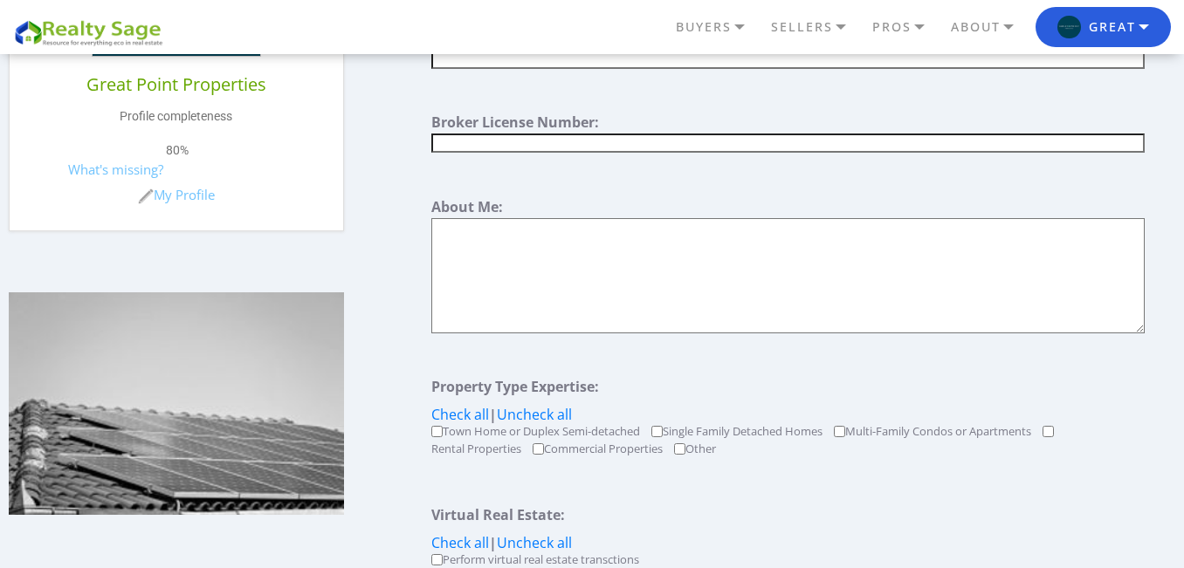
scroll to position [611, 0]
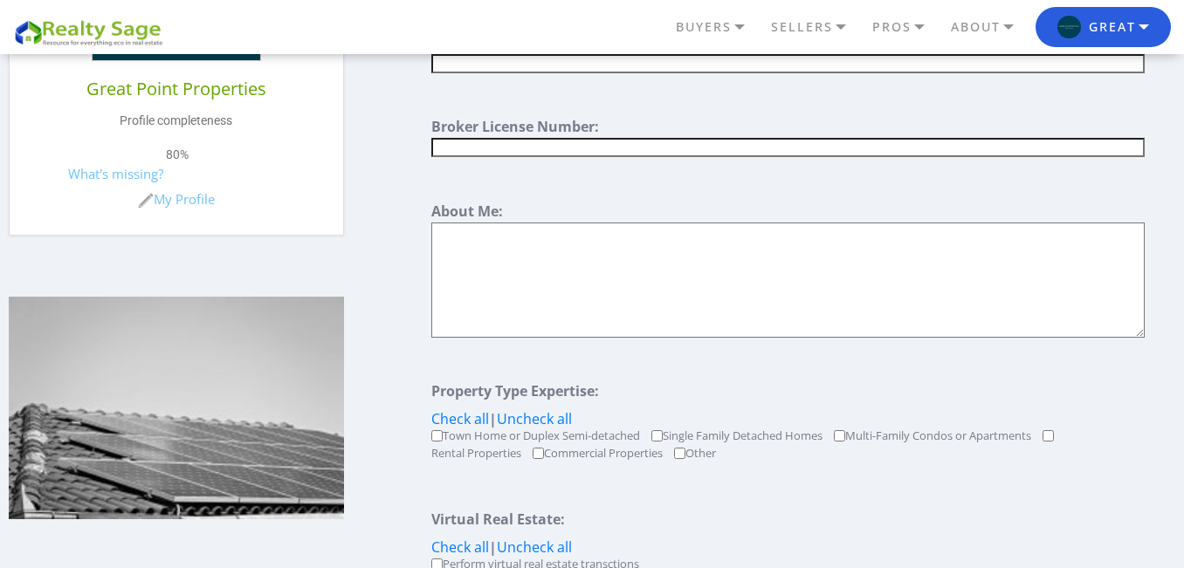
click at [603, 275] on textarea at bounding box center [787, 280] width 712 height 115
paste textarea "Great Point Properties is a leading Nantucket real estate office for sales and …"
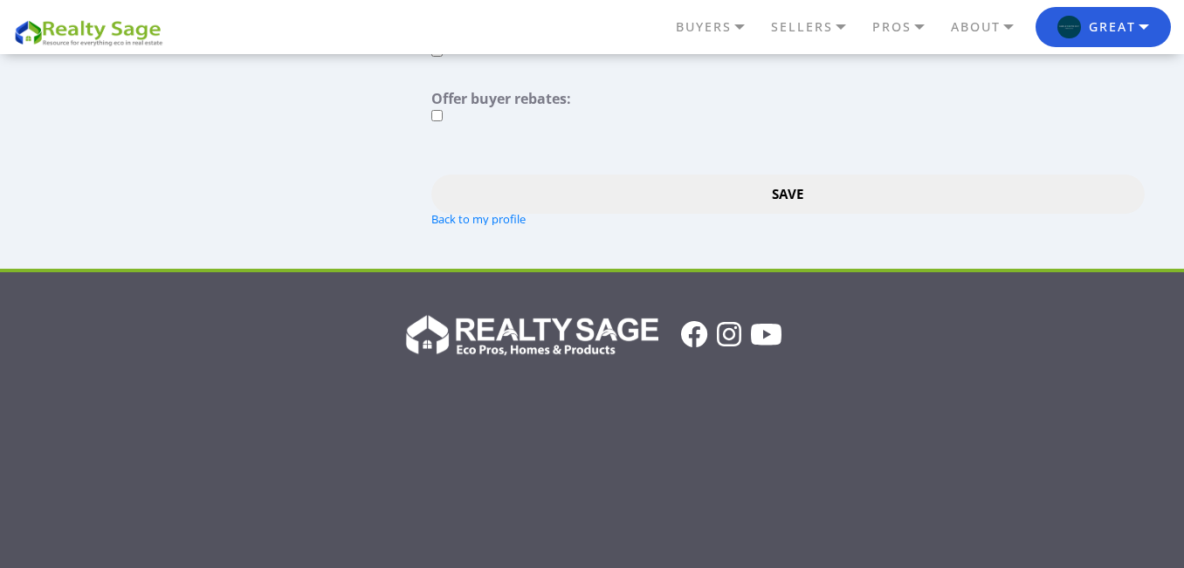
scroll to position [1900, 0]
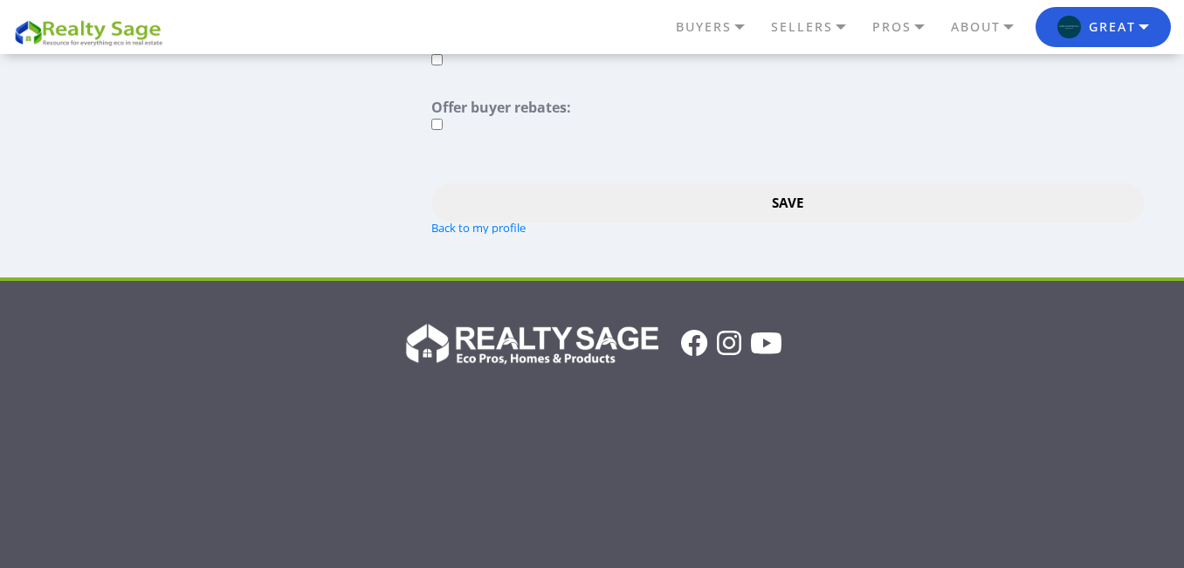
type textarea "Great Point Properties is a leading Nantucket real estate office for sales and …"
click at [751, 193] on input "Save" at bounding box center [787, 202] width 712 height 39
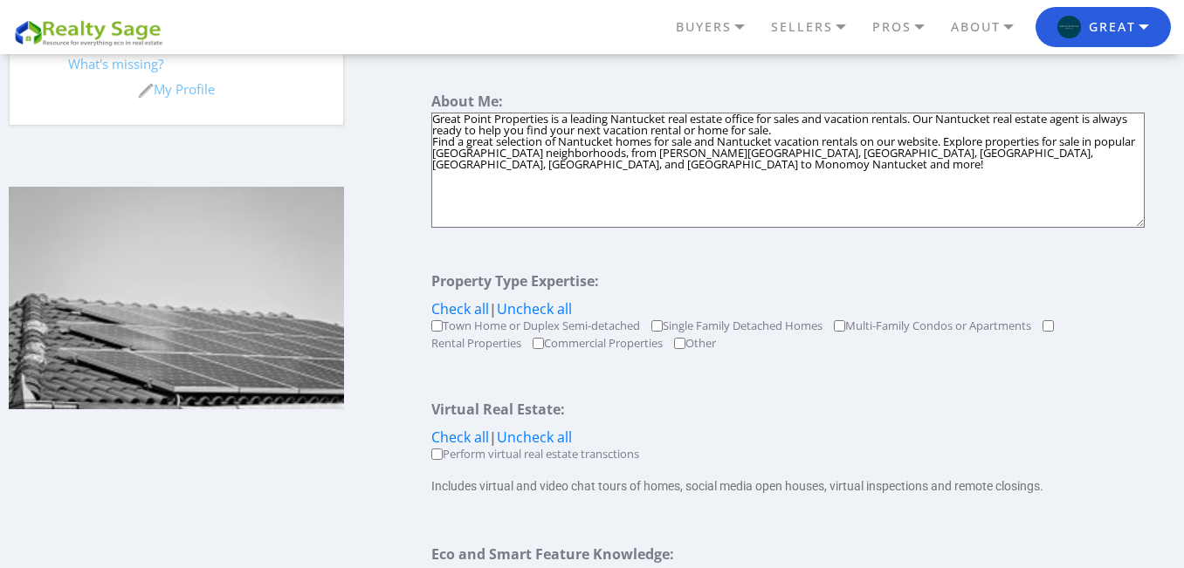
scroll to position [664, 0]
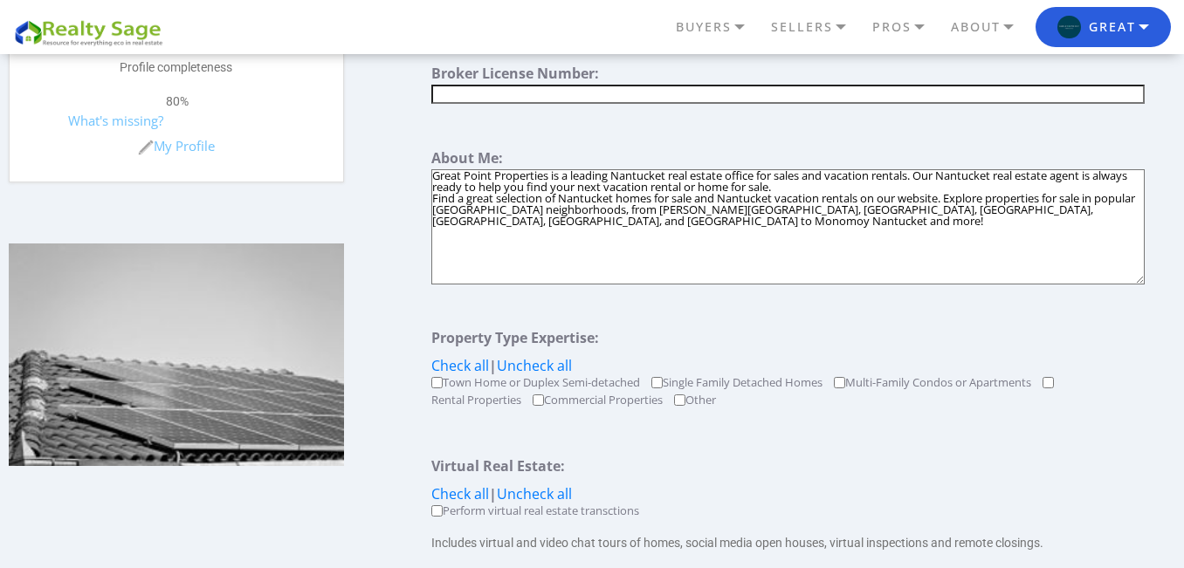
click at [688, 223] on textarea "Great Point Properties is a leading Nantucket real estate office for sales and …" at bounding box center [787, 226] width 712 height 115
paste textarea "At [GEOGRAPHIC_DATA] Properties, we specialize in sales and vacation rentals. W…"
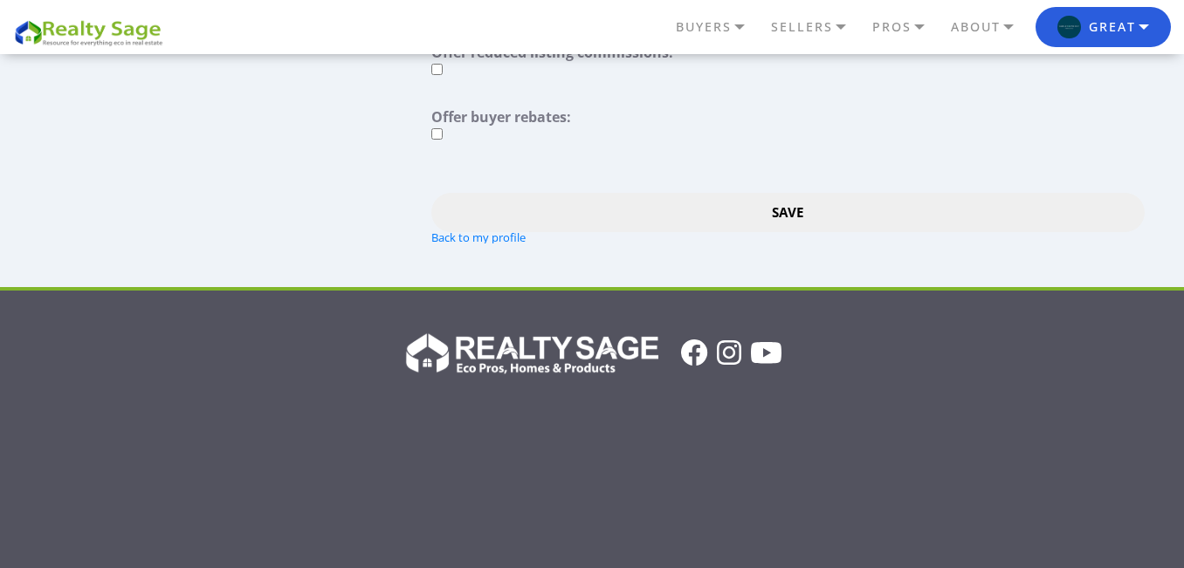
scroll to position [1905, 0]
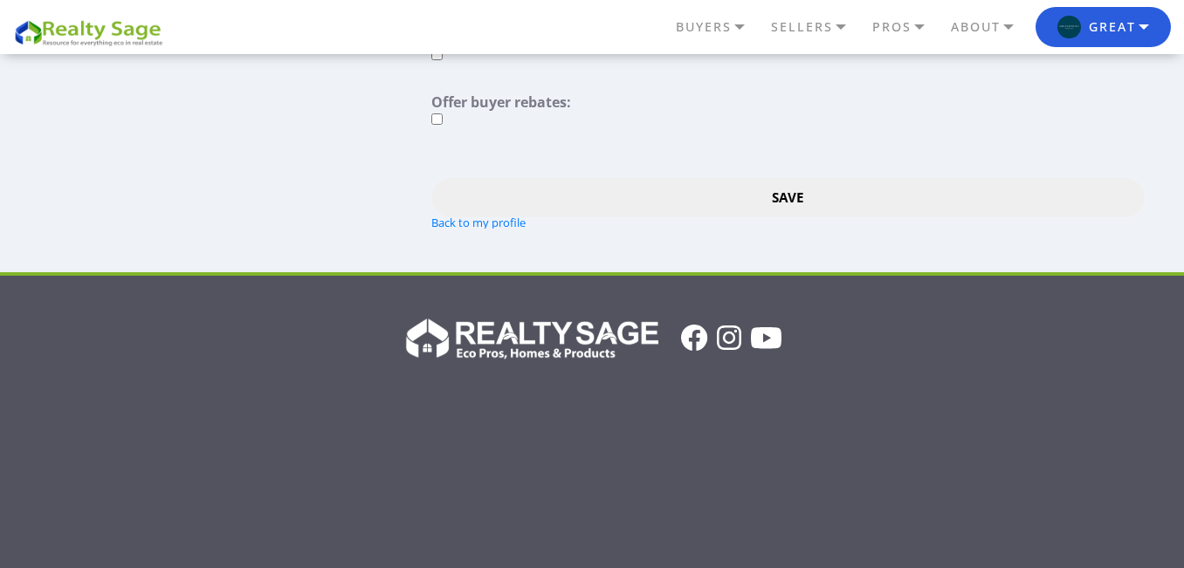
type textarea "At [GEOGRAPHIC_DATA] Properties, we specialize in sales and vacation rentals. W…"
click at [832, 217] on input "Save" at bounding box center [787, 197] width 712 height 39
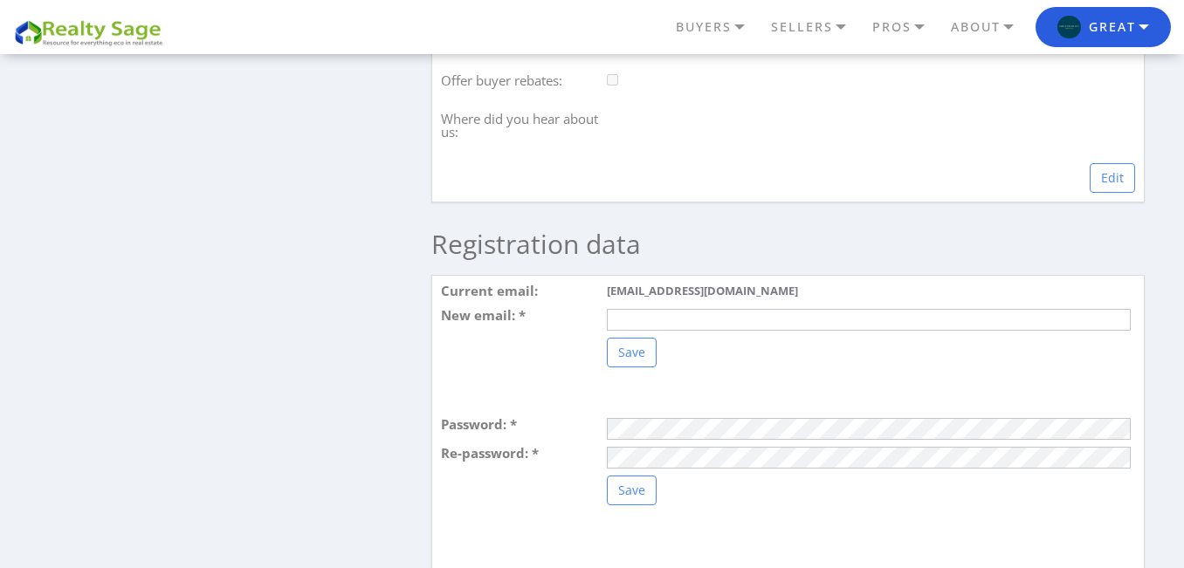
scroll to position [1833, 0]
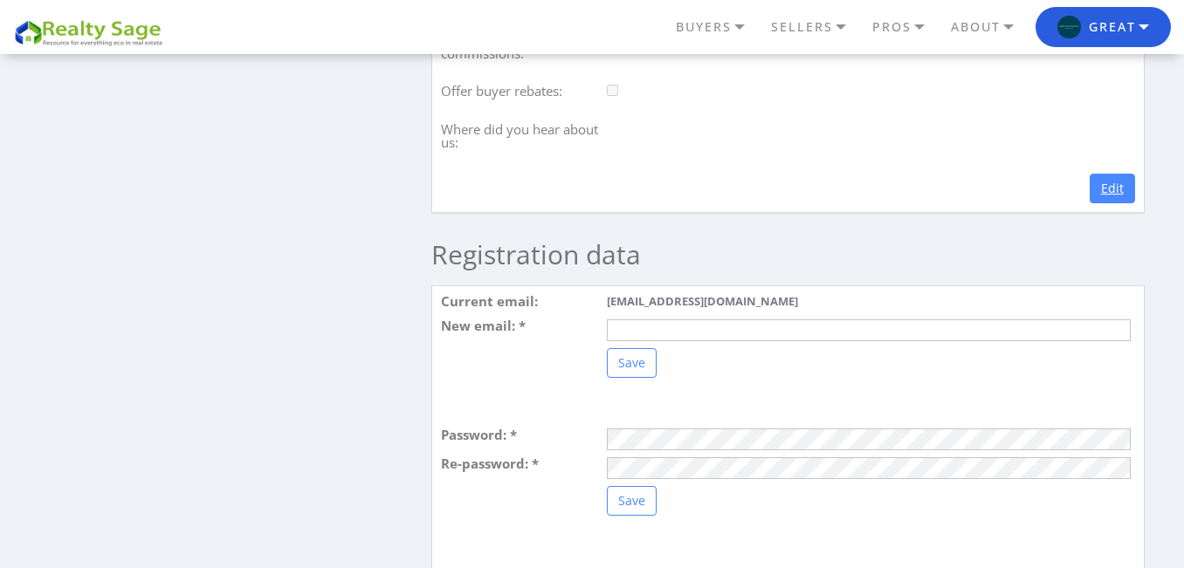
click at [1106, 178] on link "Edit" at bounding box center [1111, 189] width 45 height 30
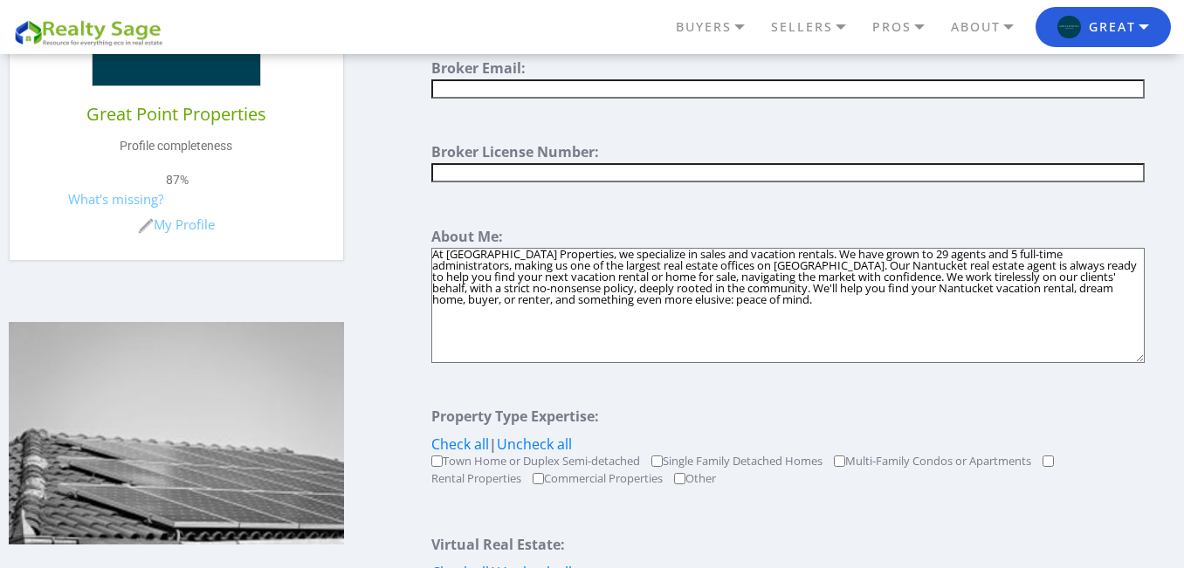
scroll to position [587, 0]
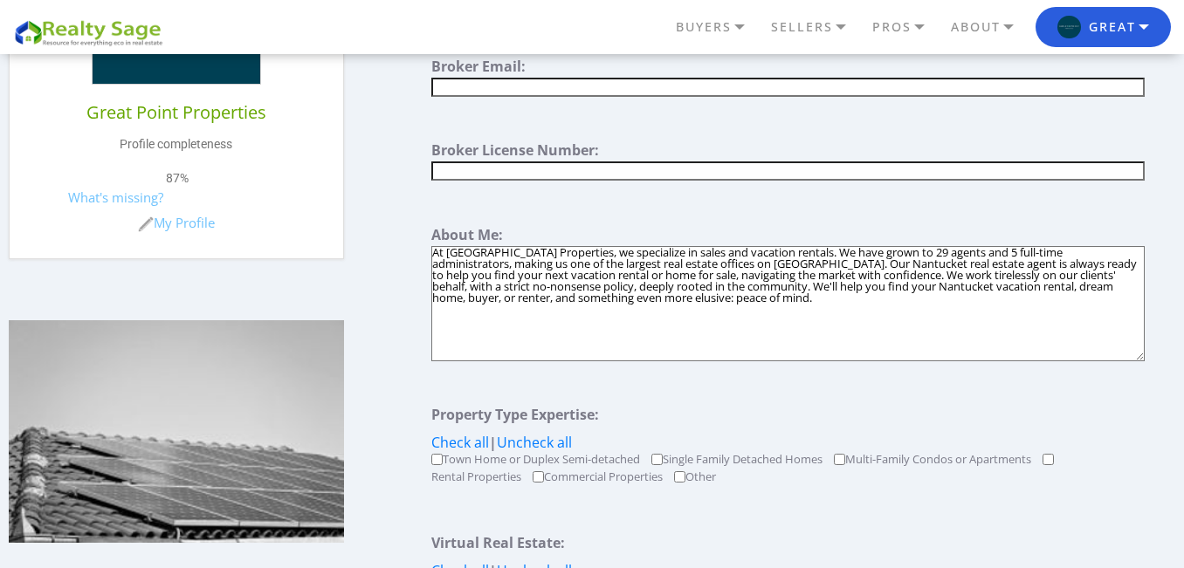
click at [848, 314] on textarea "At [GEOGRAPHIC_DATA] Properties, we specialize in sales and vacation rentals. W…" at bounding box center [787, 303] width 712 height 115
paste textarea "Find a great selection of Nantucket homes for sale and Nantucket vacation renta…"
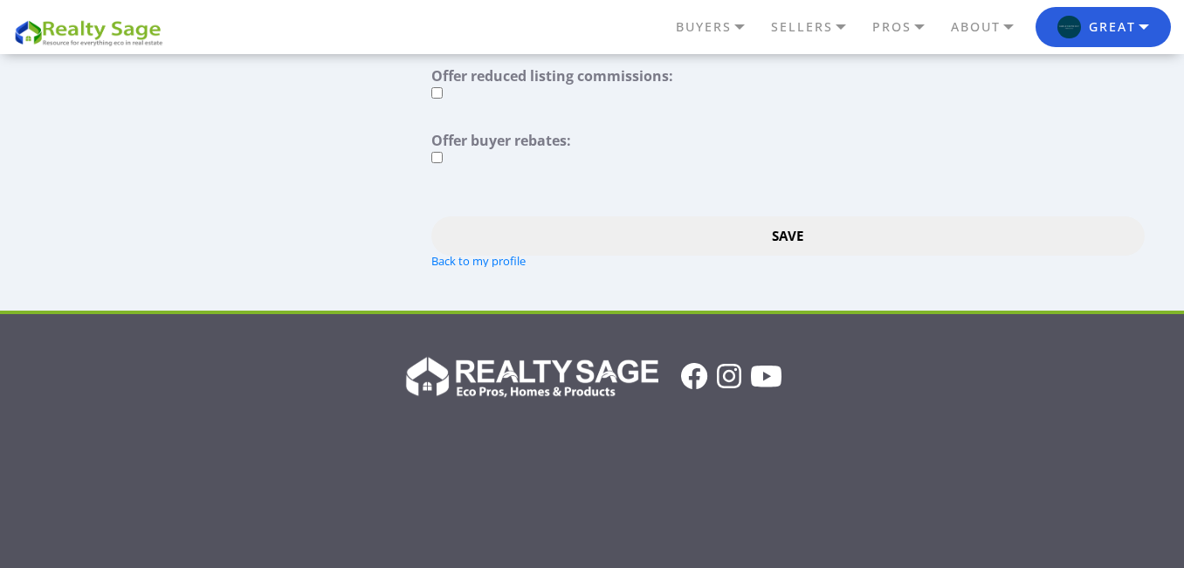
scroll to position [1853, 0]
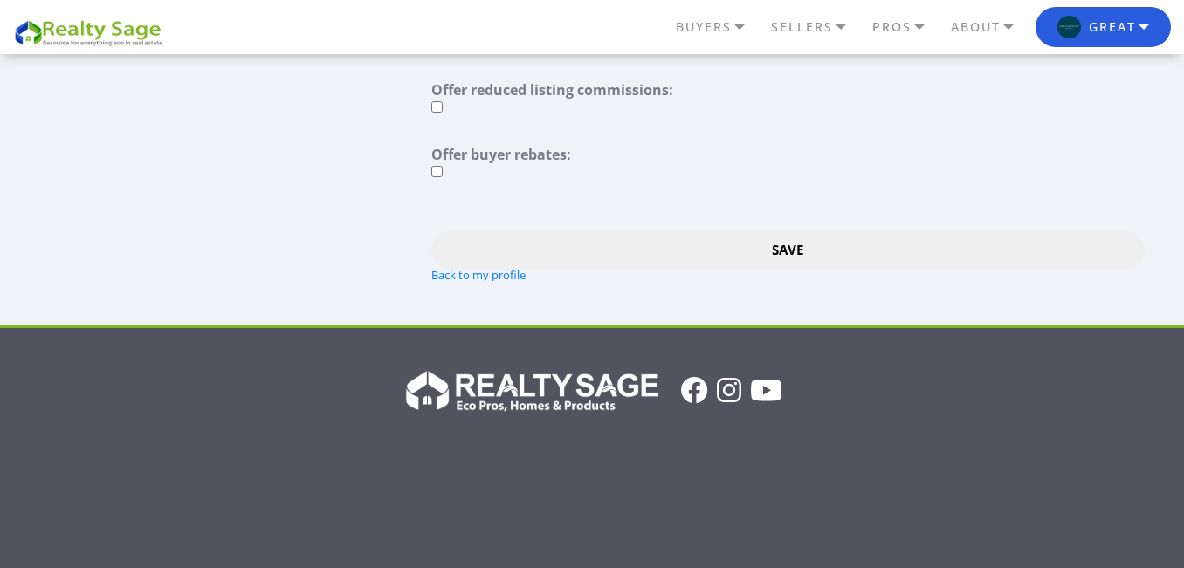
type textarea "At [GEOGRAPHIC_DATA] Properties, we specialize in sales and vacation rentals. W…"
click at [850, 228] on div at bounding box center [787, 221] width 712 height 18
click at [849, 242] on input "Save" at bounding box center [787, 249] width 712 height 39
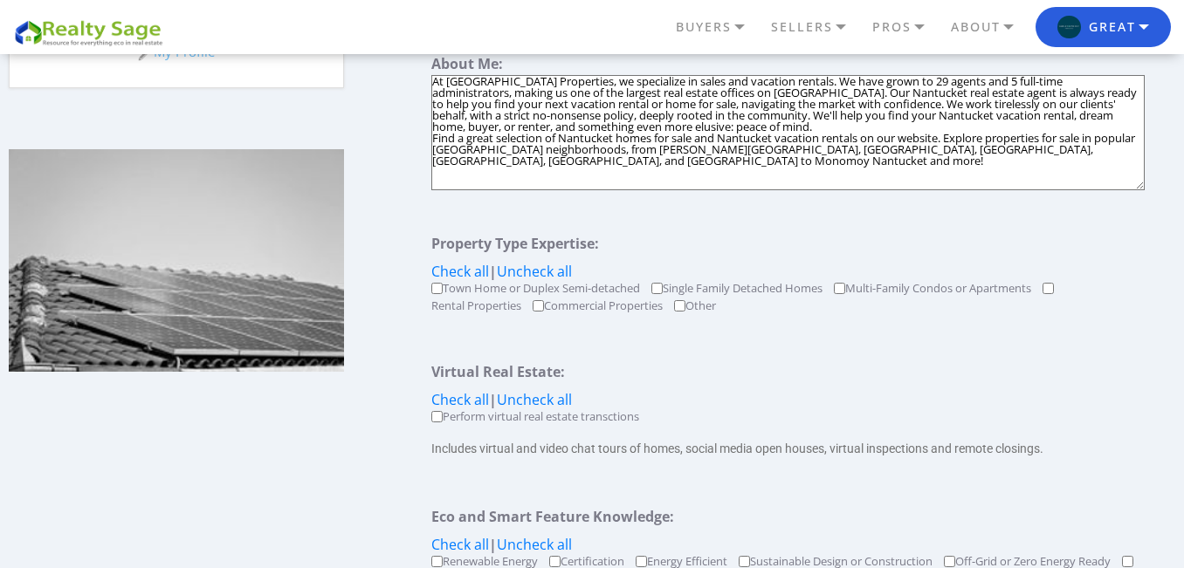
scroll to position [744, 0]
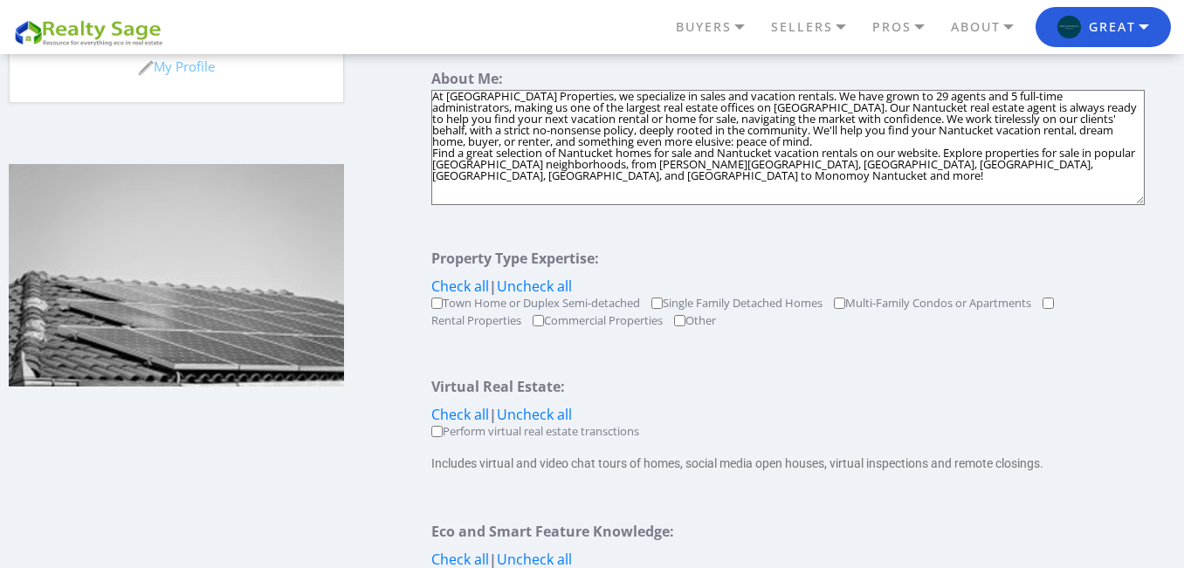
click at [753, 139] on textarea "At [GEOGRAPHIC_DATA] Properties, we specialize in sales and vacation rentals. W…" at bounding box center [787, 147] width 712 height 115
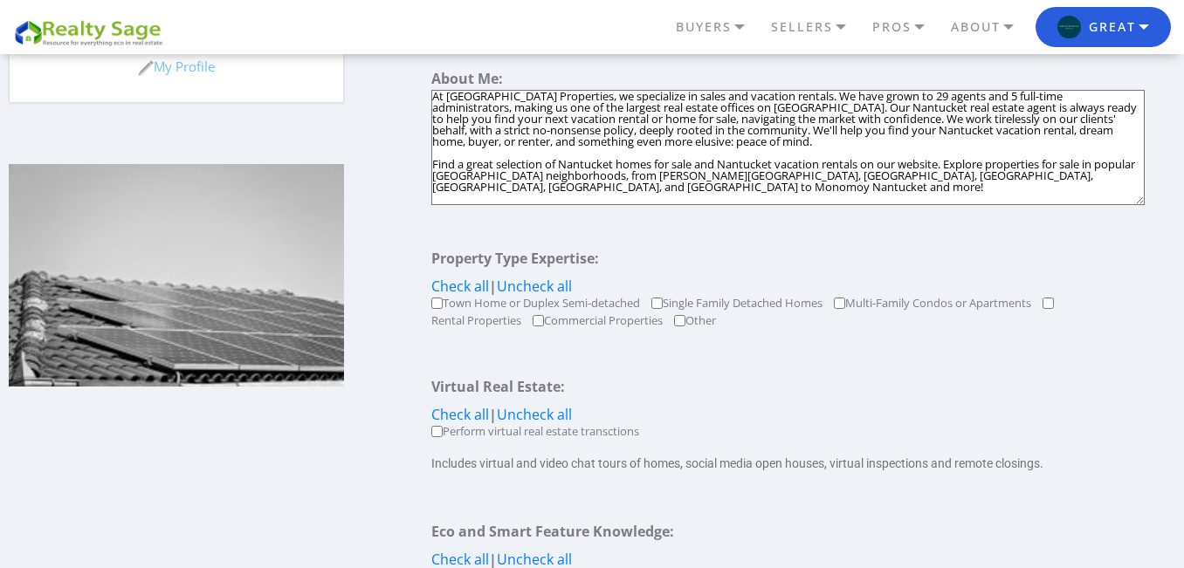
drag, startPoint x: 717, startPoint y: 150, endPoint x: 310, endPoint y: 86, distance: 411.9
click at [310, 86] on div "Account Overview Profile My Leads & Brokerage Agreements Leads Dashboard Broker…" at bounding box center [592, 387] width 1184 height 2005
paste textarea "Great Point Properties is a leading Nantucket real estate office for sales and …"
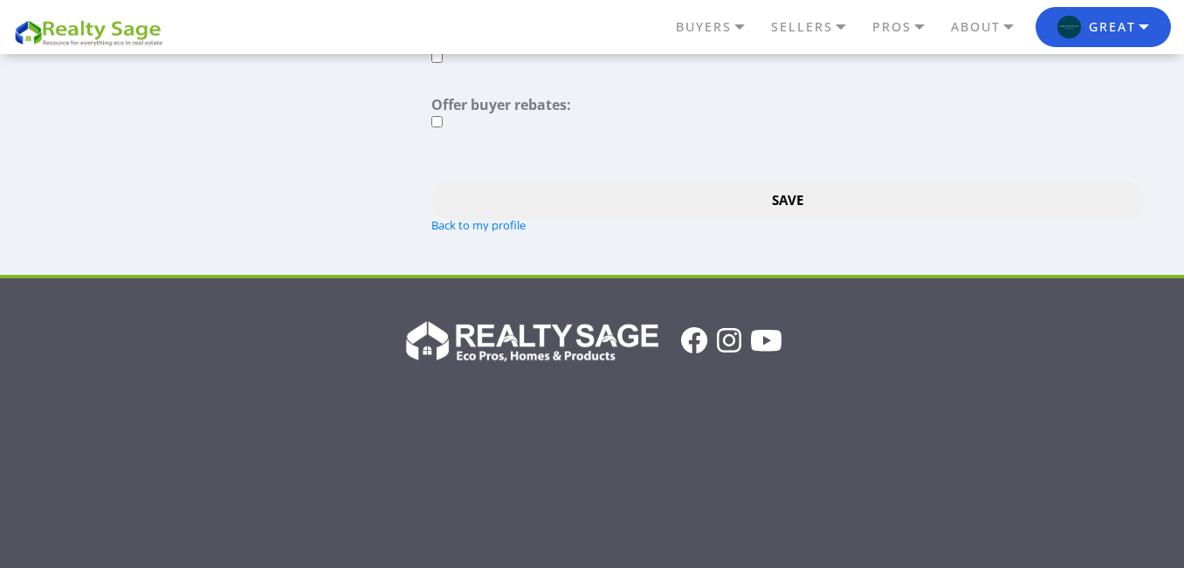
scroll to position [1929, 0]
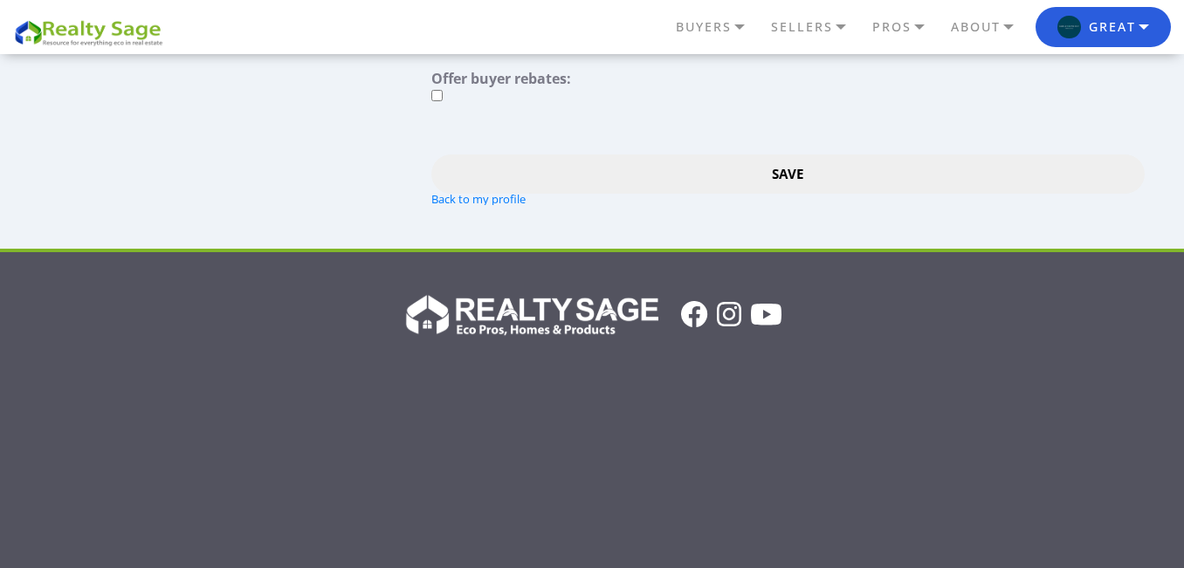
type textarea "Great Point Properties is a leading Nantucket real estate office for sales and …"
click at [802, 168] on input "Save" at bounding box center [787, 173] width 712 height 39
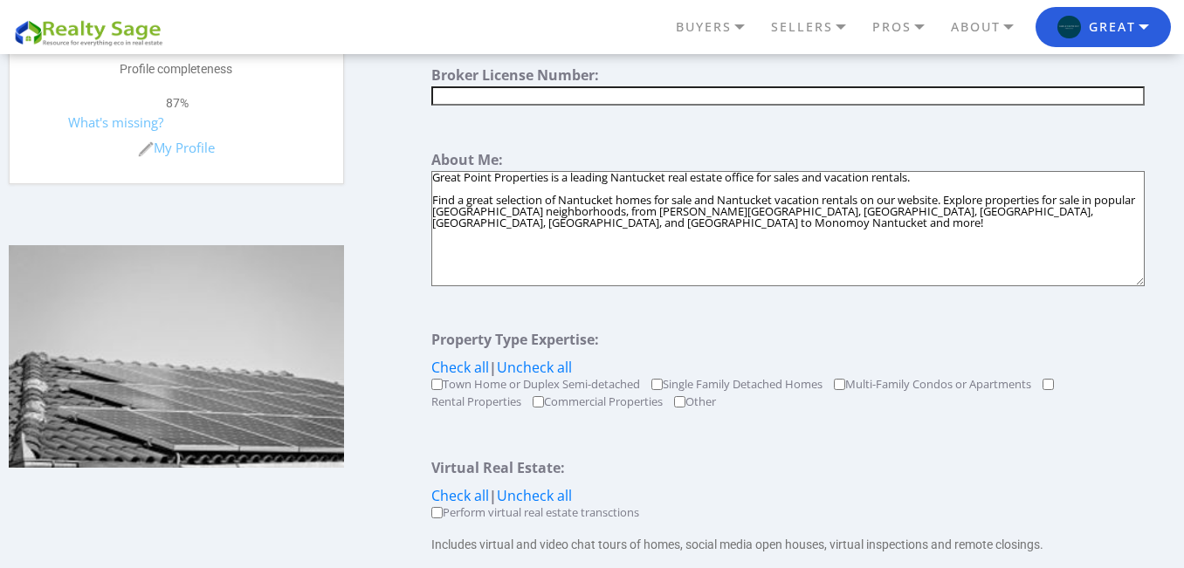
scroll to position [653, 0]
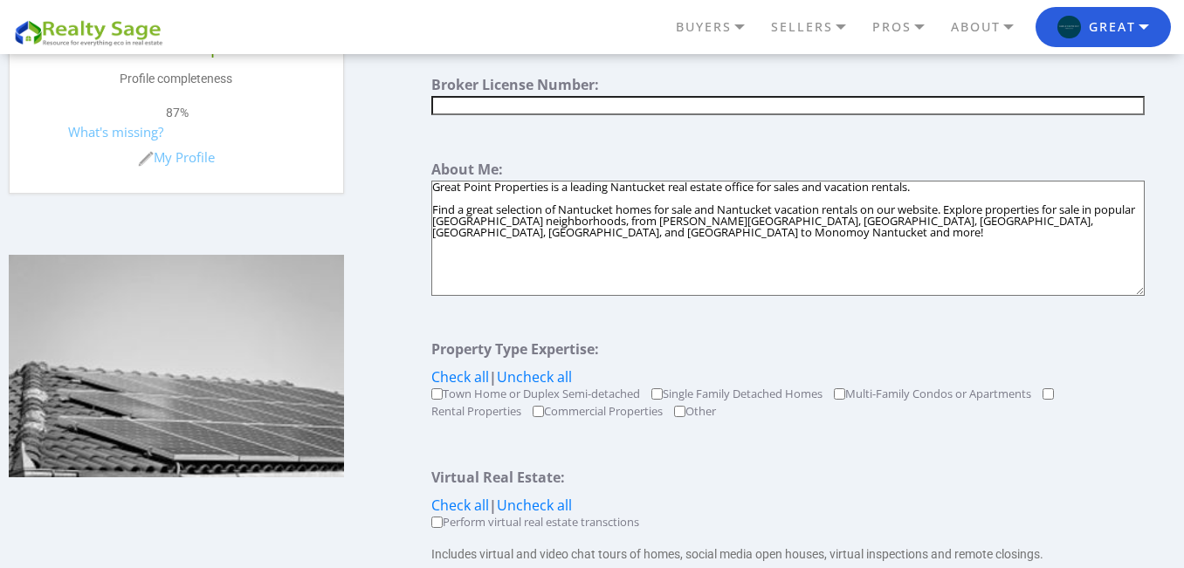
click at [690, 233] on textarea "At Great Point Properties, we specialize in sales and vacation rentals. We have…" at bounding box center [787, 238] width 712 height 115
click at [759, 224] on textarea "At Great Point Properties, we specialize in sales and vacation rentals. We have…" at bounding box center [787, 238] width 712 height 115
click at [917, 224] on textarea "At Great Point Properties, we specialize in sales and vacation rentals. We have…" at bounding box center [787, 238] width 712 height 115
click at [957, 227] on textarea "At Great Point Properties, we specialize in sales and vacation rentals. We have…" at bounding box center [787, 238] width 712 height 115
click at [793, 235] on textarea "At Great Point Properties, we specialize in sales and vacation rentals. We have…" at bounding box center [787, 238] width 712 height 115
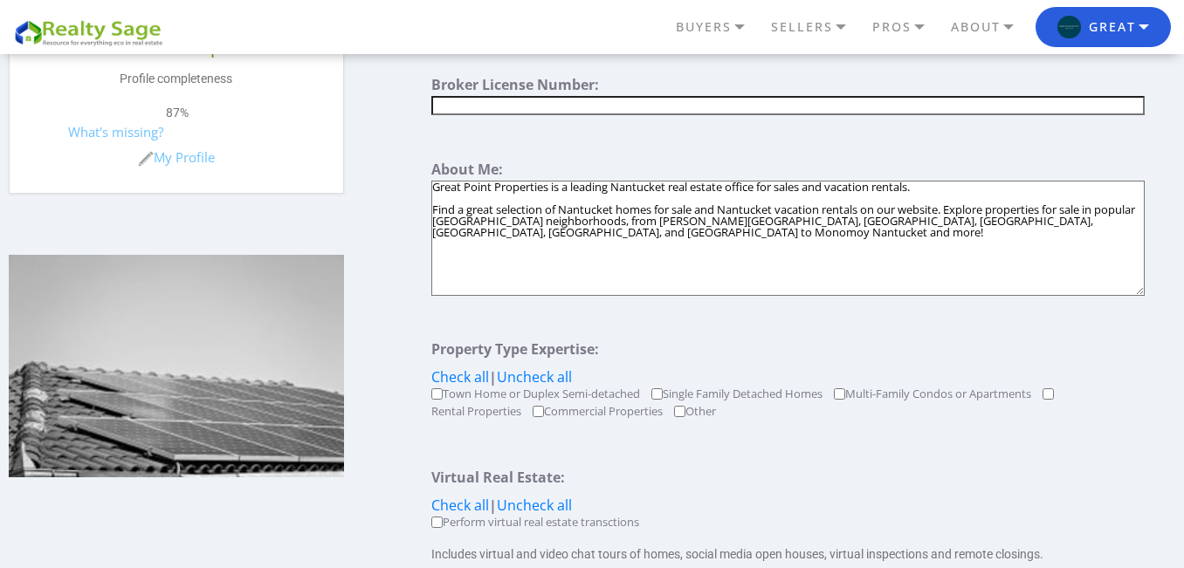
drag, startPoint x: 1013, startPoint y: 189, endPoint x: 391, endPoint y: 186, distance: 621.5
click at [391, 186] on div "Details for professionals Where did you hear about us: Check all | Uncheck all …" at bounding box center [781, 478] width 805 height 2005
paste textarea "At Great Point Properties, we specialize in sales and vacation rentals. We have…"
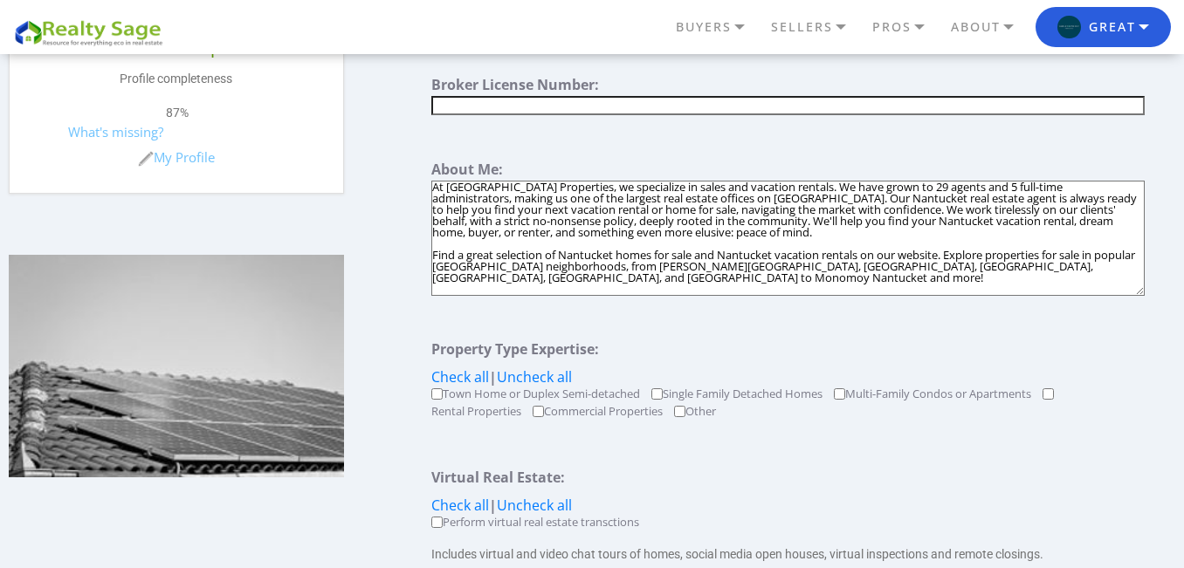
drag, startPoint x: 478, startPoint y: 281, endPoint x: 360, endPoint y: 240, distance: 124.8
click at [360, 240] on div "Account Overview Profile My Leads & Brokerage Agreements Leads Dashboard Broker…" at bounding box center [592, 478] width 1184 height 2005
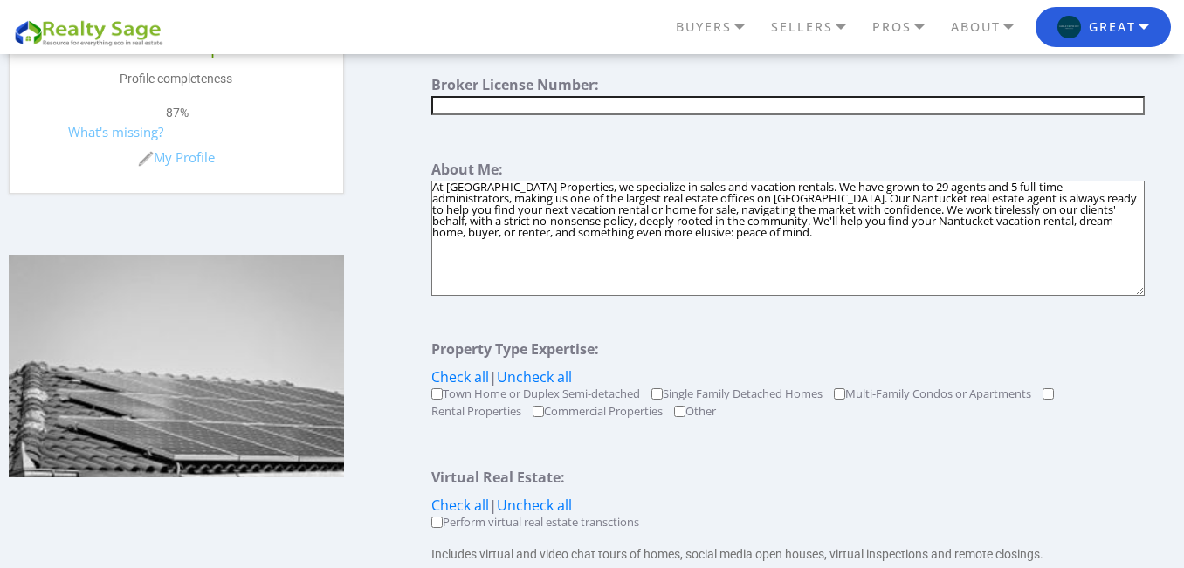
paste textarea "Find a great selection of Nantucket homes for sale and Nantucket vacation renta…"
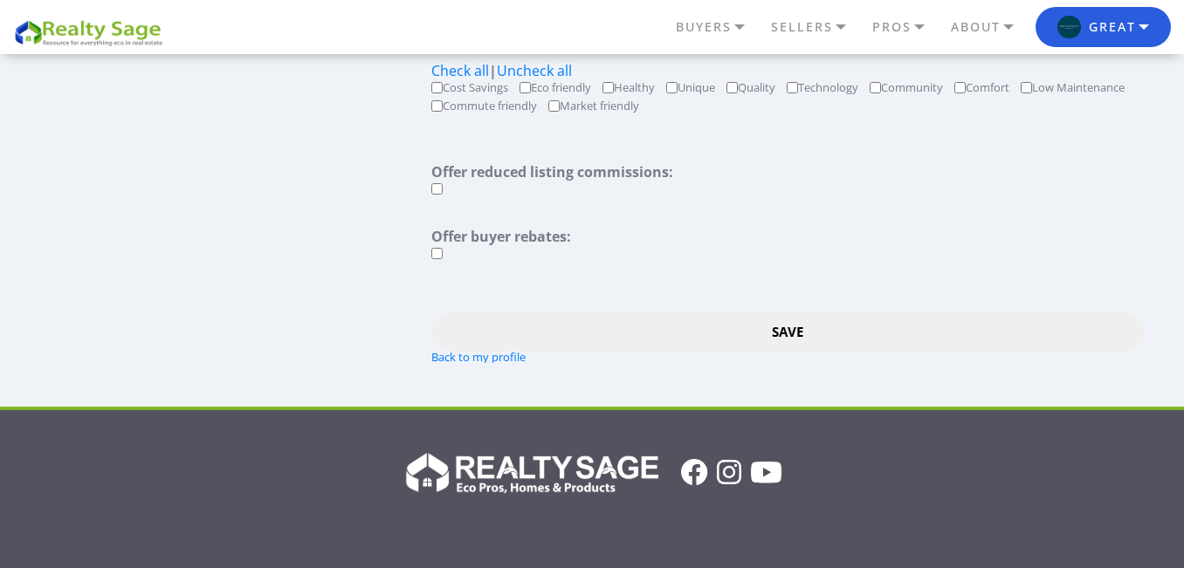
scroll to position [1772, 0]
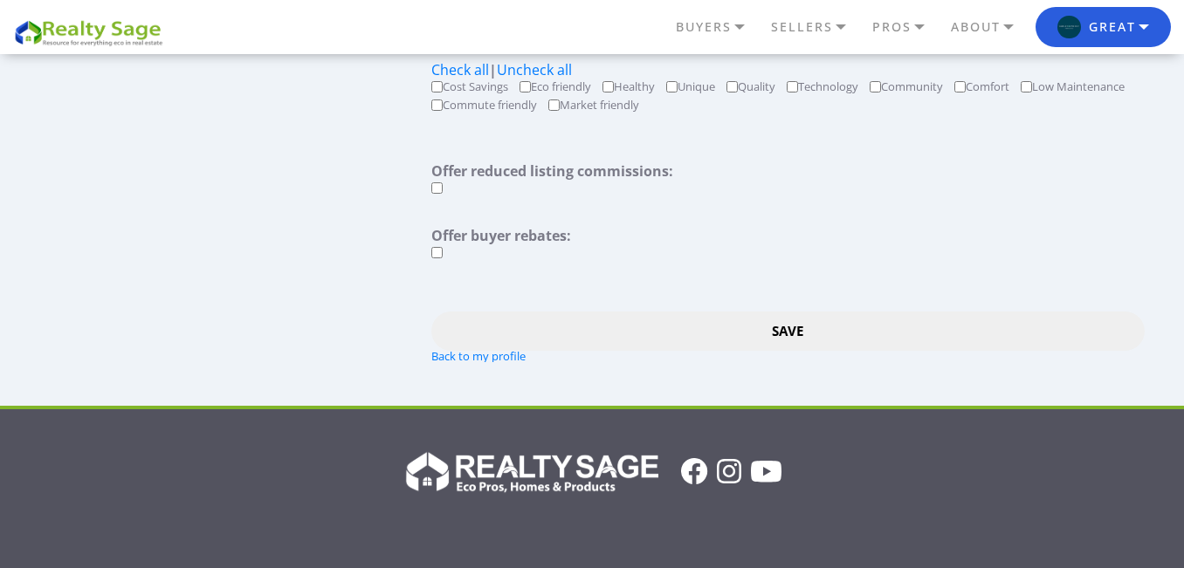
type textarea "At Great Point Properties, we specialize in sales and vacation rentals. We have…"
click at [765, 330] on input "Save" at bounding box center [787, 331] width 712 height 39
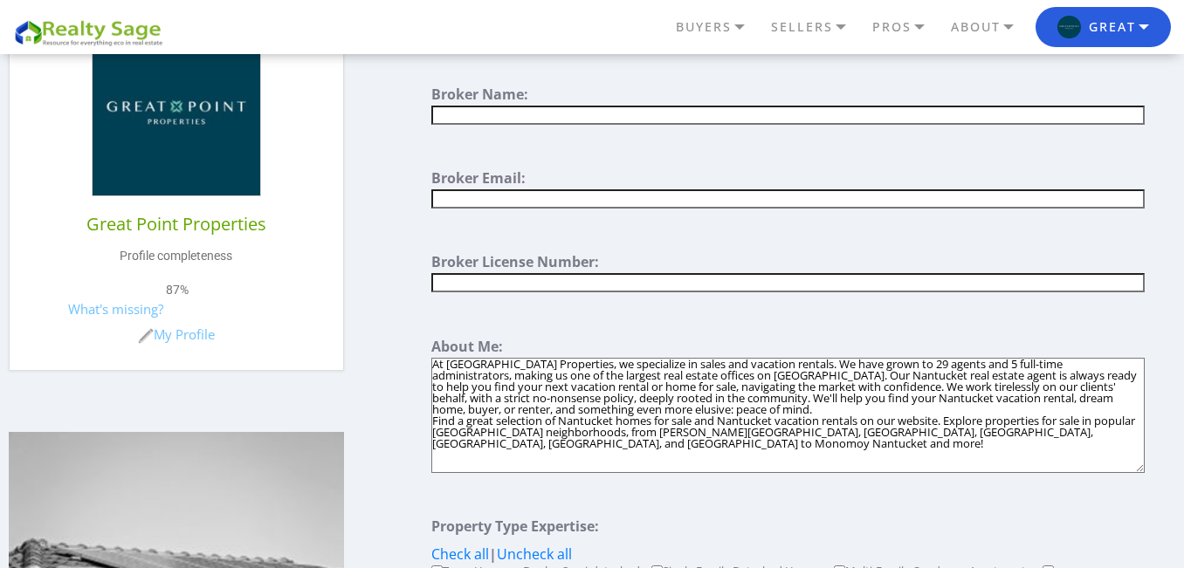
scroll to position [460, 0]
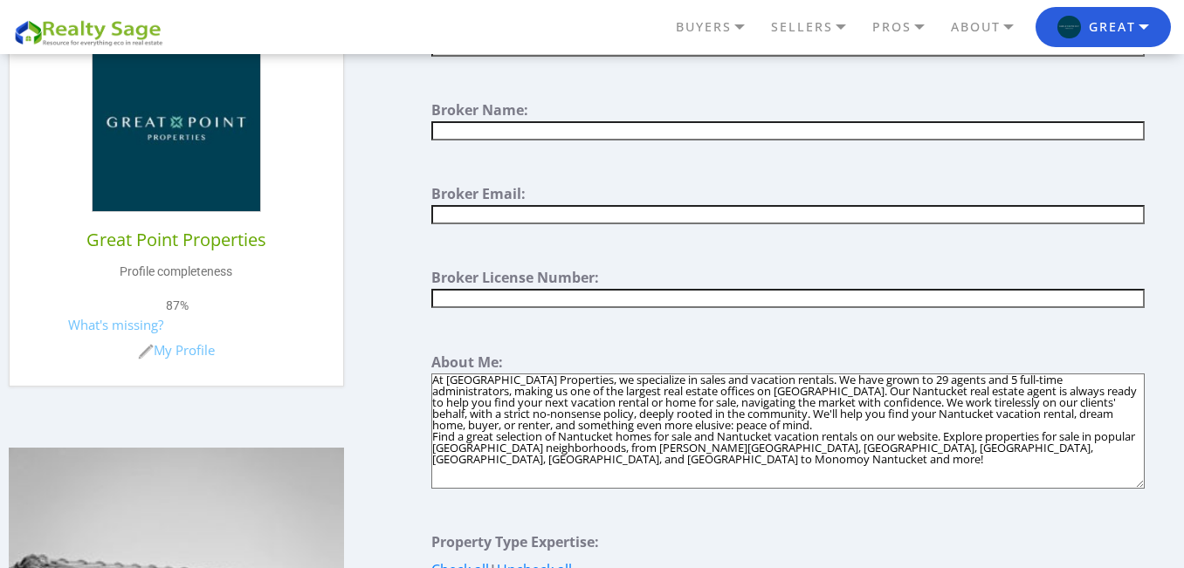
click at [654, 457] on textarea "At [GEOGRAPHIC_DATA] Properties, we specialize in sales and vacation rentals. W…" at bounding box center [787, 431] width 712 height 115
click at [731, 421] on textarea "At [GEOGRAPHIC_DATA] Properties, we specialize in sales and vacation rentals. W…" at bounding box center [787, 431] width 712 height 115
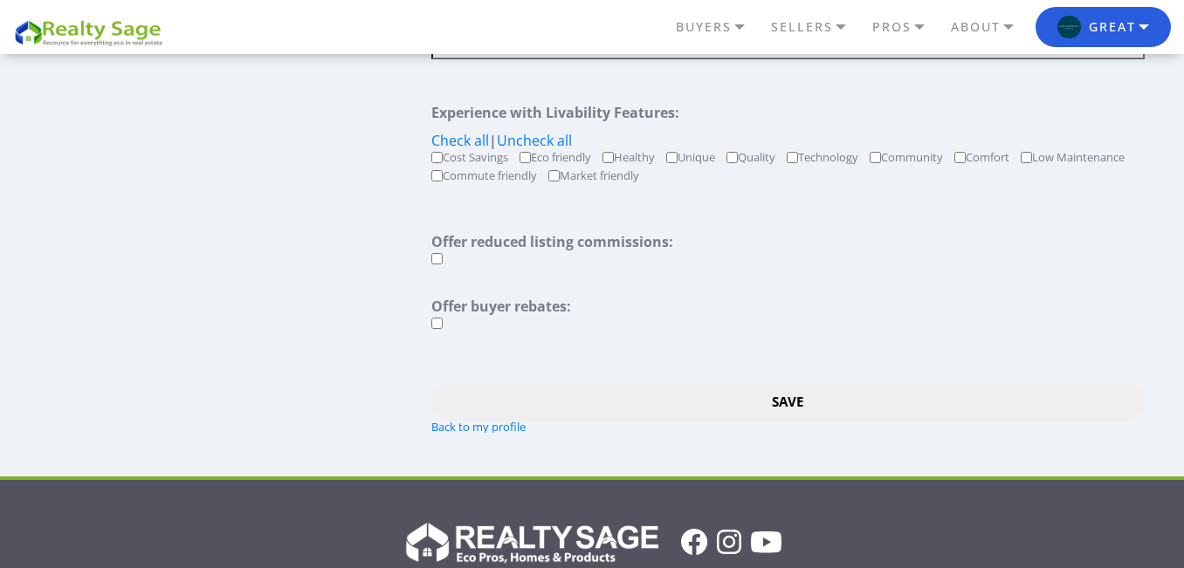
scroll to position [1709, 0]
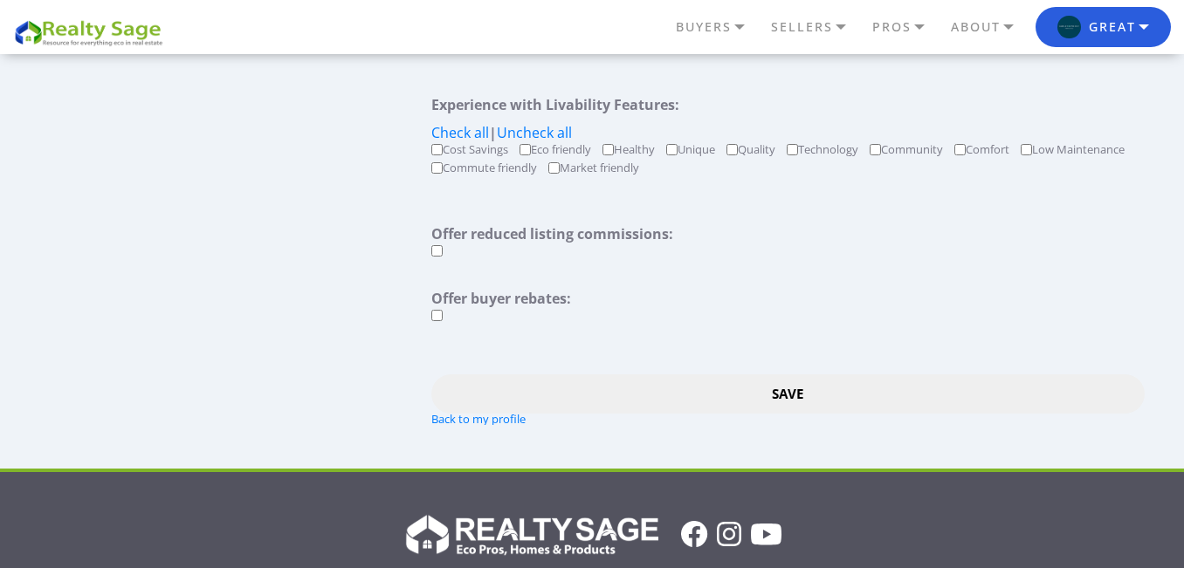
type textarea "At Great Point Properties, we specialize in sales and vacation rentals. We have…"
click at [744, 379] on input "Save" at bounding box center [787, 393] width 712 height 39
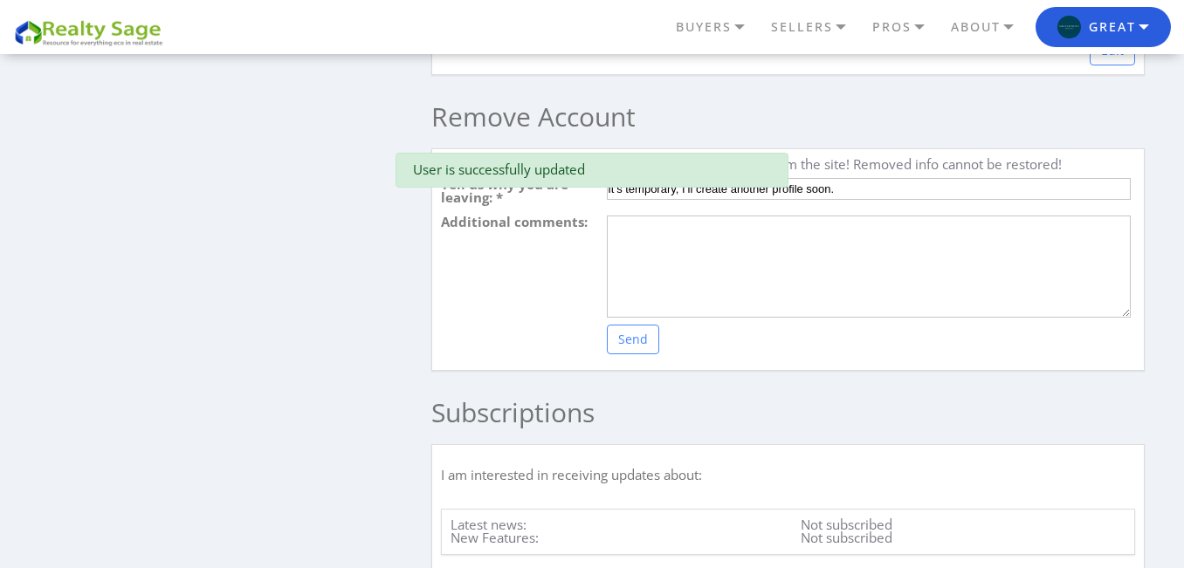
scroll to position [2834, 0]
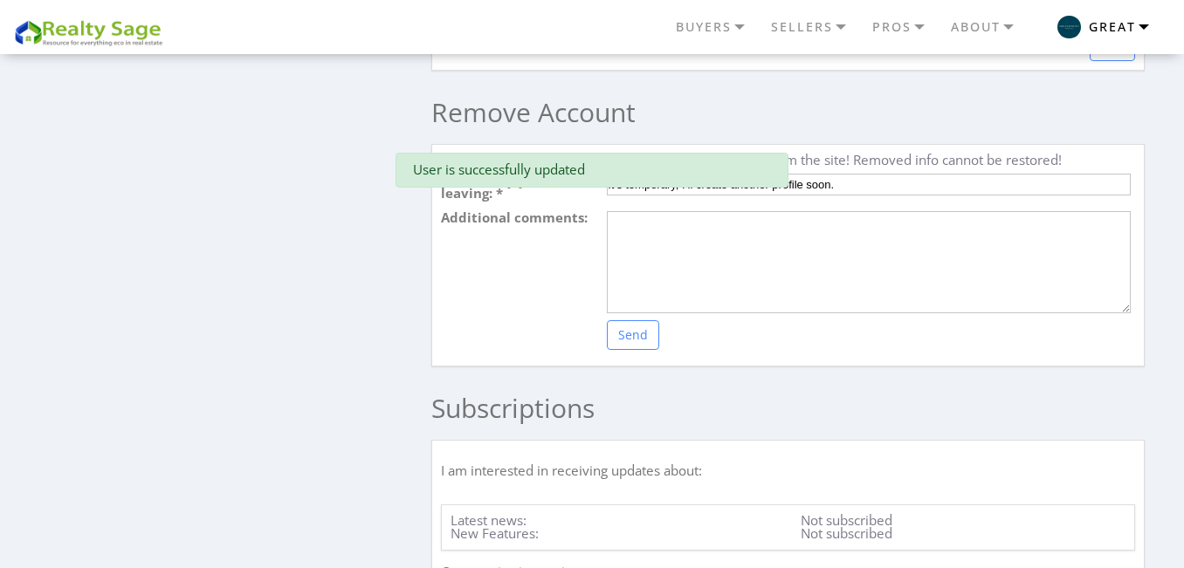
click at [1157, 16] on button "Great" at bounding box center [1102, 27] width 135 height 41
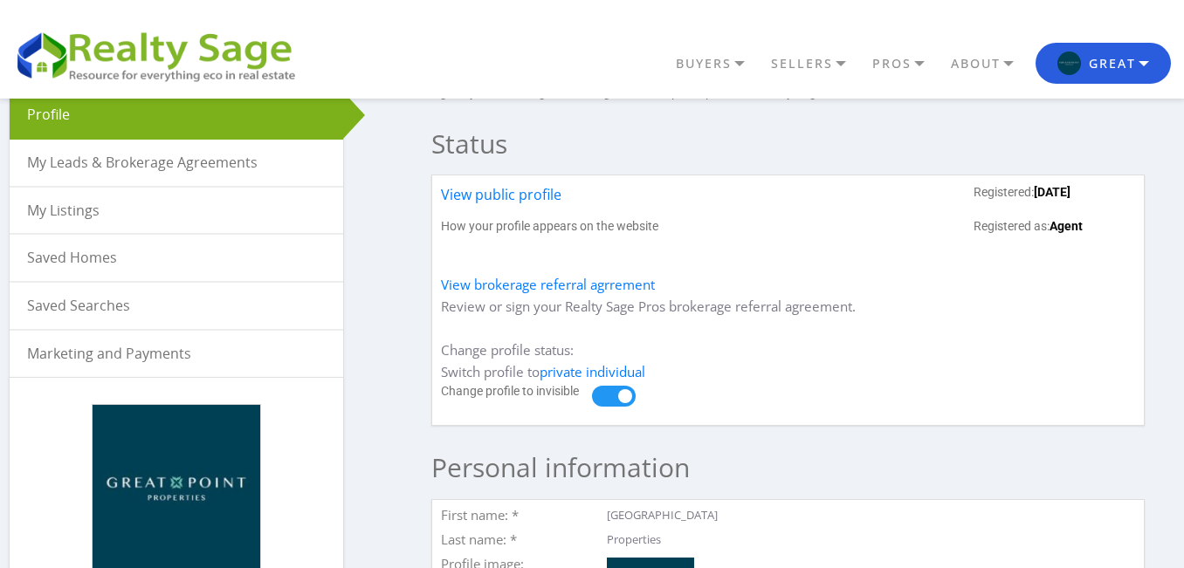
scroll to position [40, 0]
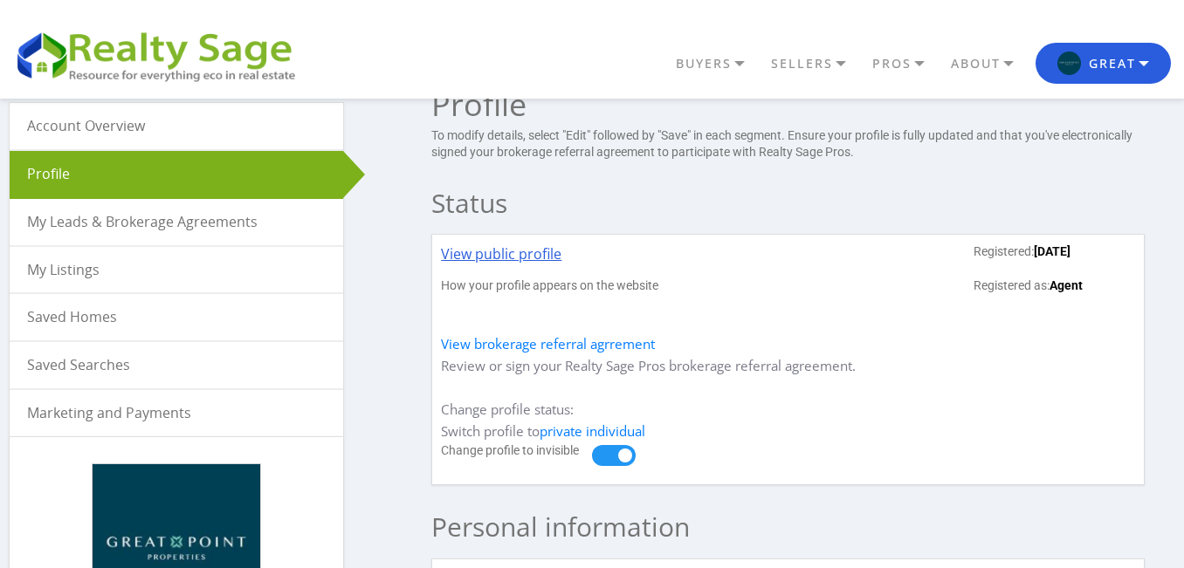
click at [489, 253] on link "View public profile" at bounding box center [501, 261] width 120 height 34
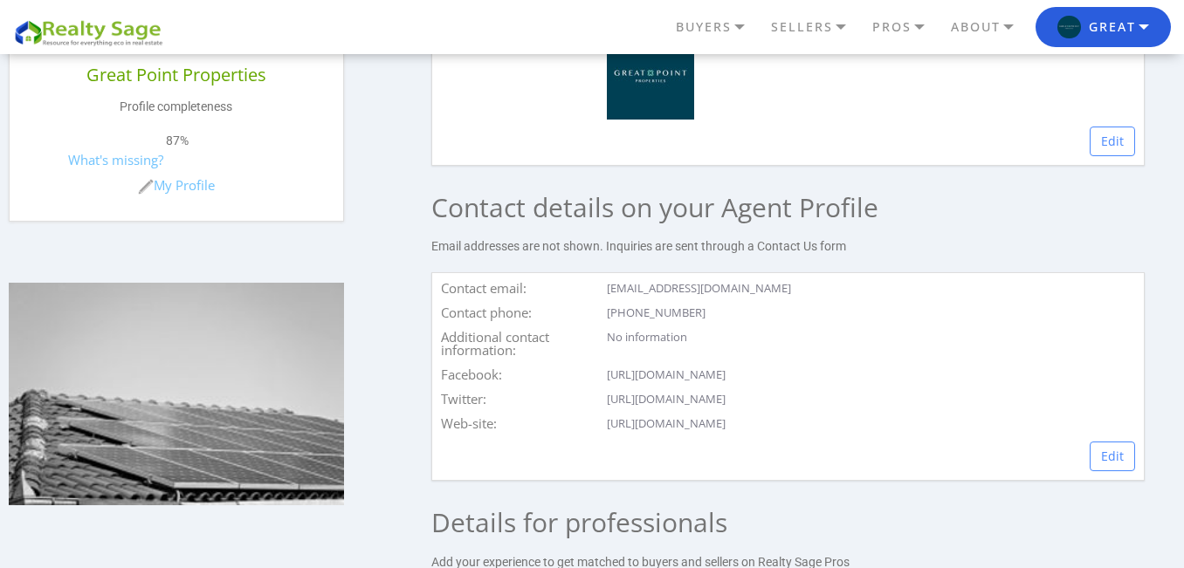
scroll to position [629, 0]
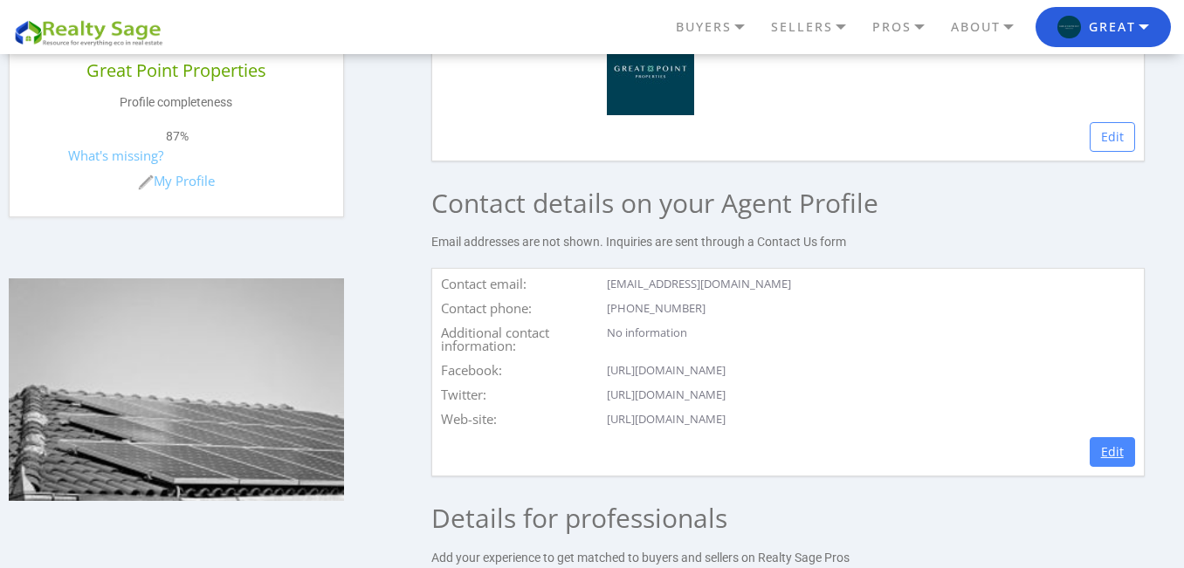
click at [1113, 448] on link "Edit" at bounding box center [1111, 452] width 45 height 30
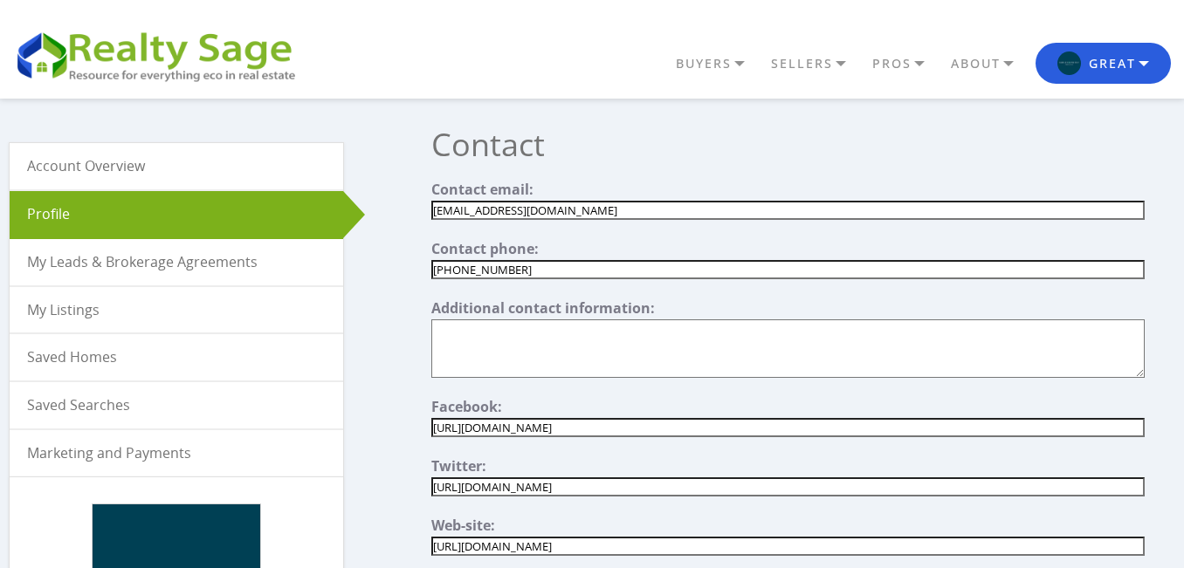
drag, startPoint x: 638, startPoint y: 207, endPoint x: 178, endPoint y: 233, distance: 460.7
paste input"] "info@greatpointproperties"
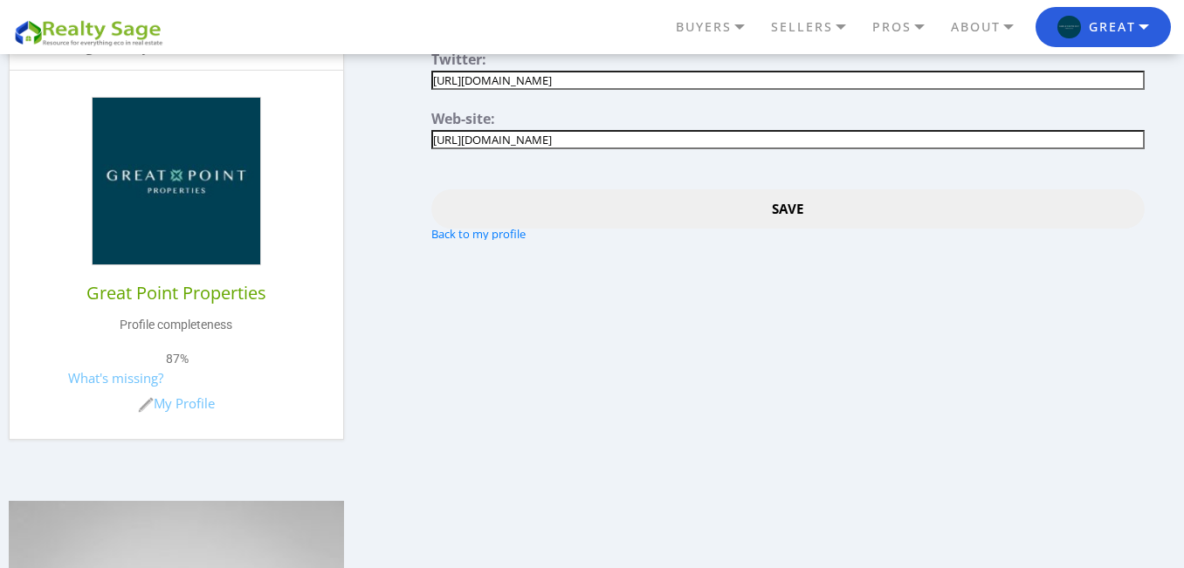
scroll to position [484, 0]
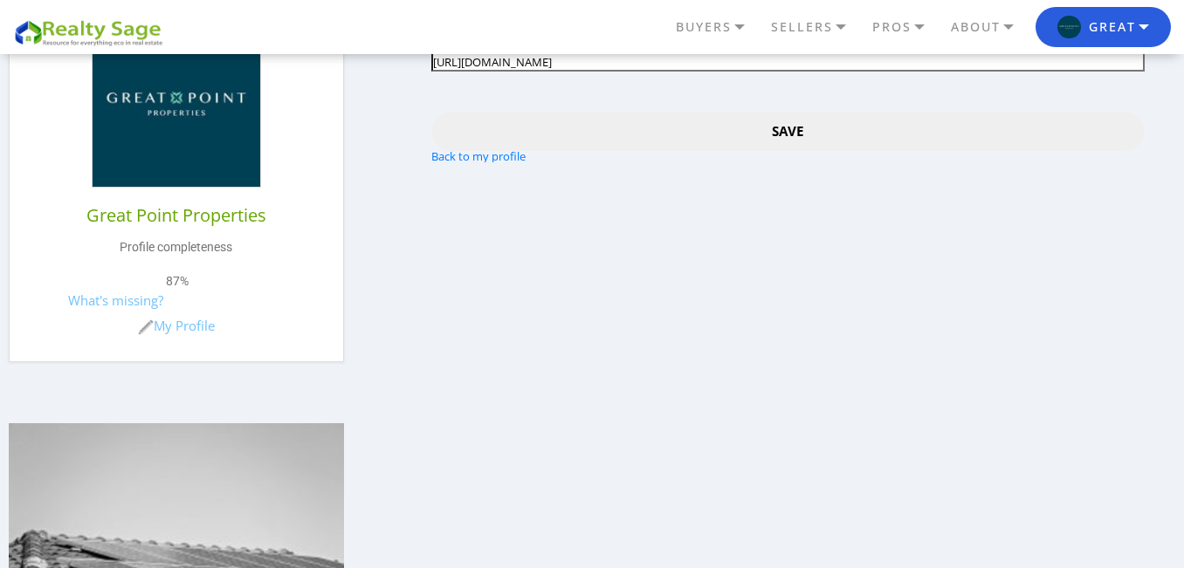
type input"] "[EMAIL_ADDRESS][DOMAIN_NAME]"
click at [775, 133] on input "Save" at bounding box center [787, 131] width 712 height 39
